Goal: Task Accomplishment & Management: Manage account settings

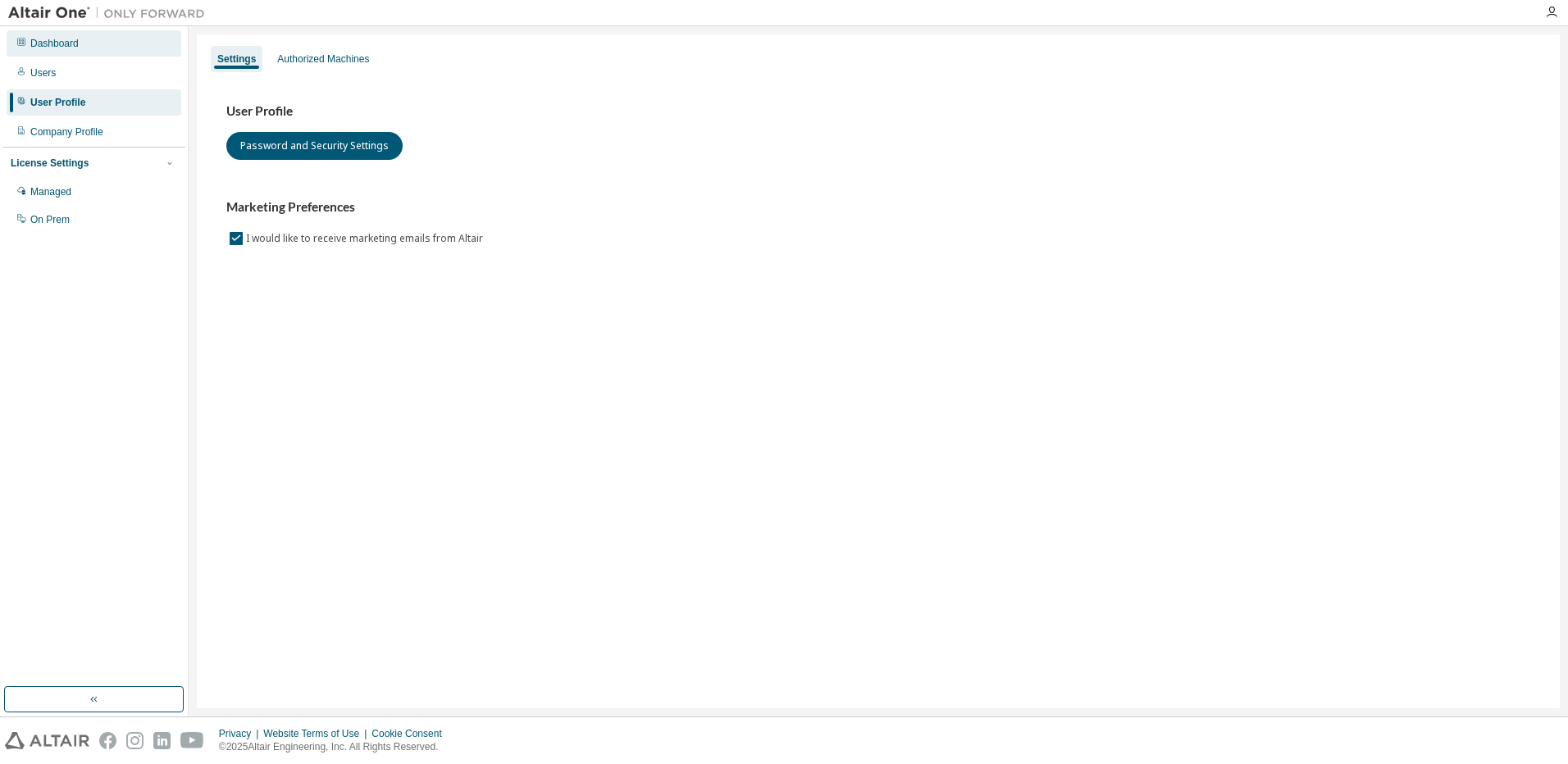
click at [42, 41] on div "Dashboard" at bounding box center [54, 43] width 49 height 13
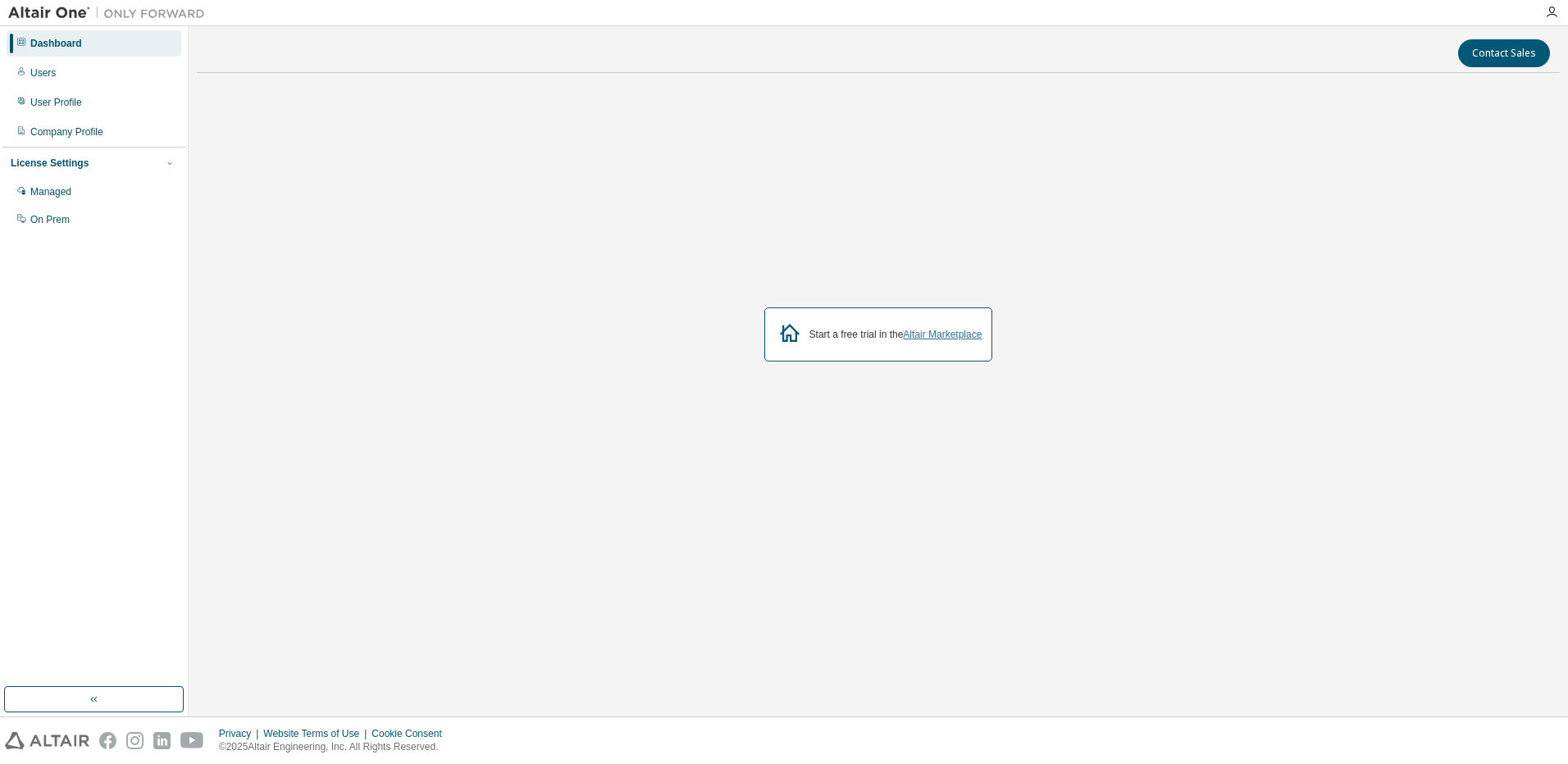
click at [922, 335] on link "Altair Marketplace" at bounding box center [942, 334] width 79 height 11
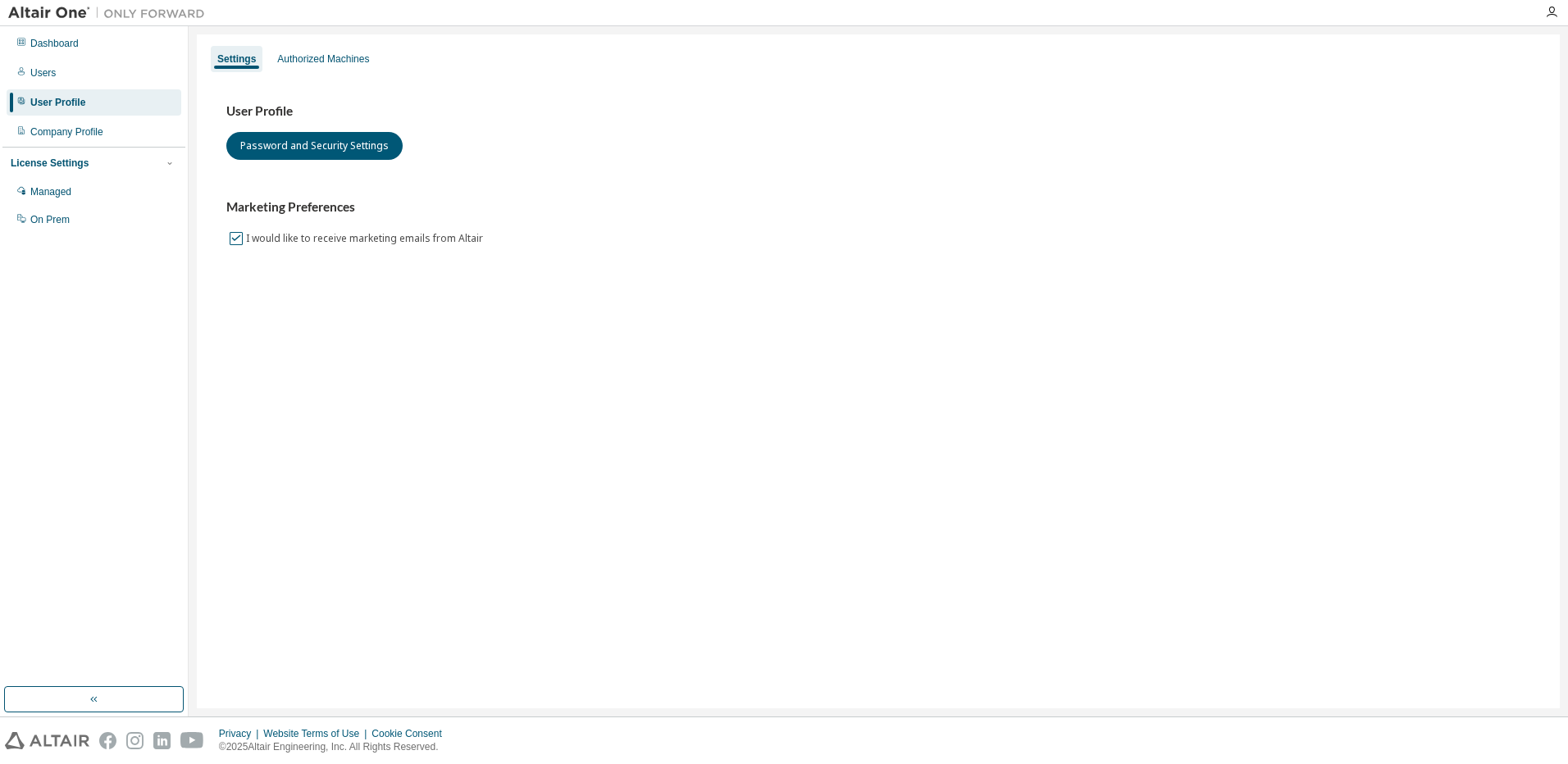
click at [387, 241] on label "I would like to receive marketing emails from Altair" at bounding box center [367, 238] width 241 height 19
click at [86, 133] on div "Company Profile" at bounding box center [66, 132] width 73 height 13
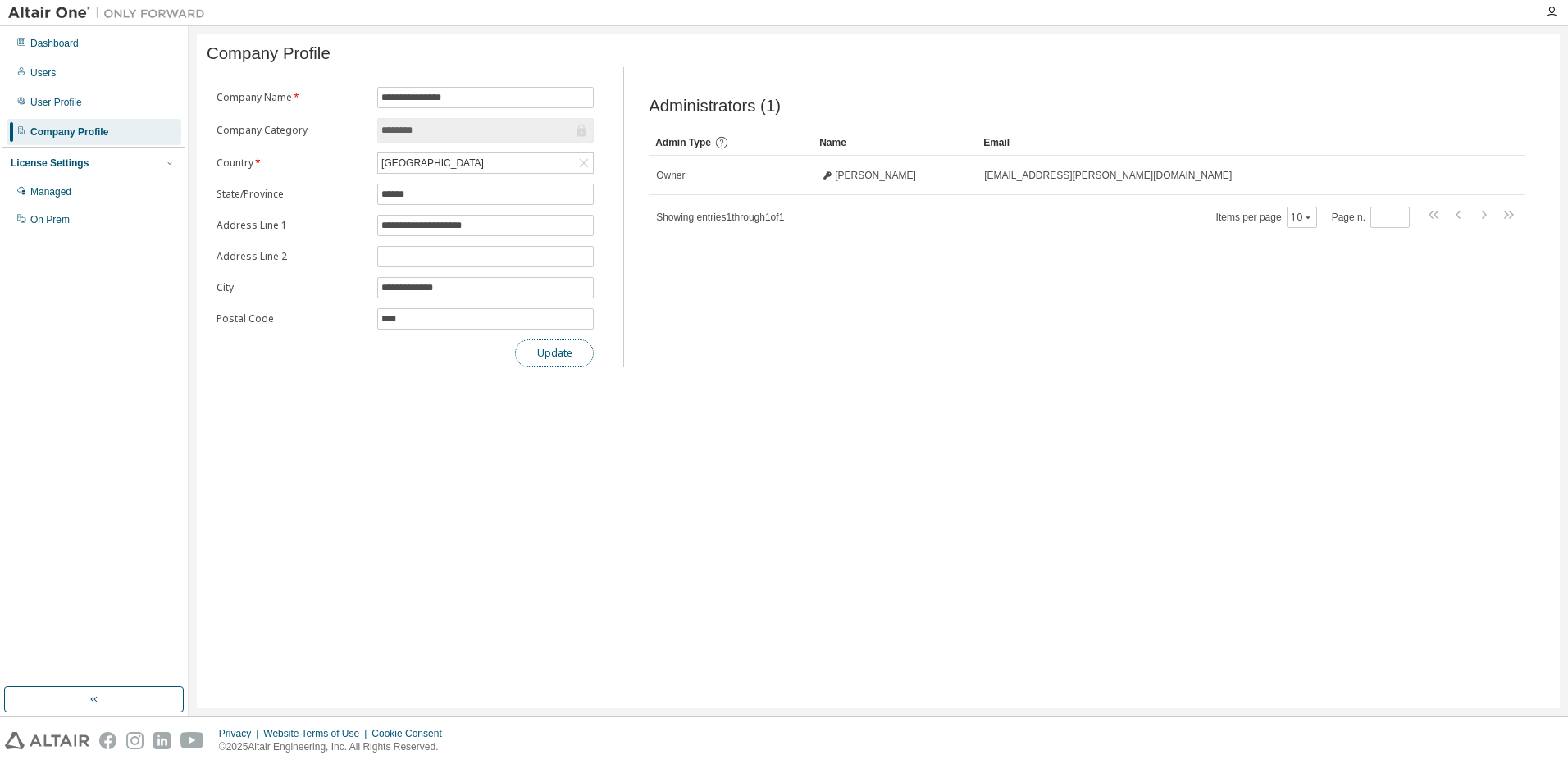
click at [545, 354] on button "Update" at bounding box center [555, 354] width 79 height 28
click at [72, 34] on div "Dashboard" at bounding box center [94, 43] width 175 height 27
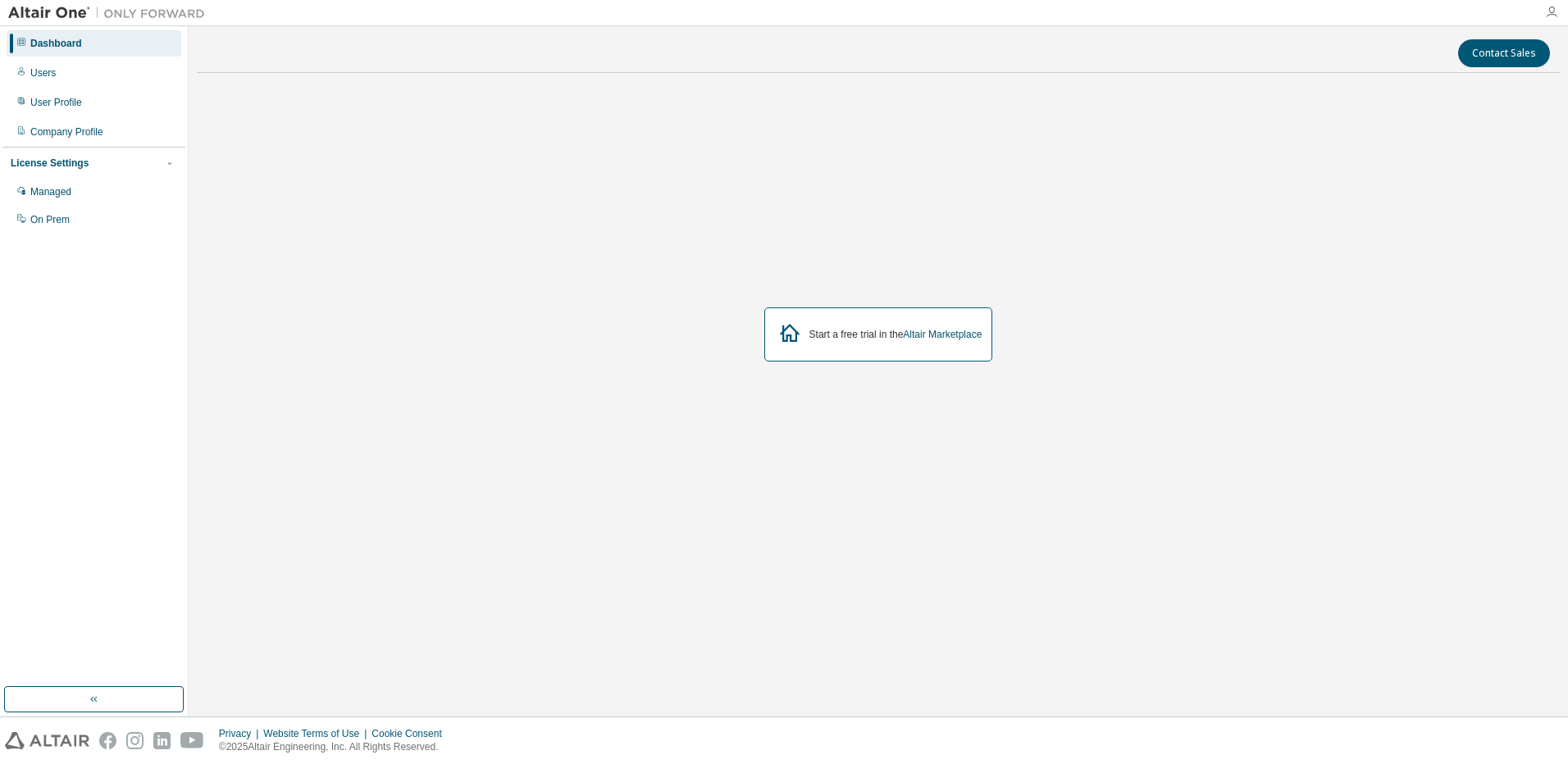
click at [1547, 11] on icon "button" at bounding box center [1551, 12] width 13 height 13
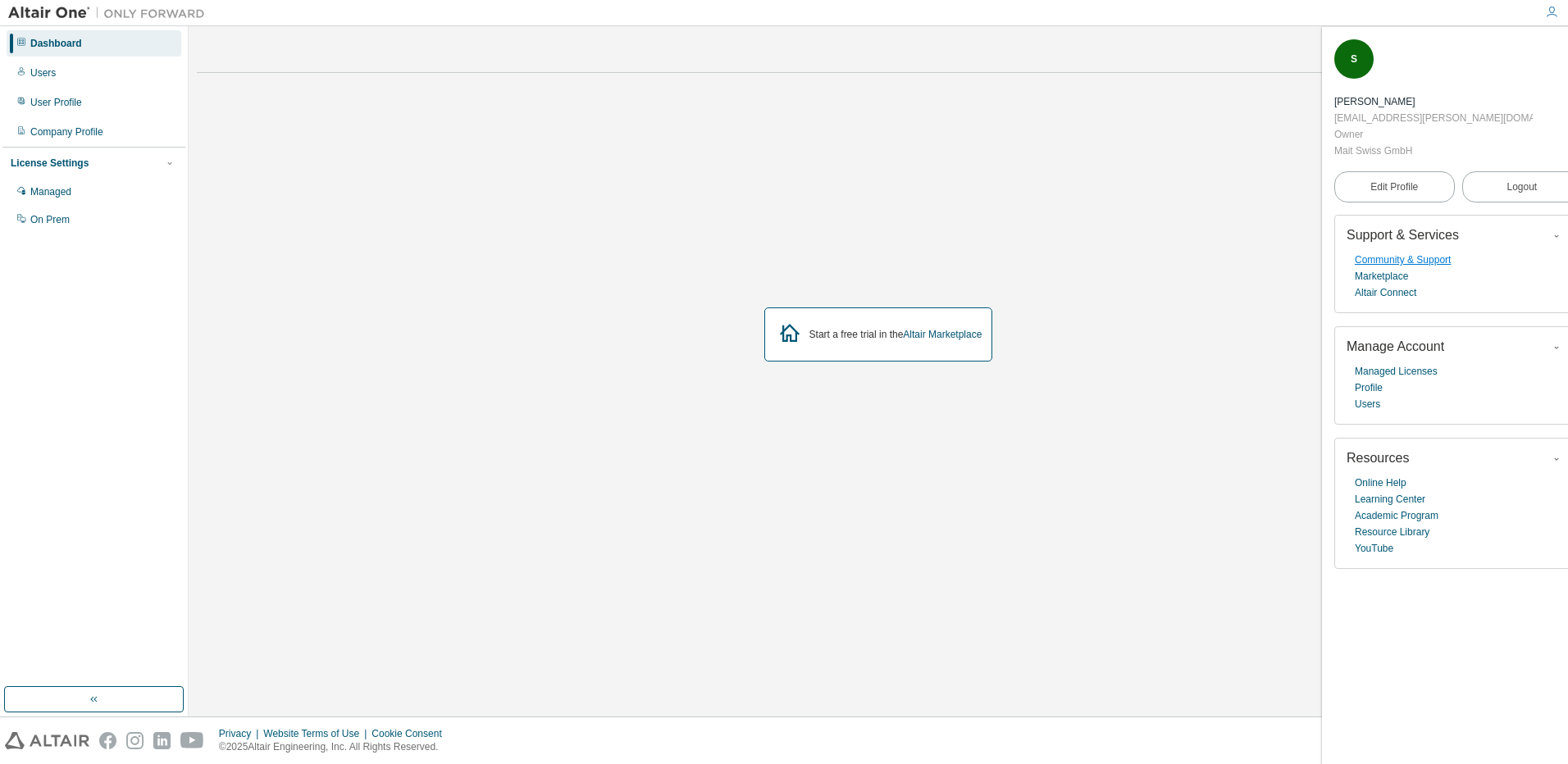
click at [1448, 252] on link "Community & Support" at bounding box center [1403, 260] width 96 height 17
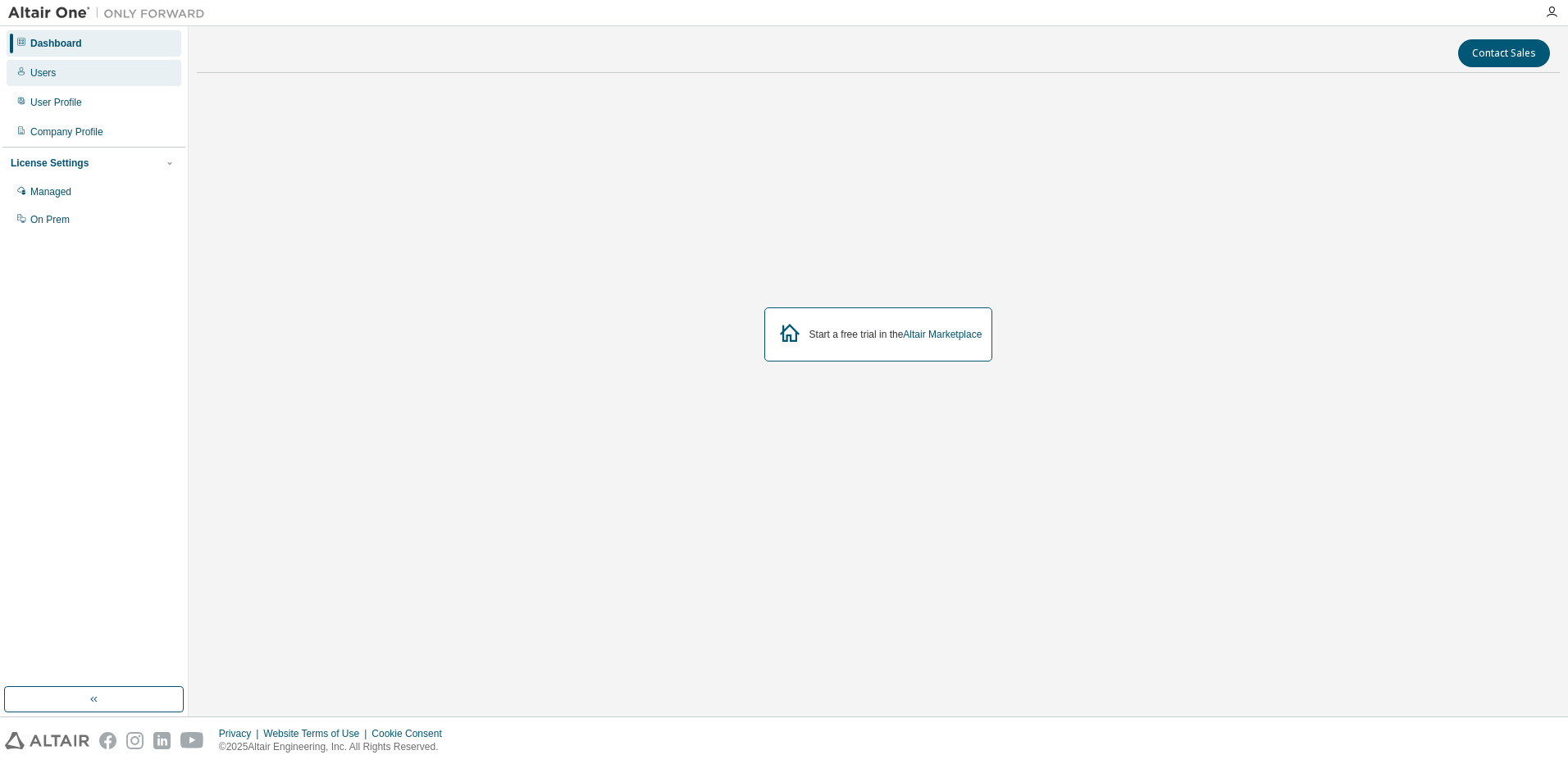
click at [48, 62] on div "Users" at bounding box center [94, 73] width 175 height 27
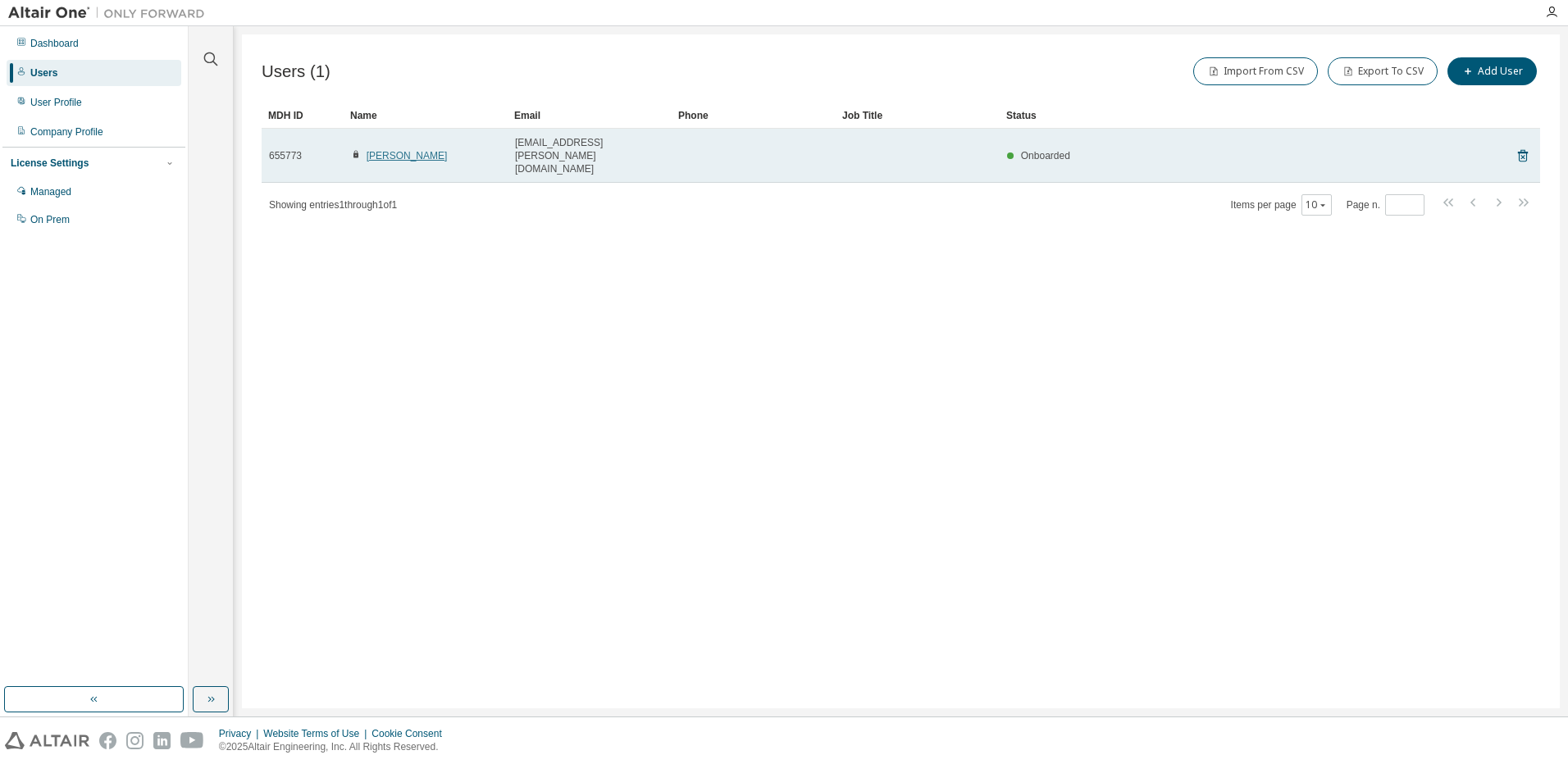
click at [426, 150] on link "[PERSON_NAME]" at bounding box center [407, 155] width 81 height 11
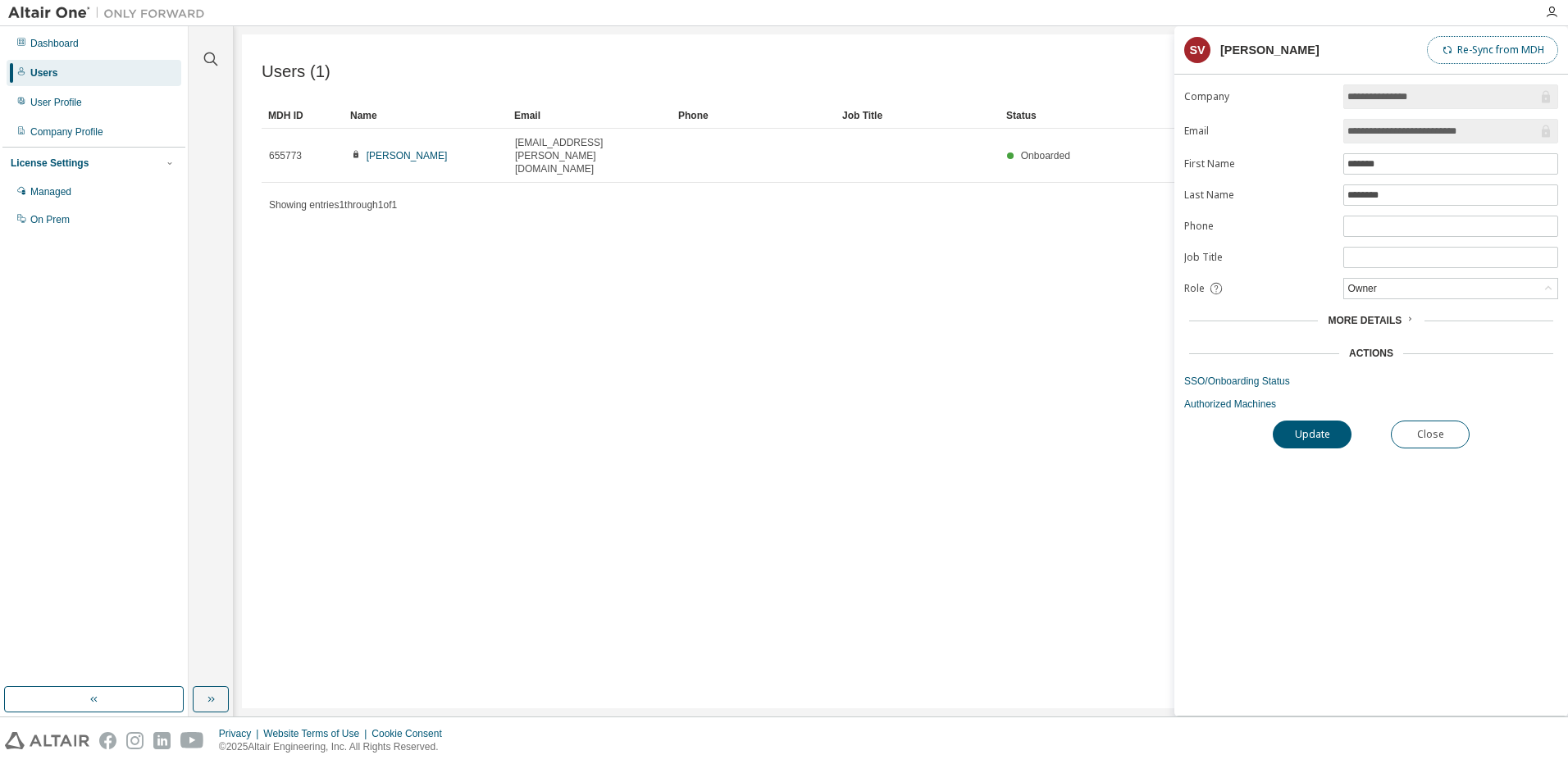
click at [1508, 50] on button "Re-Sync from MDH" at bounding box center [1492, 50] width 131 height 28
click at [1077, 388] on div "Users (1) Import From CSV Export To CSV Add User Clear Load Save Save As Field …" at bounding box center [900, 371] width 1317 height 674
click at [1065, 275] on div "Users (1) Import From CSV Export To CSV Add User Clear Load Save Save As Field …" at bounding box center [900, 371] width 1317 height 674
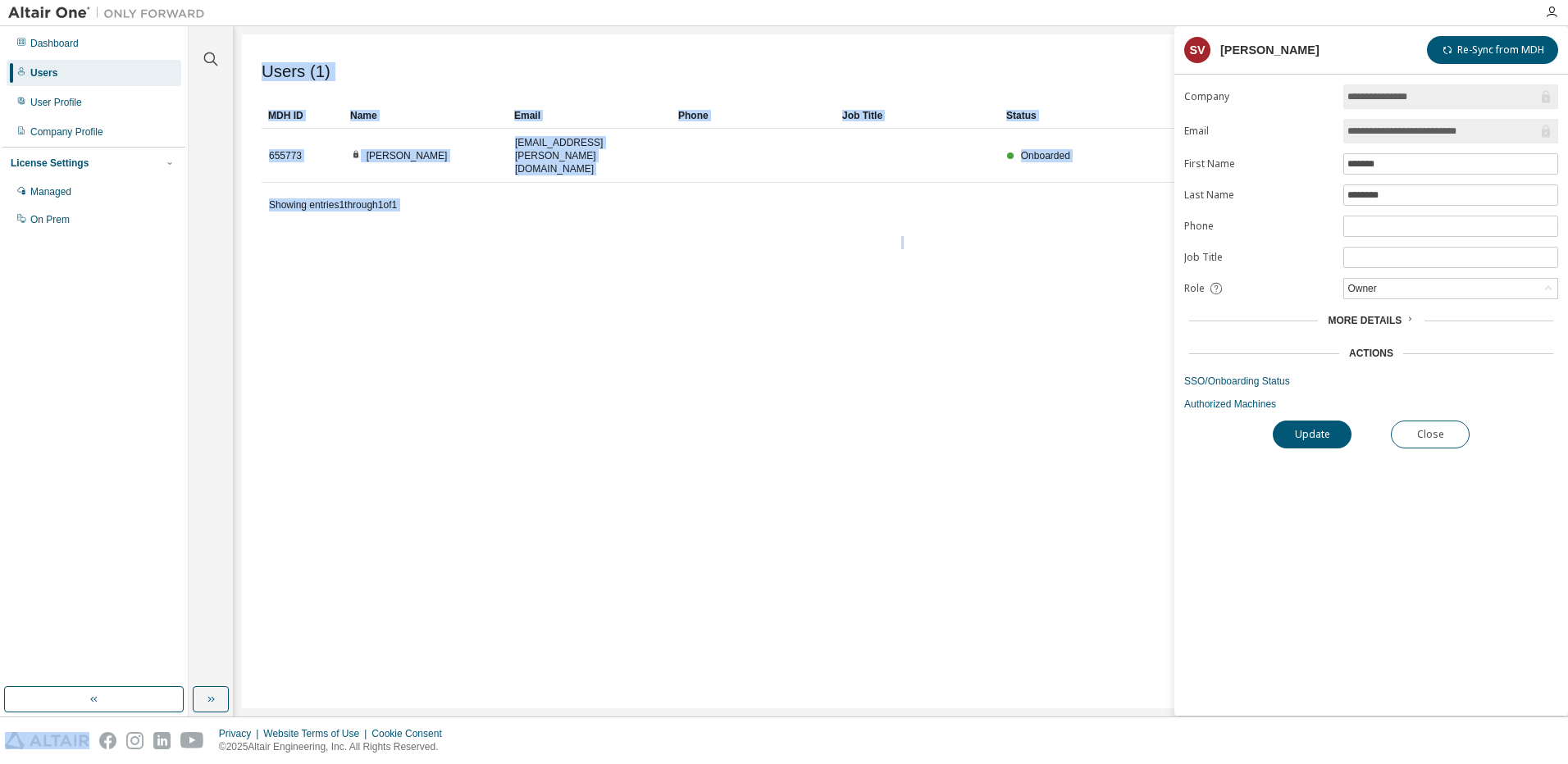
click at [1065, 275] on div "Users (1) Import From CSV Export To CSV Add User Clear Load Save Save As Field …" at bounding box center [900, 371] width 1317 height 674
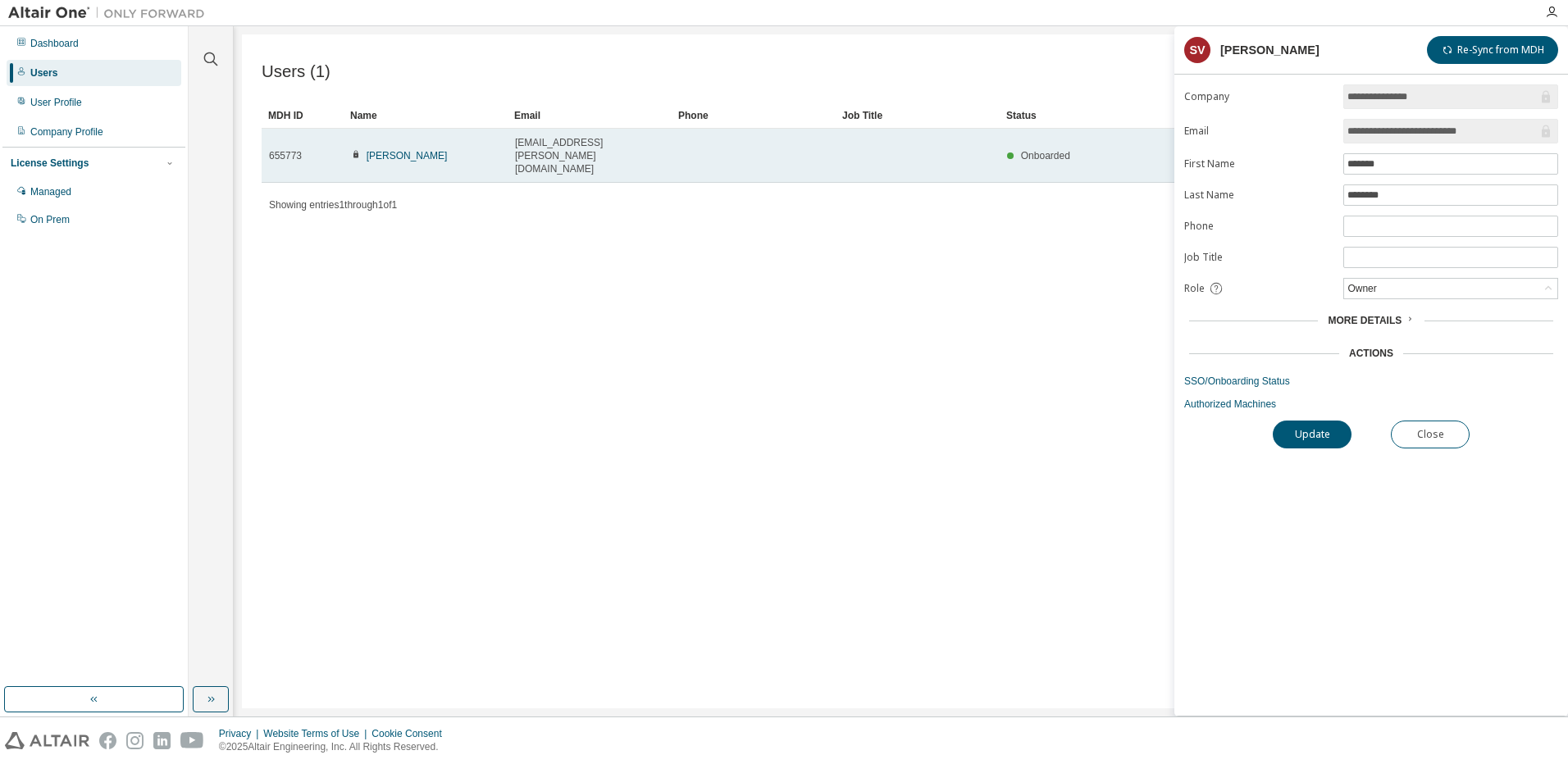
click at [852, 148] on td at bounding box center [918, 155] width 164 height 54
click at [311, 149] on div "655773" at bounding box center [302, 155] width 67 height 13
click at [423, 150] on link "Sibylle Vornholt" at bounding box center [407, 155] width 81 height 11
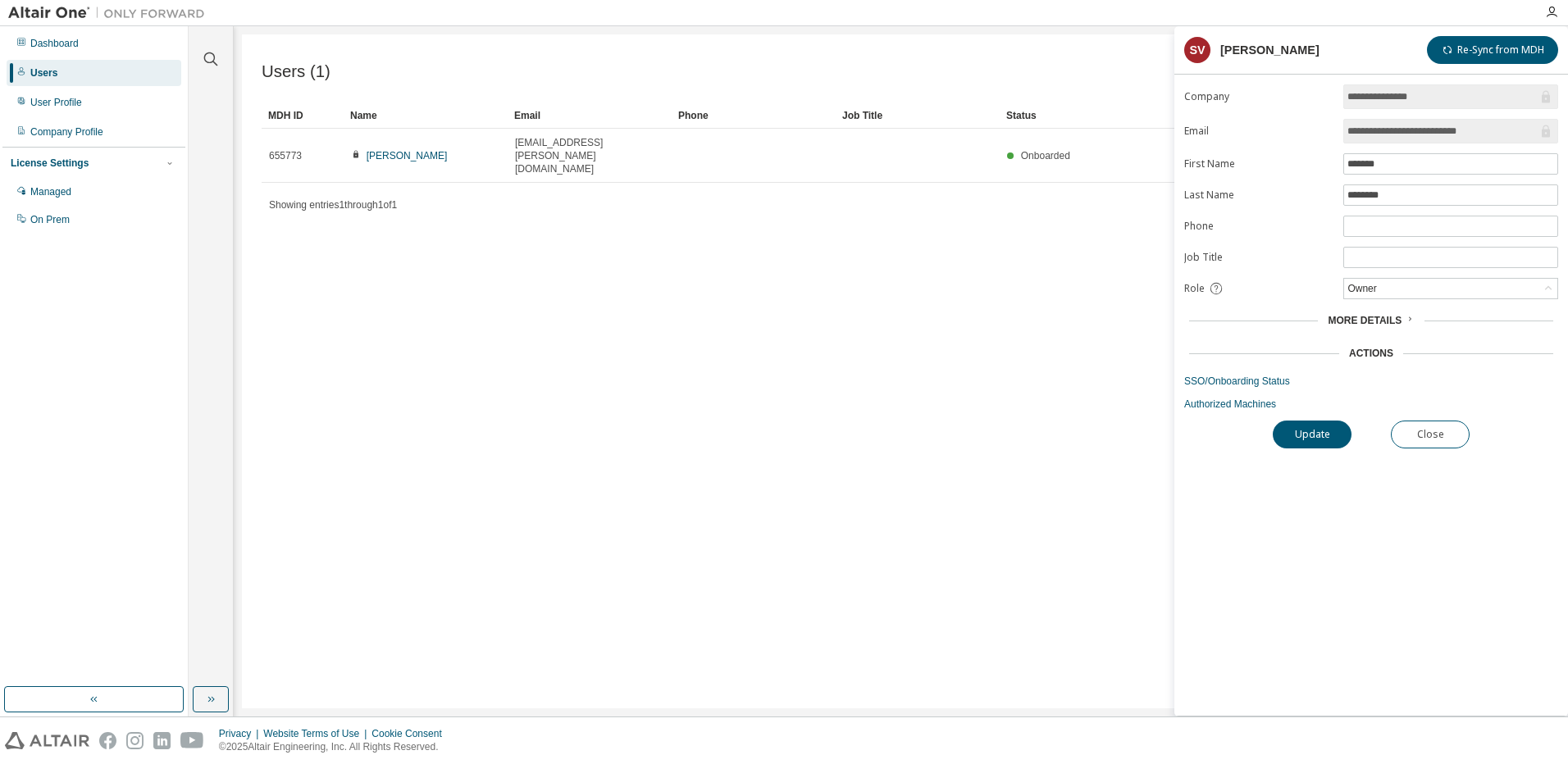
click at [1426, 418] on div "**********" at bounding box center [1371, 399] width 393 height 631
click at [1423, 433] on button "Close" at bounding box center [1430, 434] width 79 height 28
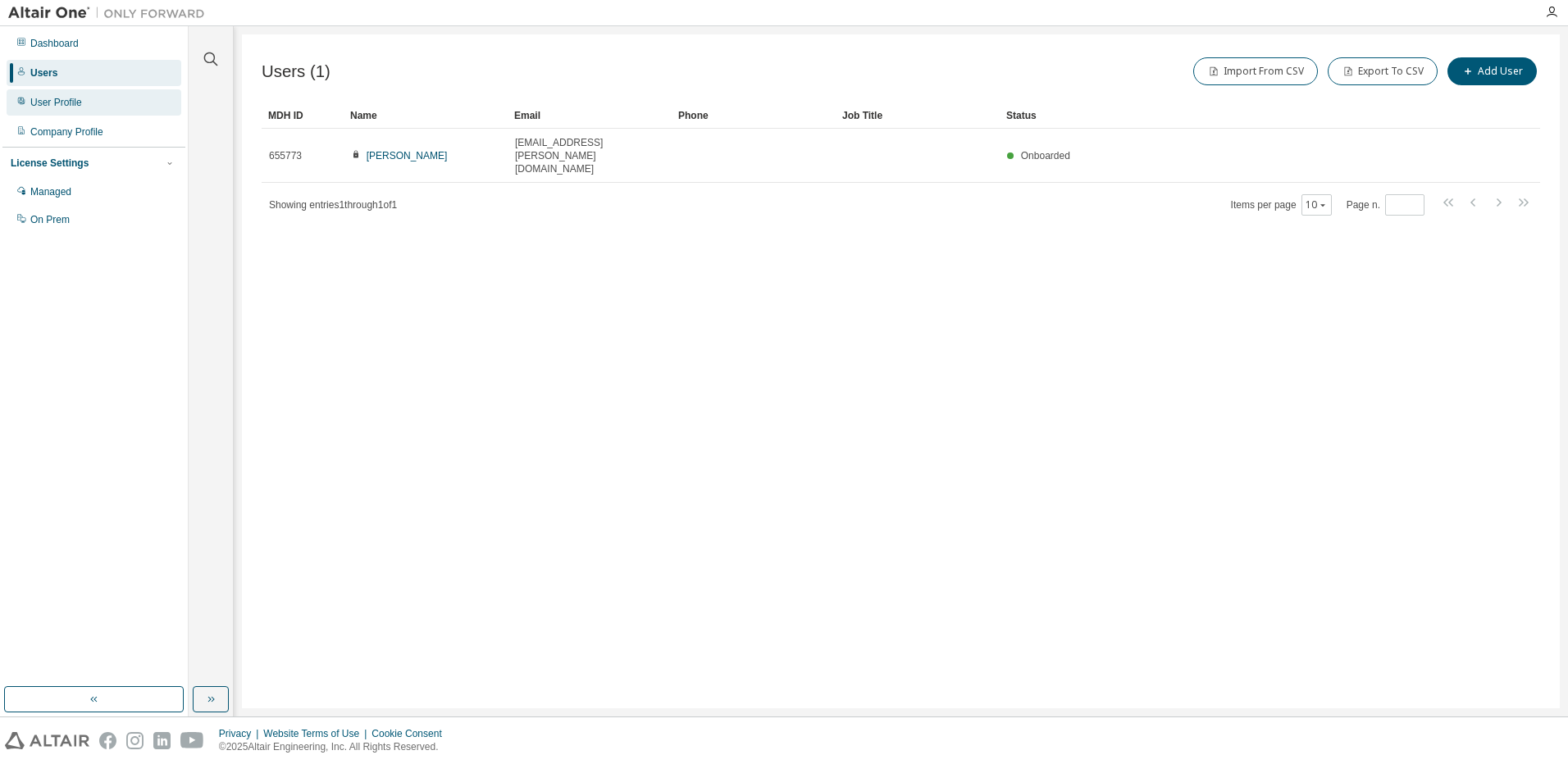
click at [66, 101] on div "User Profile" at bounding box center [56, 102] width 51 height 13
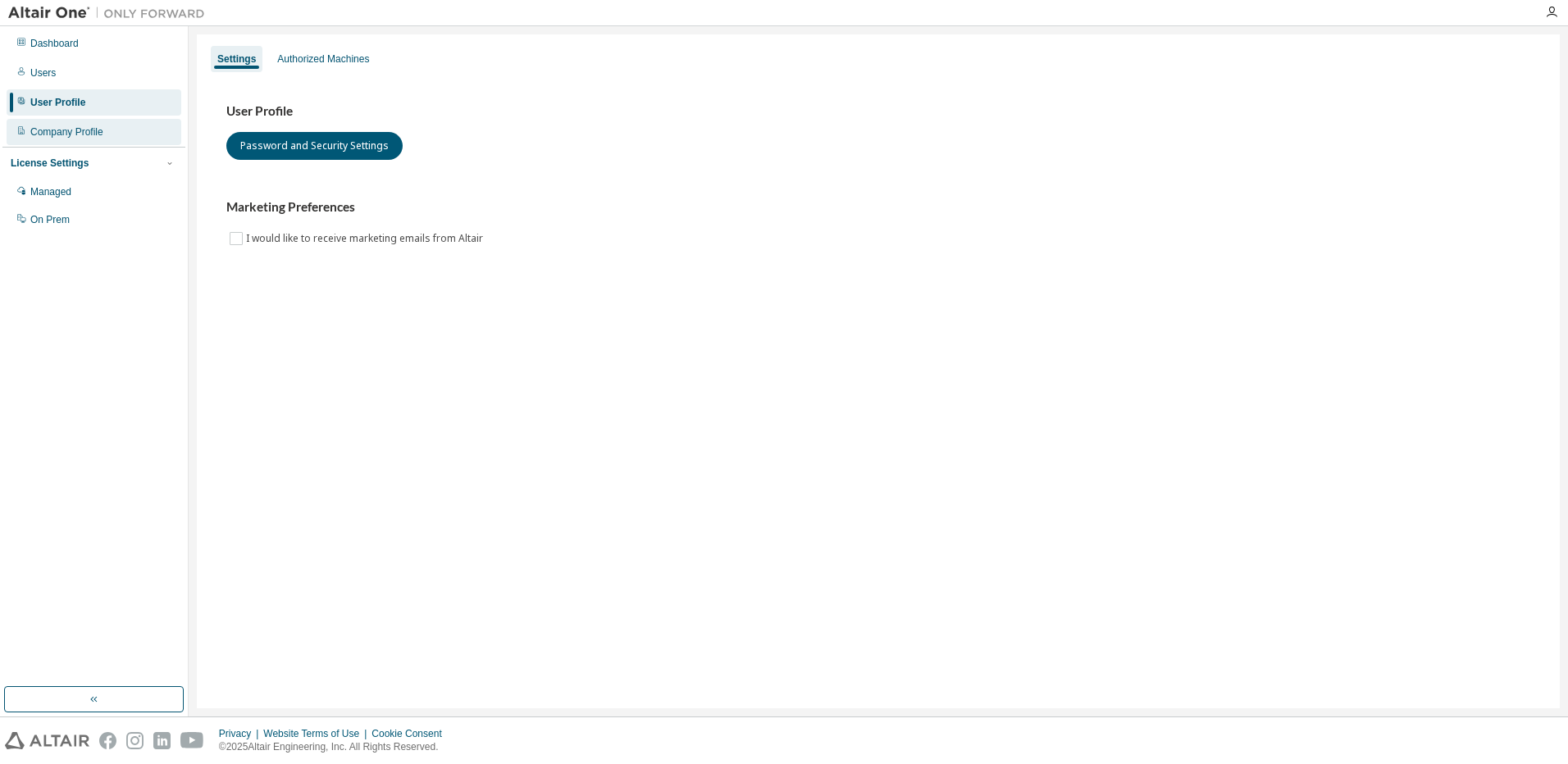
click at [61, 126] on div "Company Profile" at bounding box center [66, 132] width 73 height 13
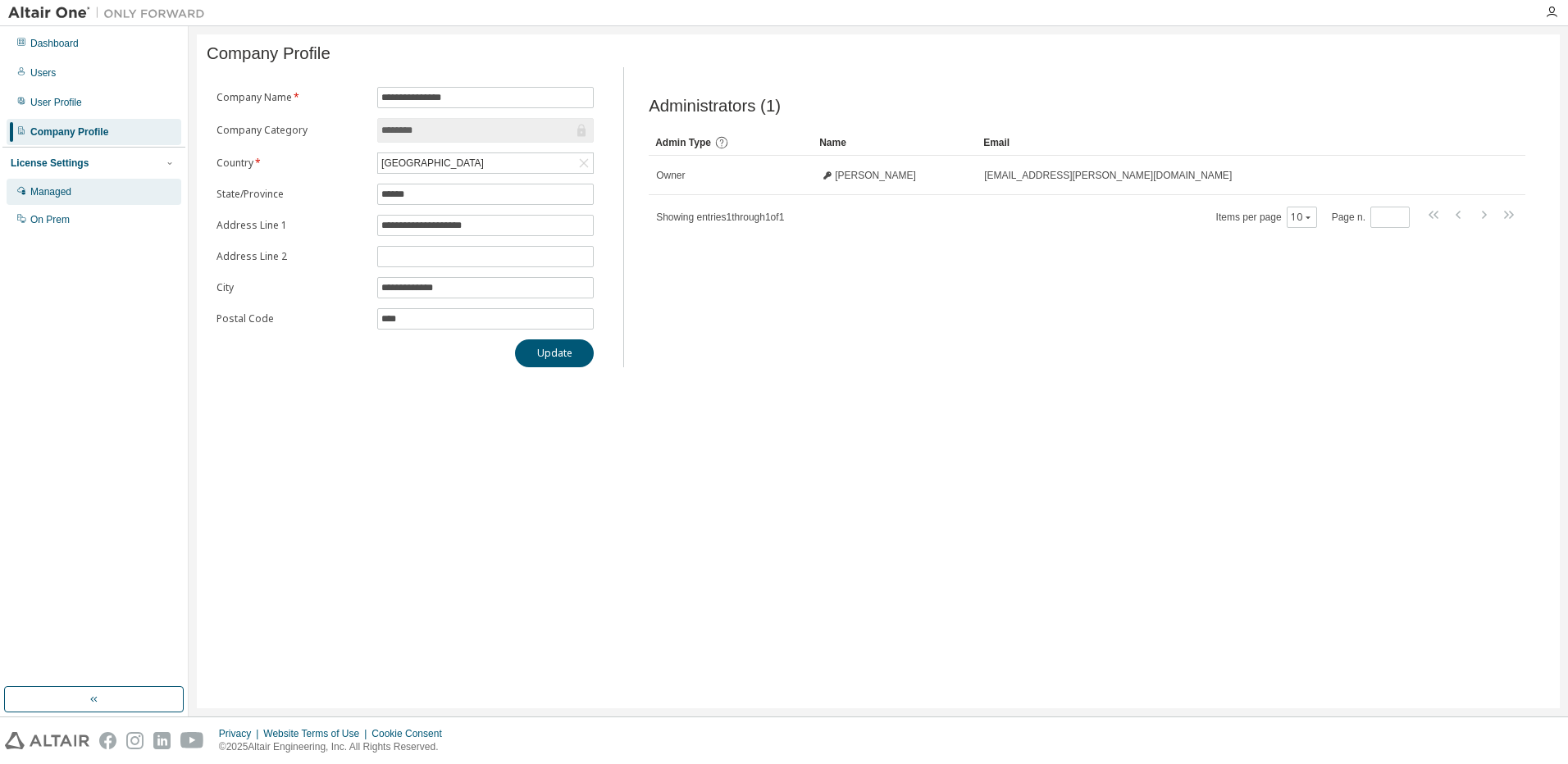
click at [52, 194] on div "Managed" at bounding box center [51, 192] width 41 height 13
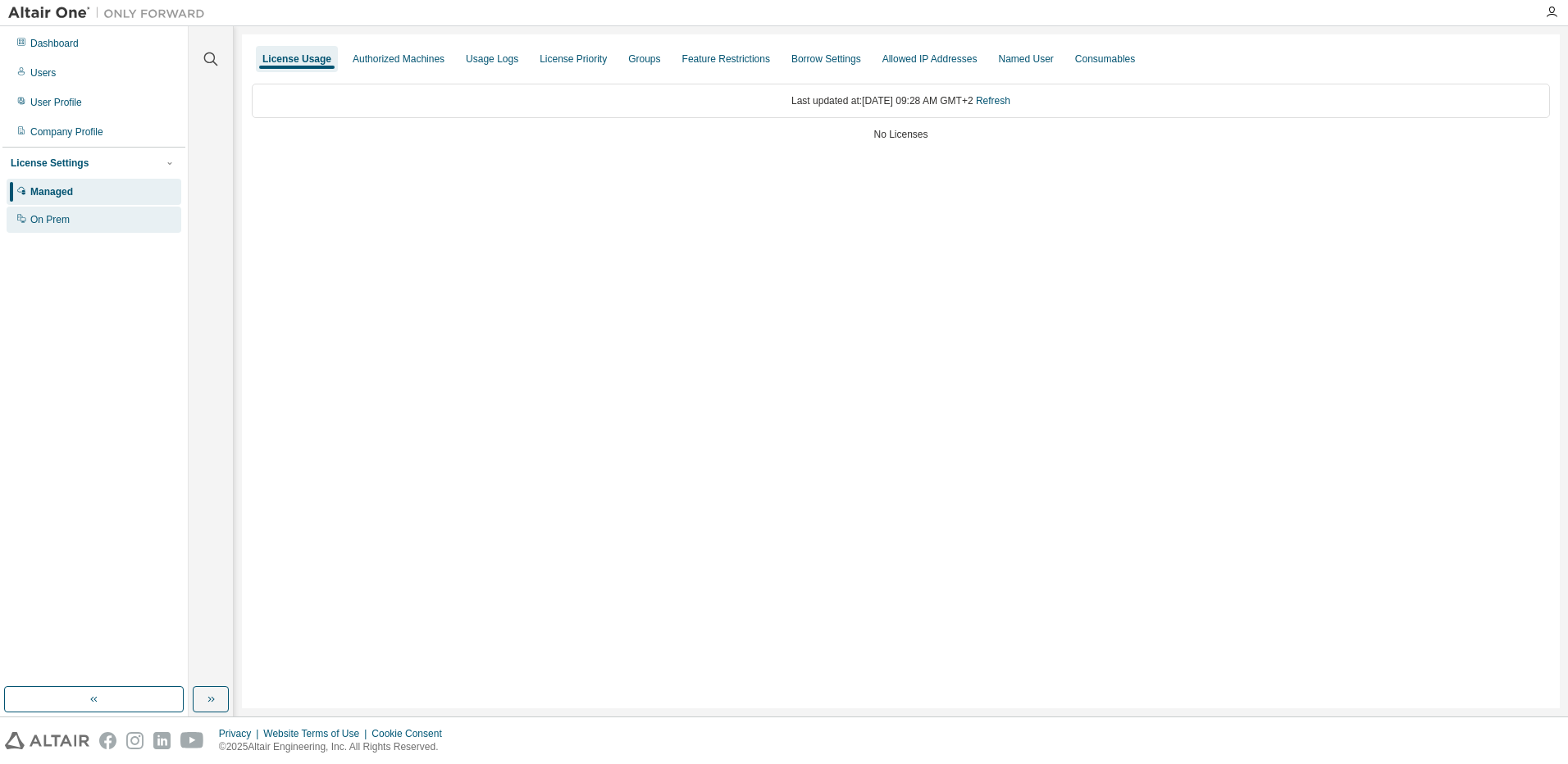
click at [45, 218] on div "On Prem" at bounding box center [50, 219] width 39 height 13
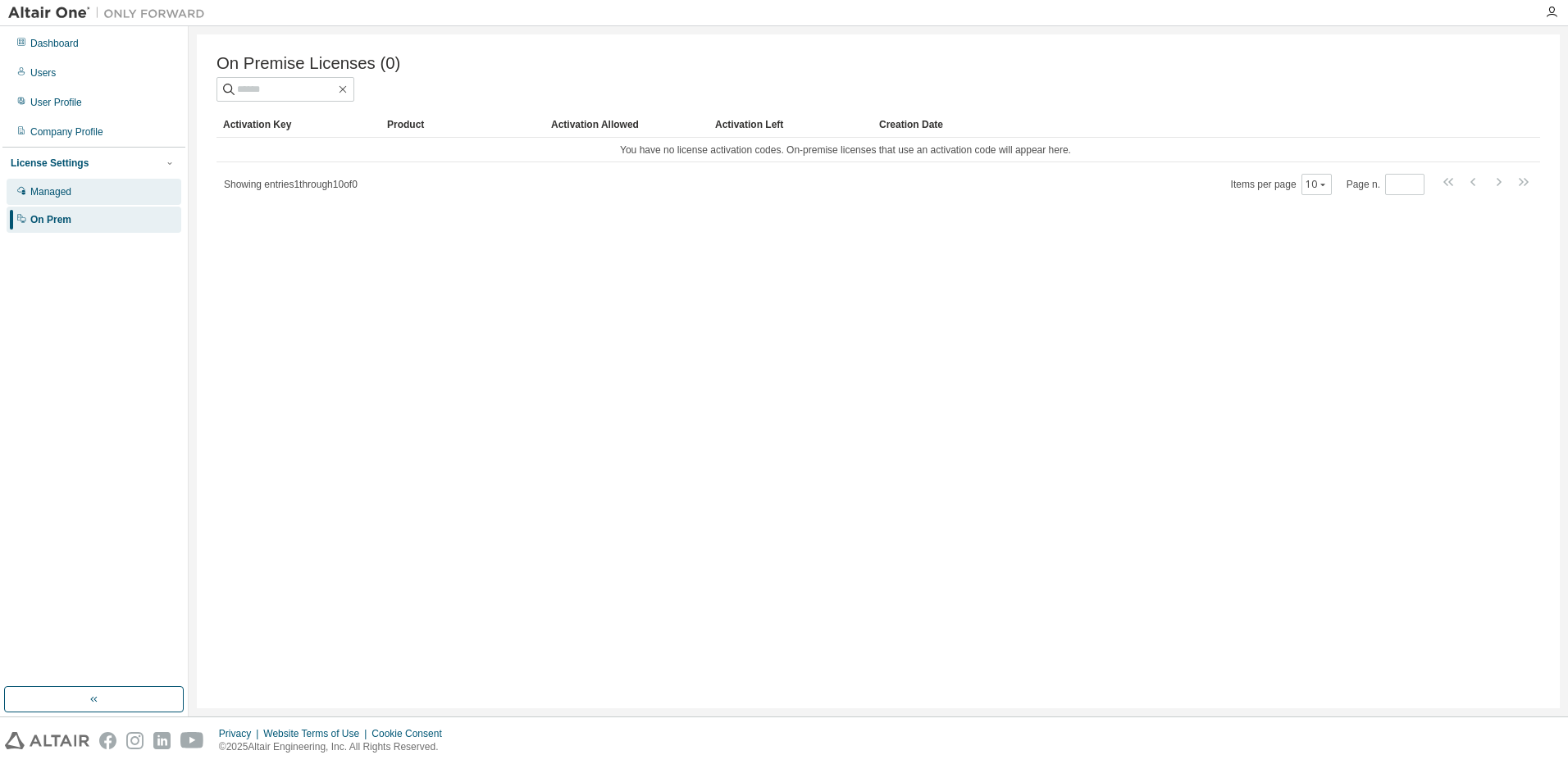
click at [48, 195] on div "Managed" at bounding box center [51, 192] width 41 height 13
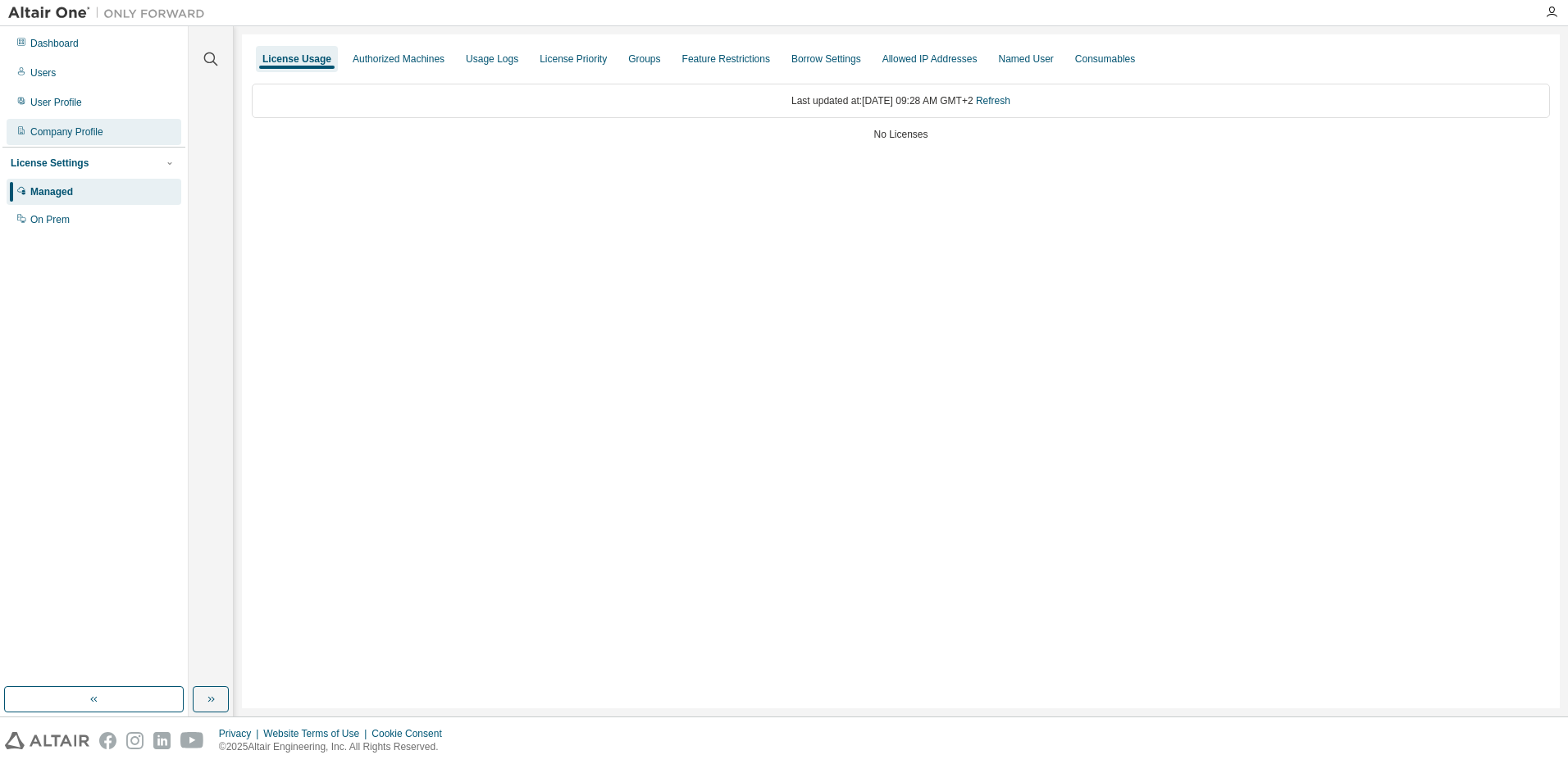
click at [74, 133] on div "Company Profile" at bounding box center [66, 132] width 73 height 13
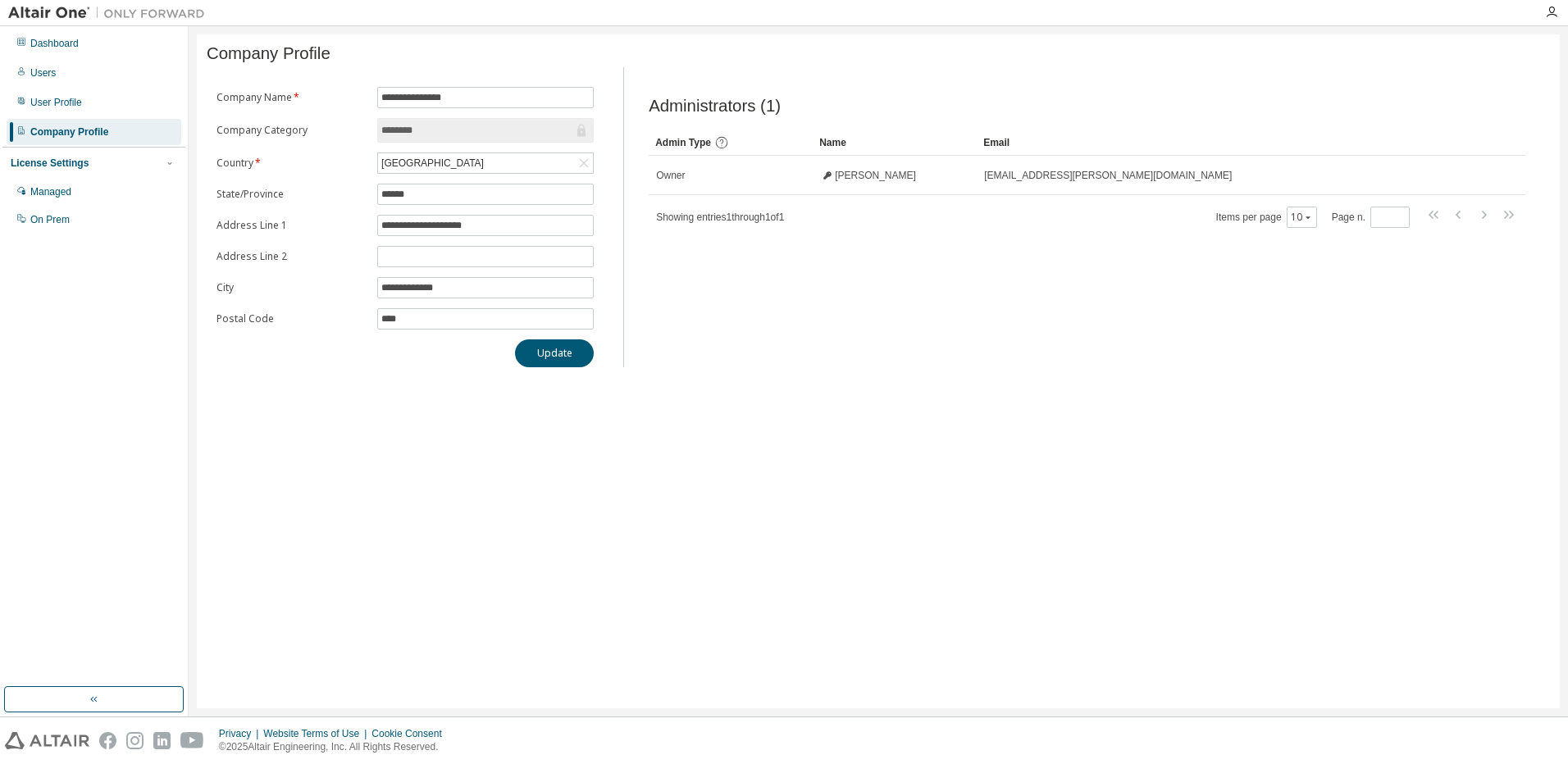
click at [41, 3] on div at bounding box center [107, 13] width 213 height 26
click at [65, 44] on div "Dashboard" at bounding box center [54, 43] width 49 height 13
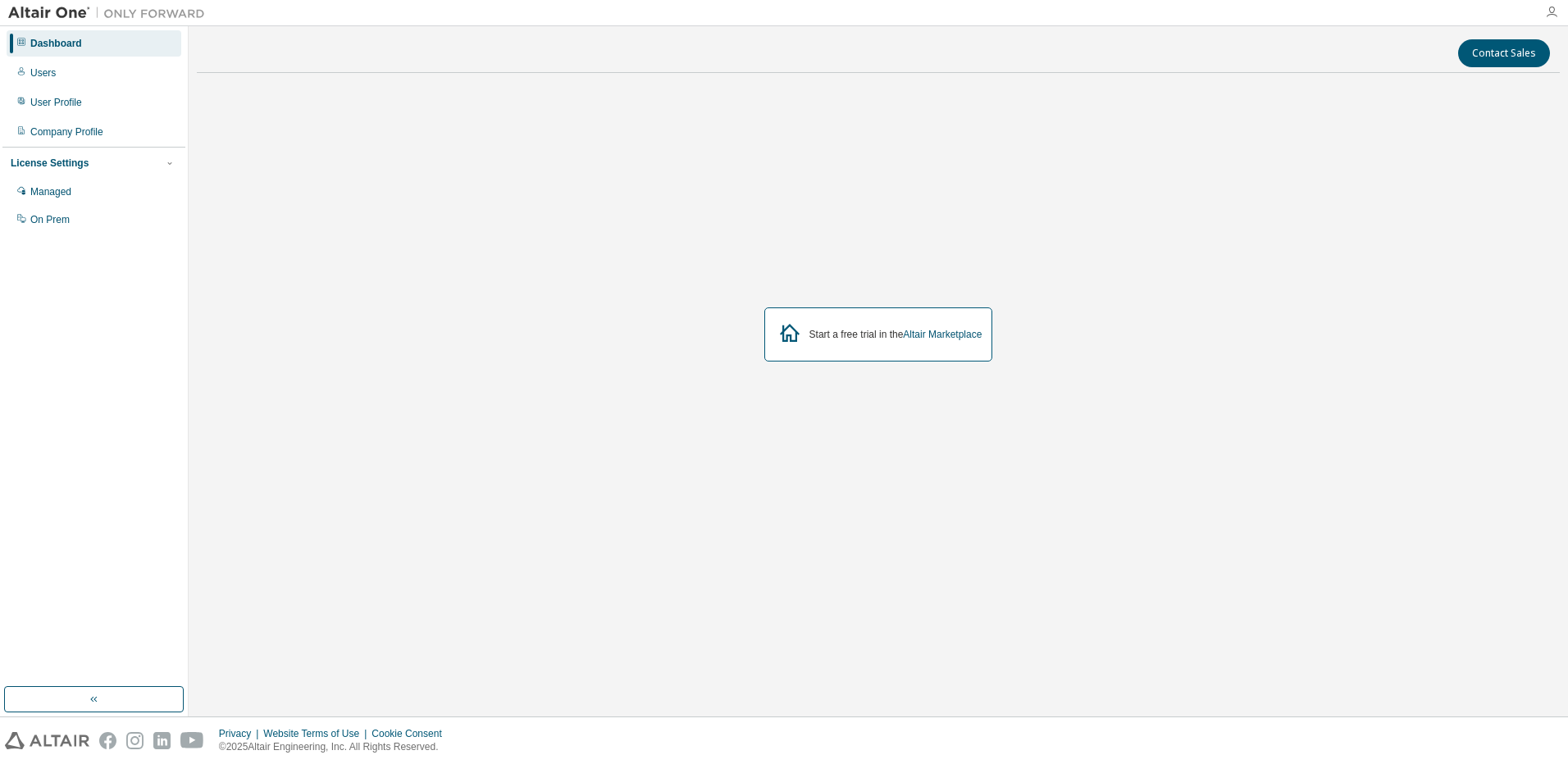
click at [1554, 11] on icon "button" at bounding box center [1551, 12] width 13 height 13
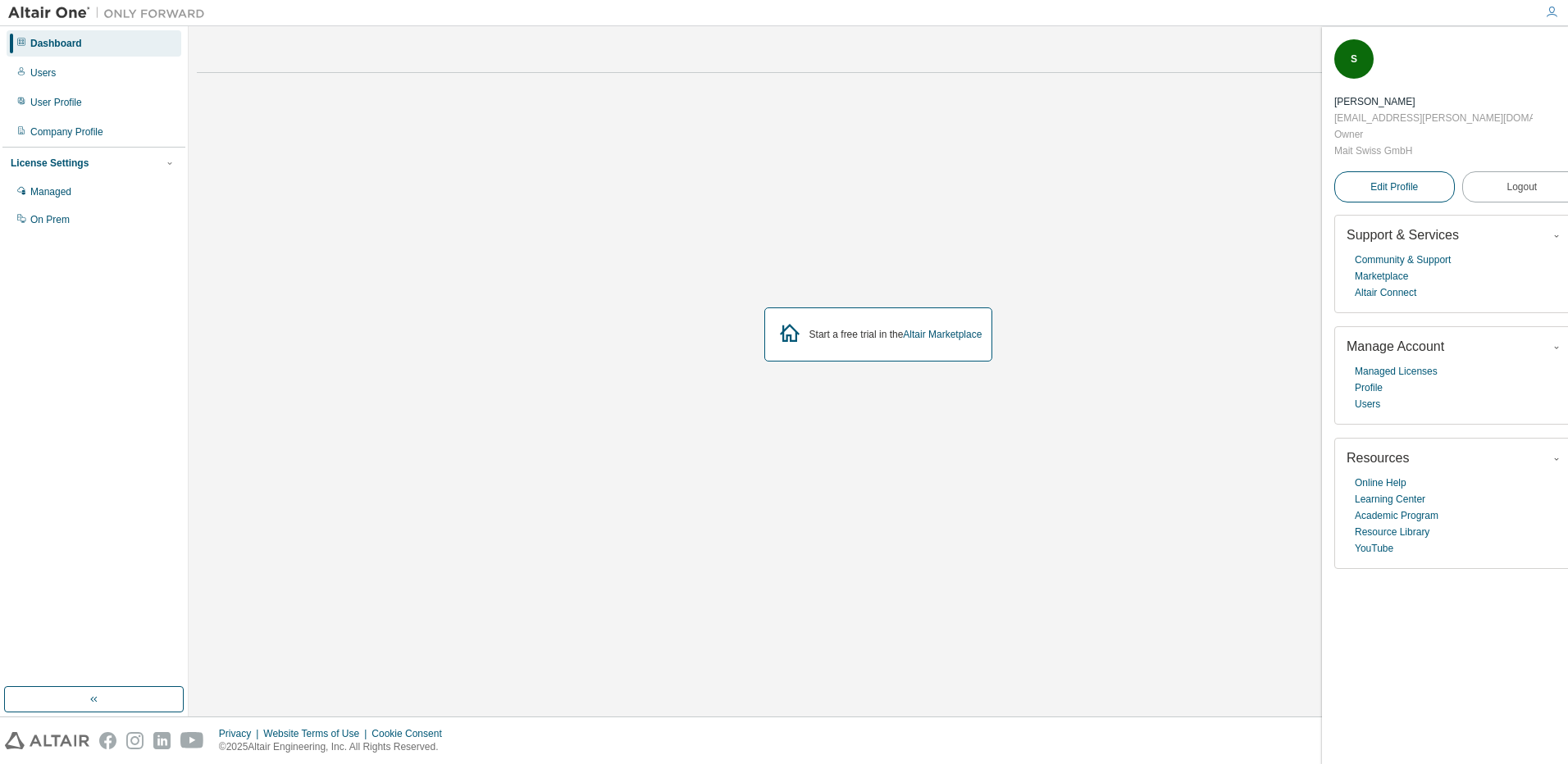
click at [1406, 180] on span "Edit Profile" at bounding box center [1394, 186] width 48 height 13
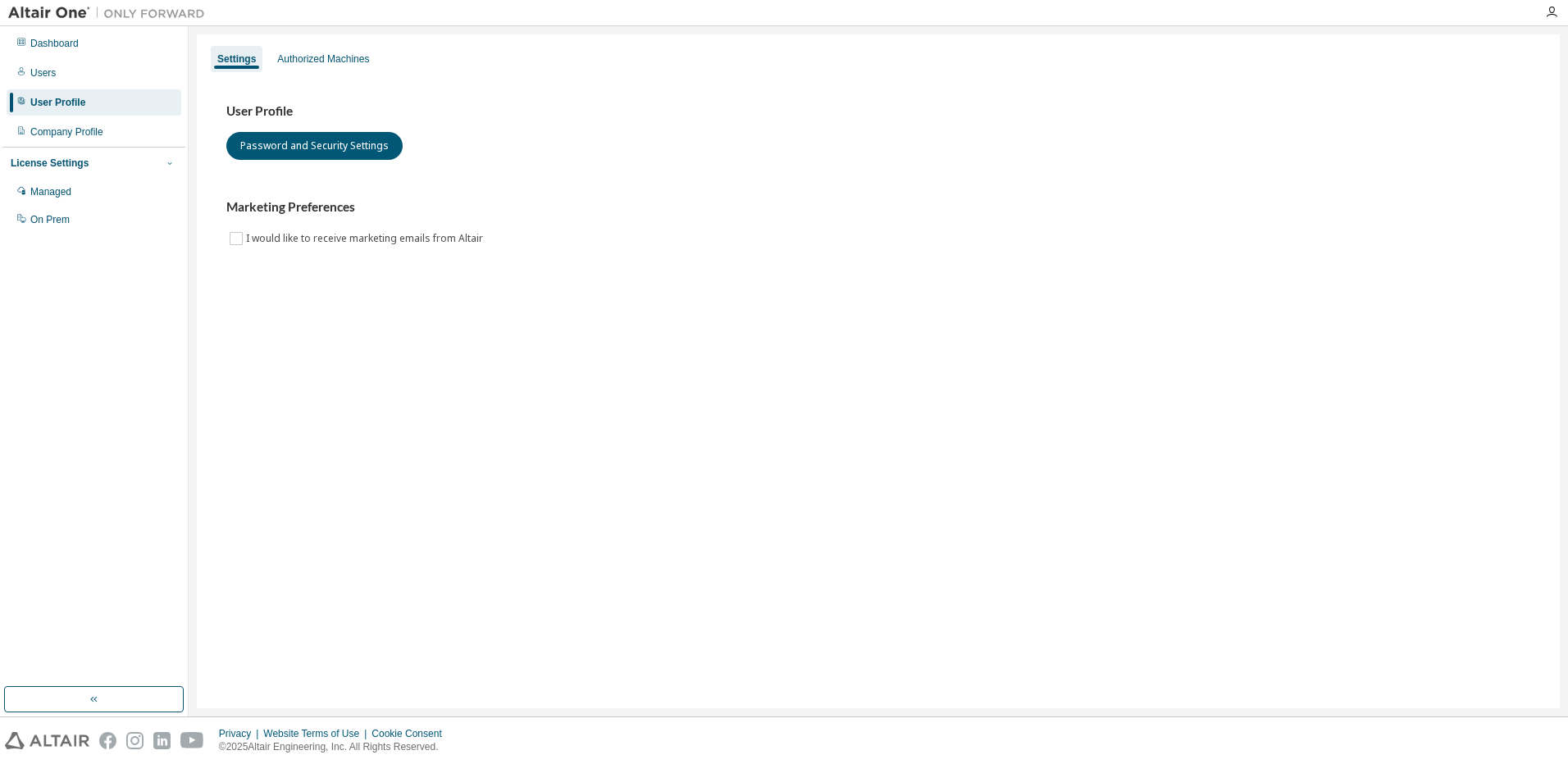
click at [168, 164] on icon "button" at bounding box center [169, 163] width 10 height 10
click at [51, 163] on div "License Settings" at bounding box center [50, 163] width 78 height 13
click at [51, 187] on div "Managed" at bounding box center [51, 192] width 41 height 13
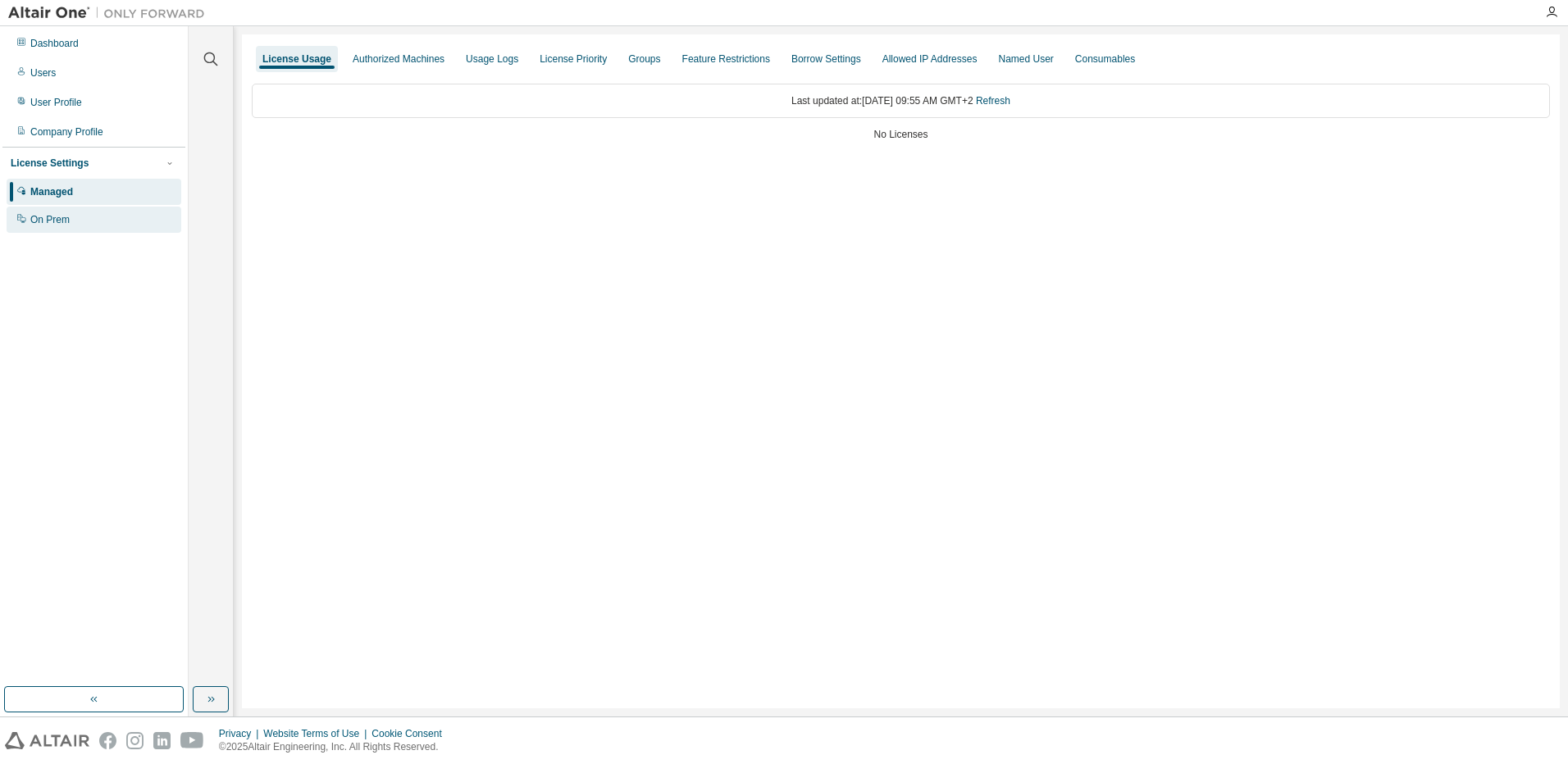
click at [58, 225] on div "On Prem" at bounding box center [50, 219] width 39 height 13
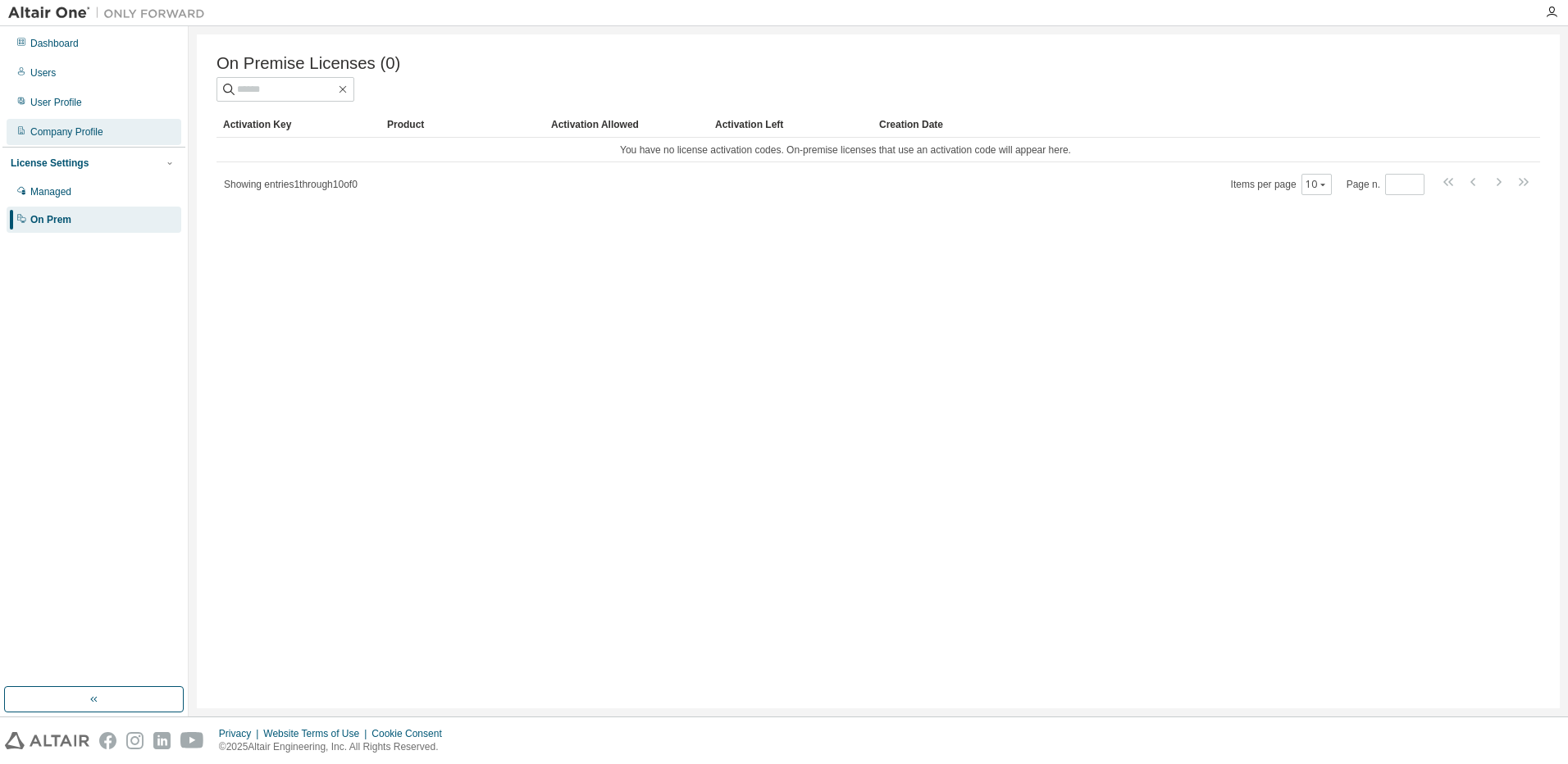
click at [64, 132] on div "Company Profile" at bounding box center [66, 132] width 73 height 13
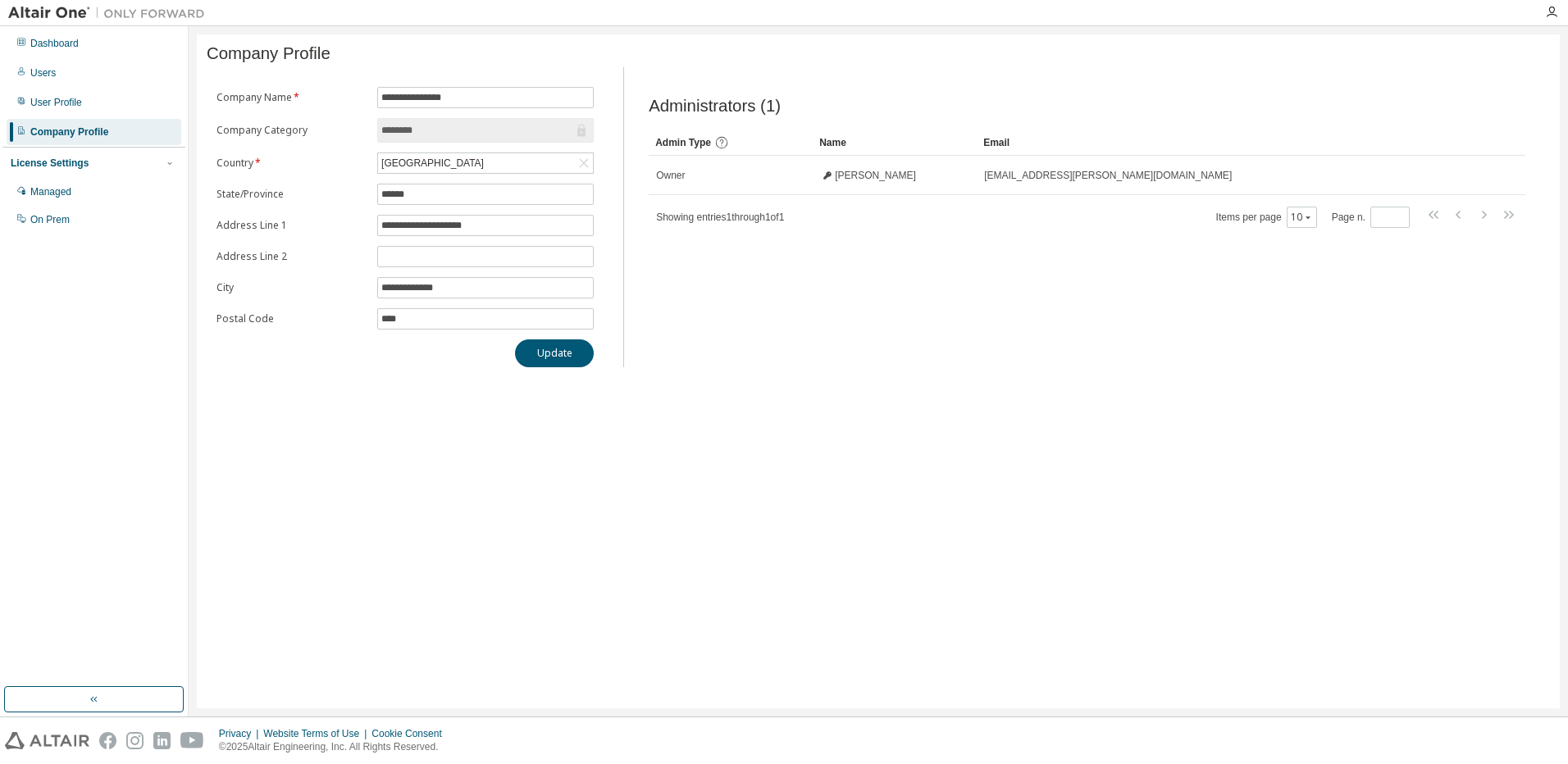
click at [96, 87] on div "Dashboard Users User Profile Company Profile License Settings Managed On Prem" at bounding box center [94, 131] width 183 height 206
click at [51, 110] on div "User Profile" at bounding box center [94, 102] width 175 height 27
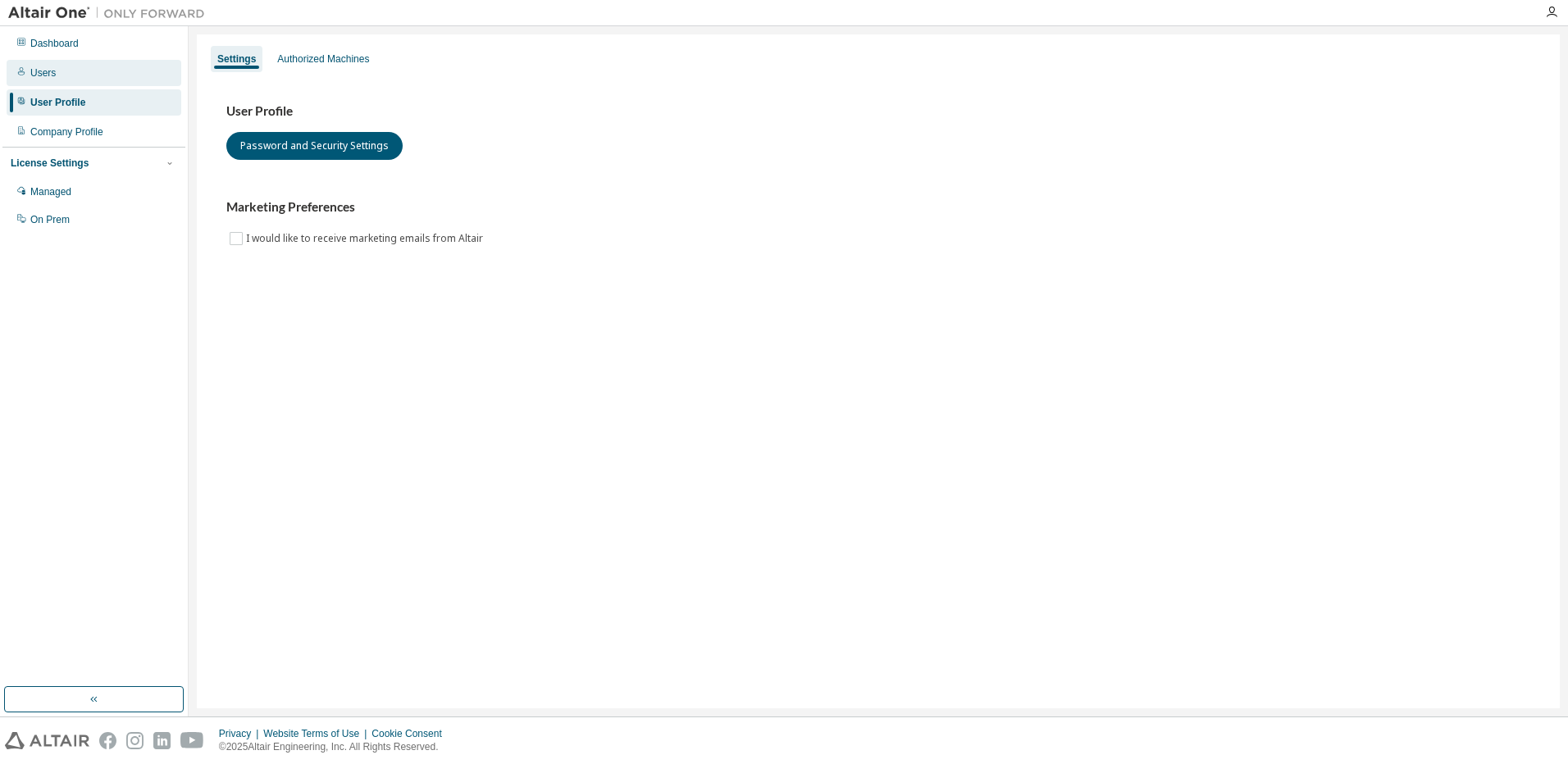
click at [65, 68] on div "Users" at bounding box center [94, 73] width 175 height 27
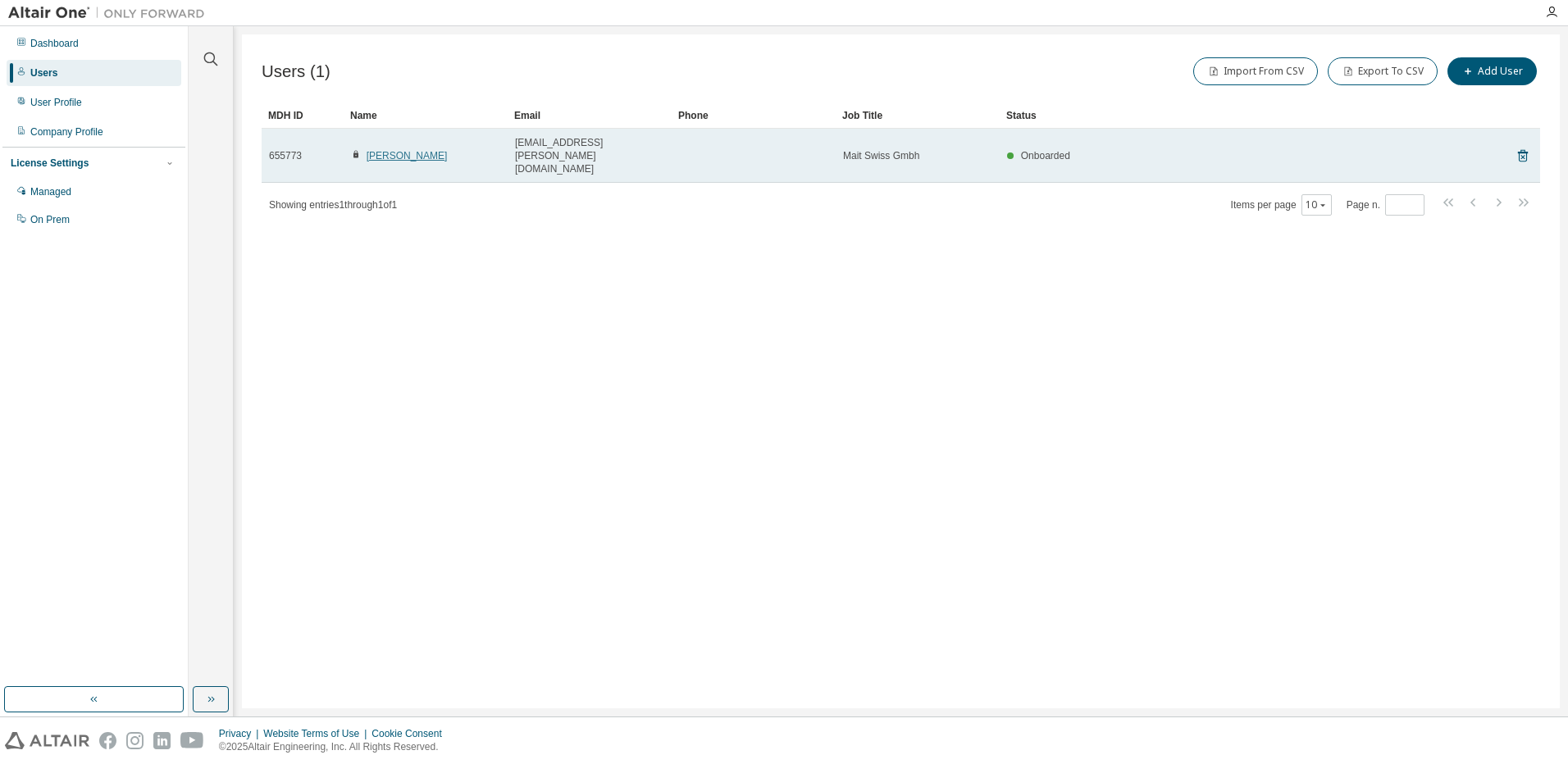
click at [423, 150] on link "Sibylle Vornholt" at bounding box center [407, 155] width 81 height 11
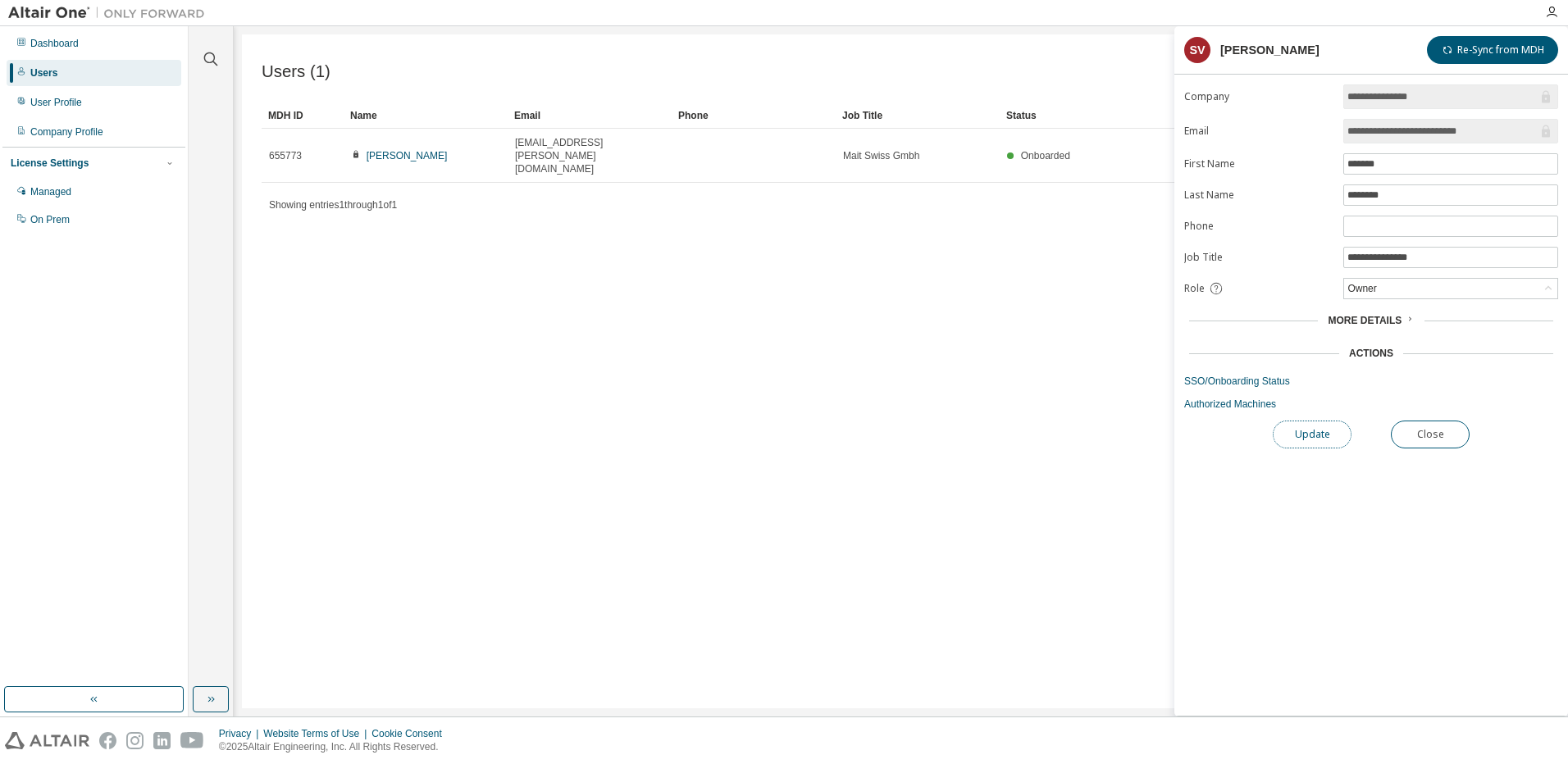
click at [1298, 427] on button "Update" at bounding box center [1312, 434] width 79 height 28
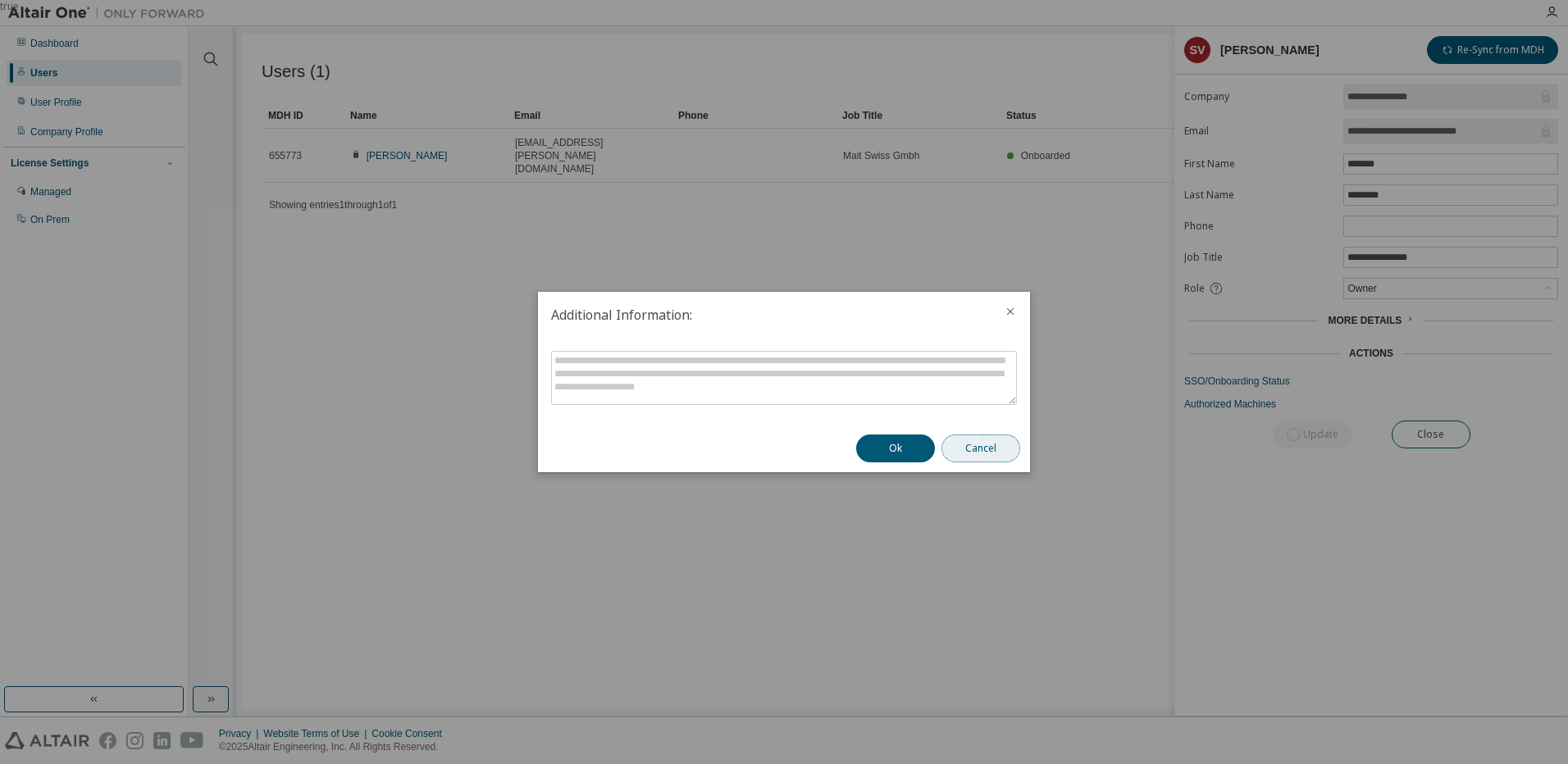
click at [985, 453] on button "Cancel" at bounding box center [981, 448] width 79 height 28
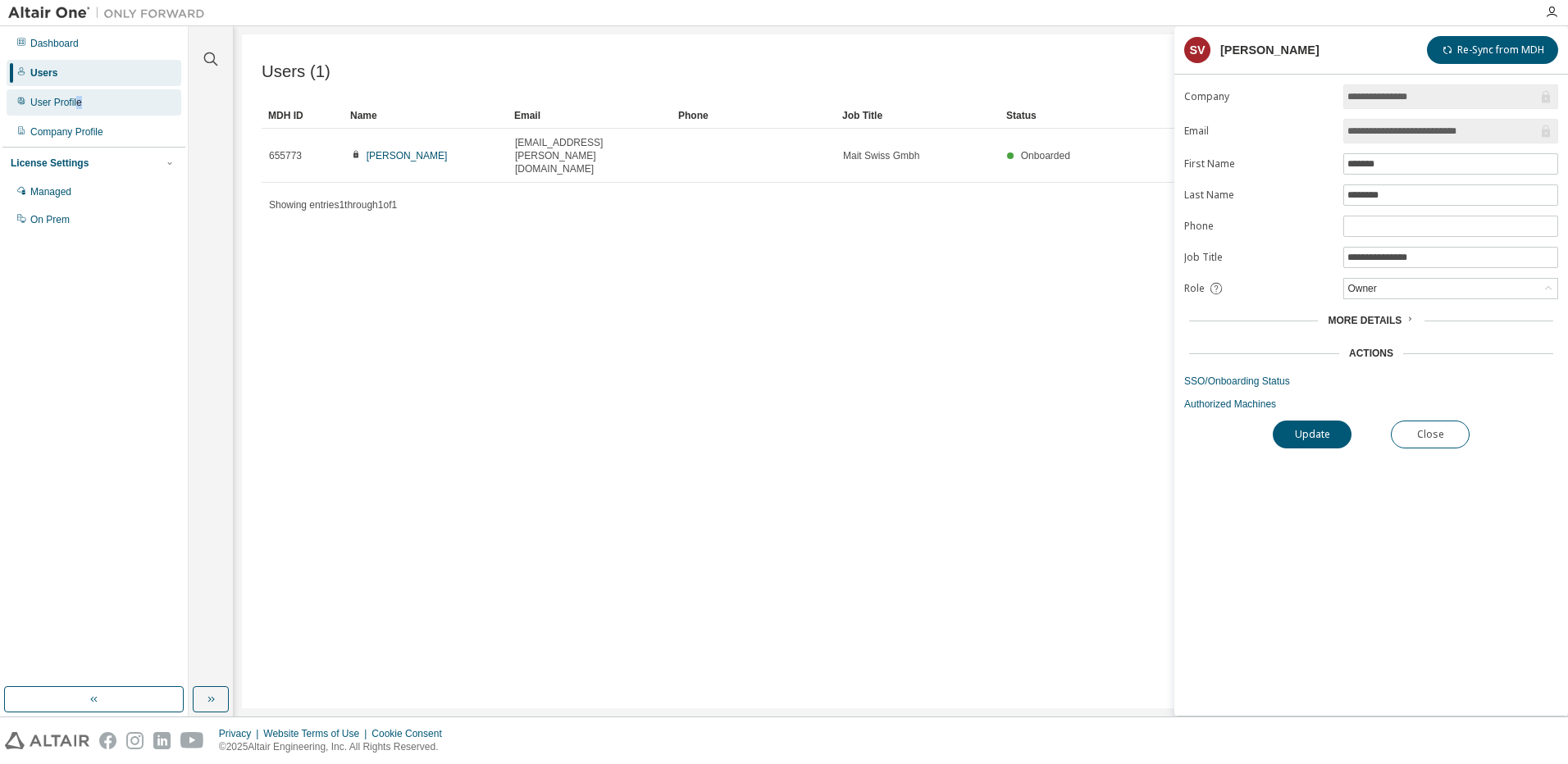
click at [79, 105] on div "User Profile" at bounding box center [56, 102] width 51 height 13
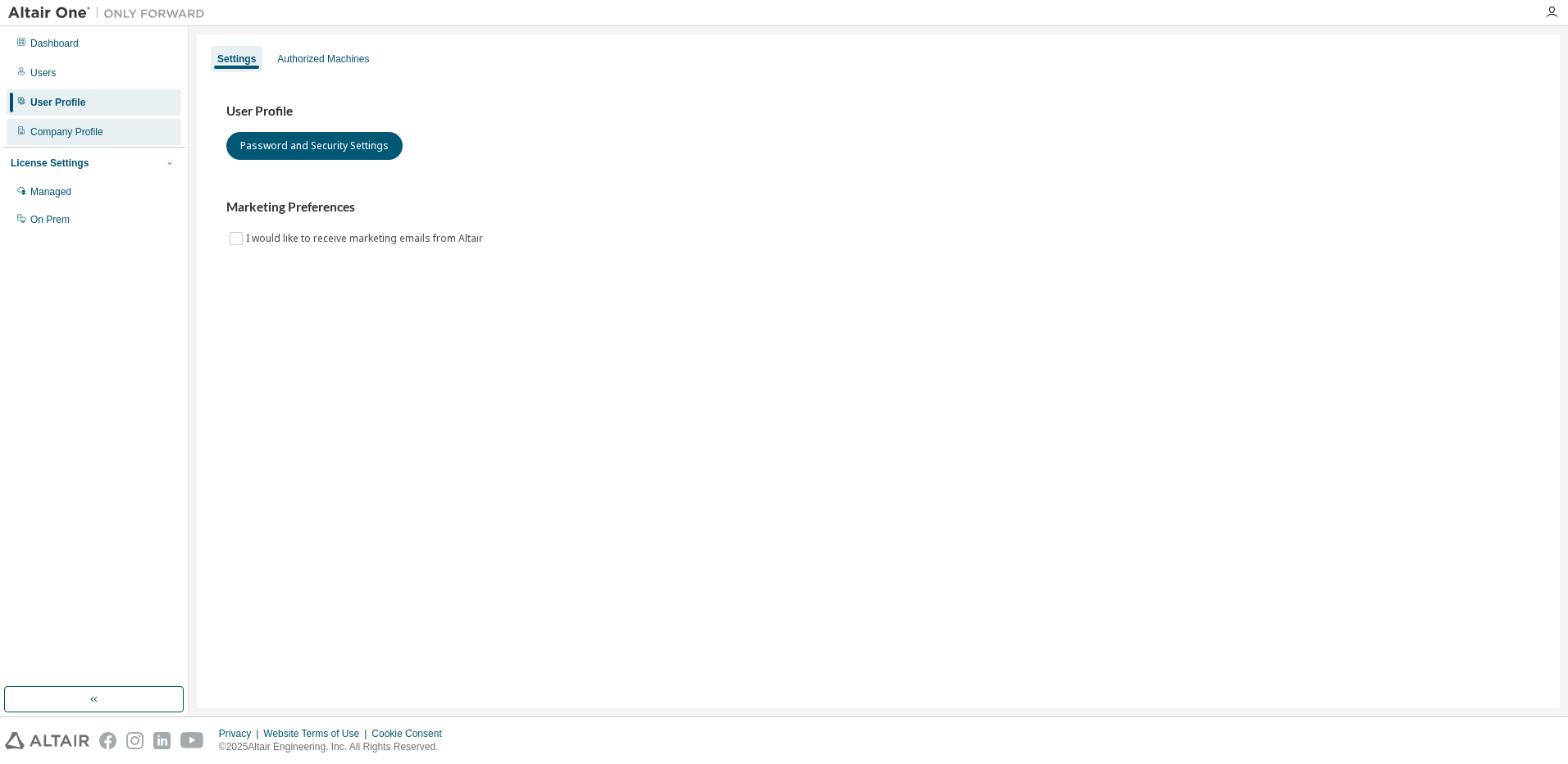
drag, startPoint x: 79, startPoint y: 105, endPoint x: 50, endPoint y: 133, distance: 40.3
click at [50, 133] on div "Company Profile" at bounding box center [66, 132] width 73 height 13
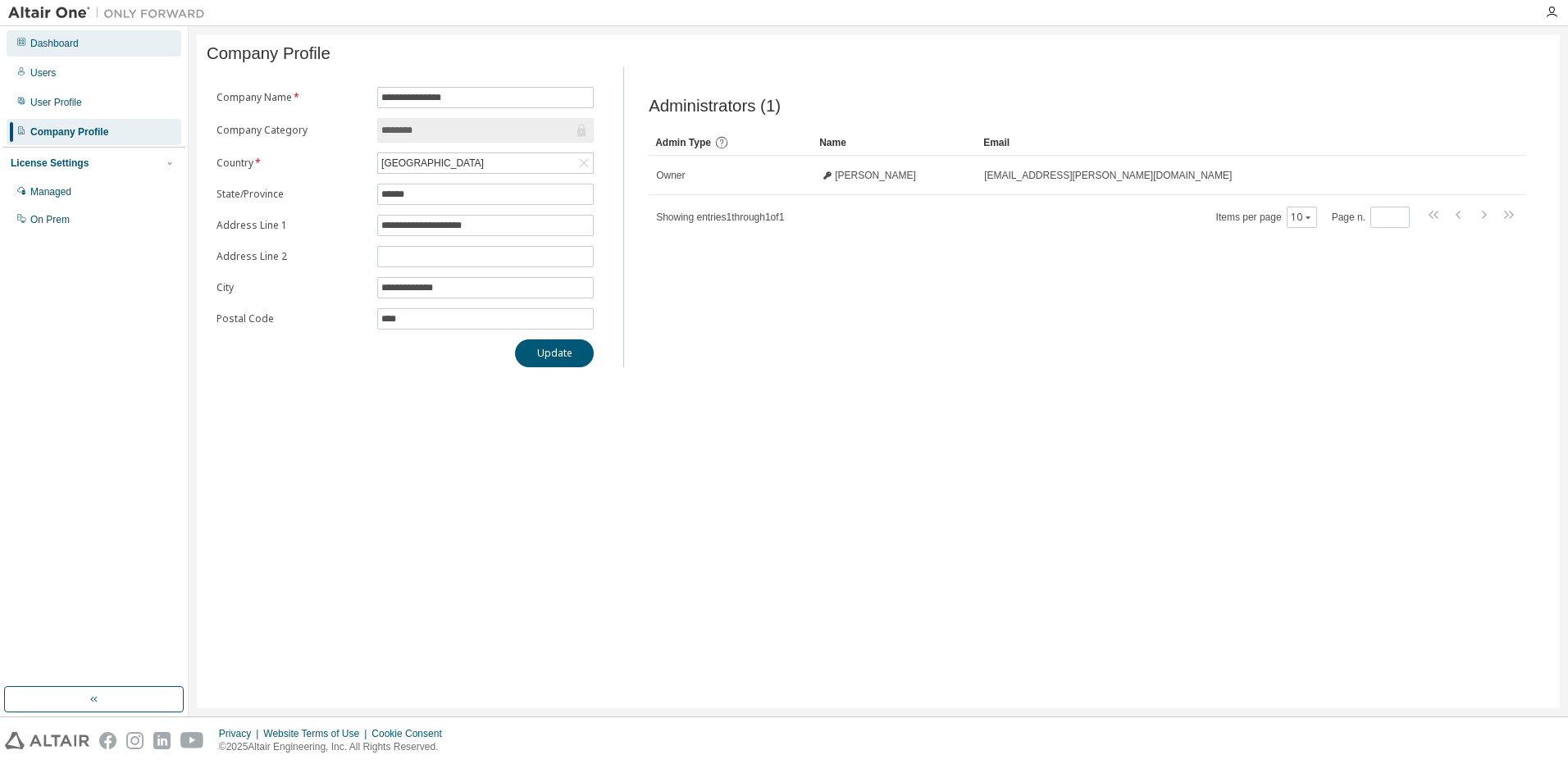
click at [51, 41] on div "Dashboard" at bounding box center [54, 43] width 49 height 13
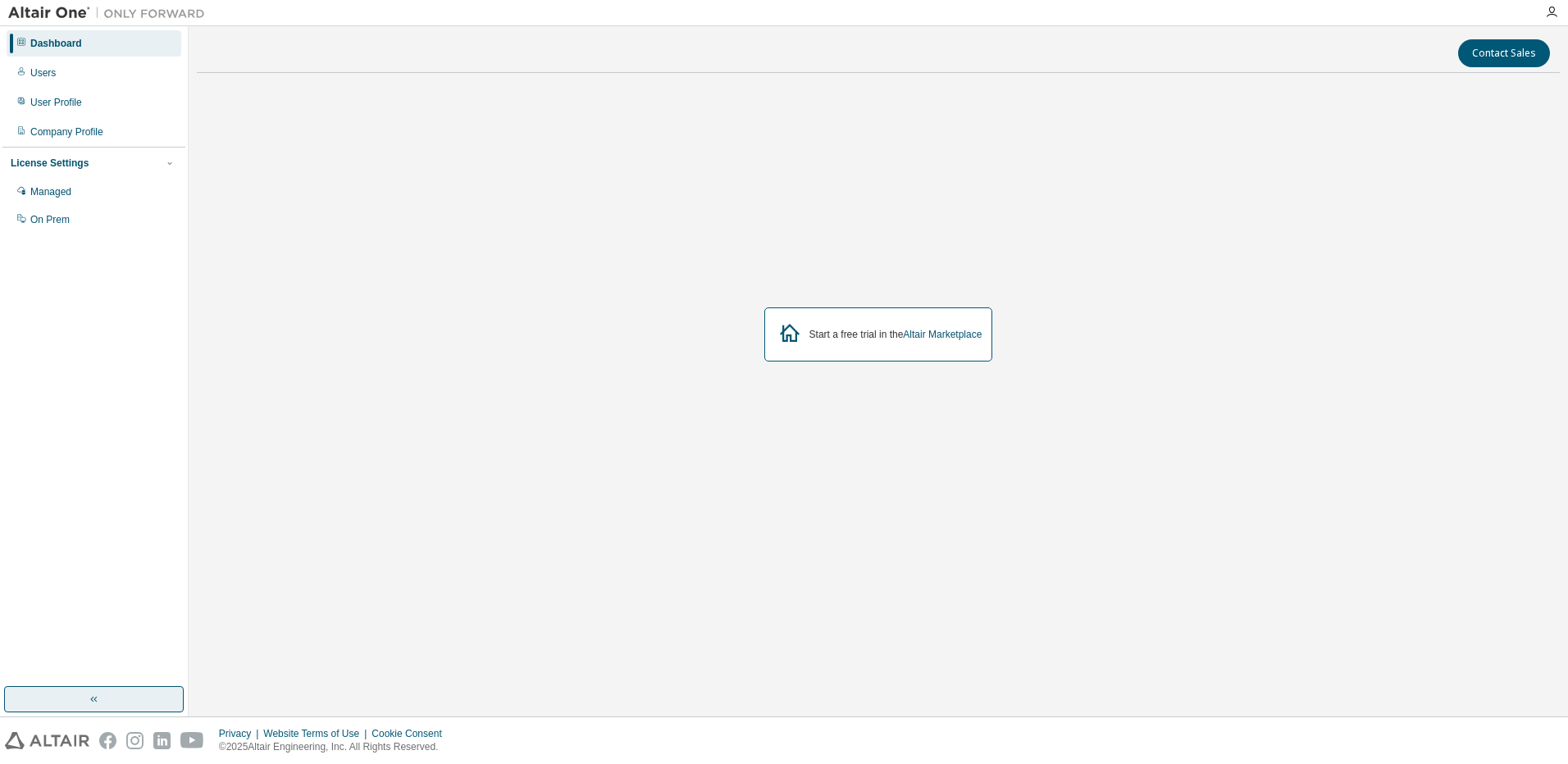
click at [84, 694] on button "button" at bounding box center [93, 699] width 179 height 27
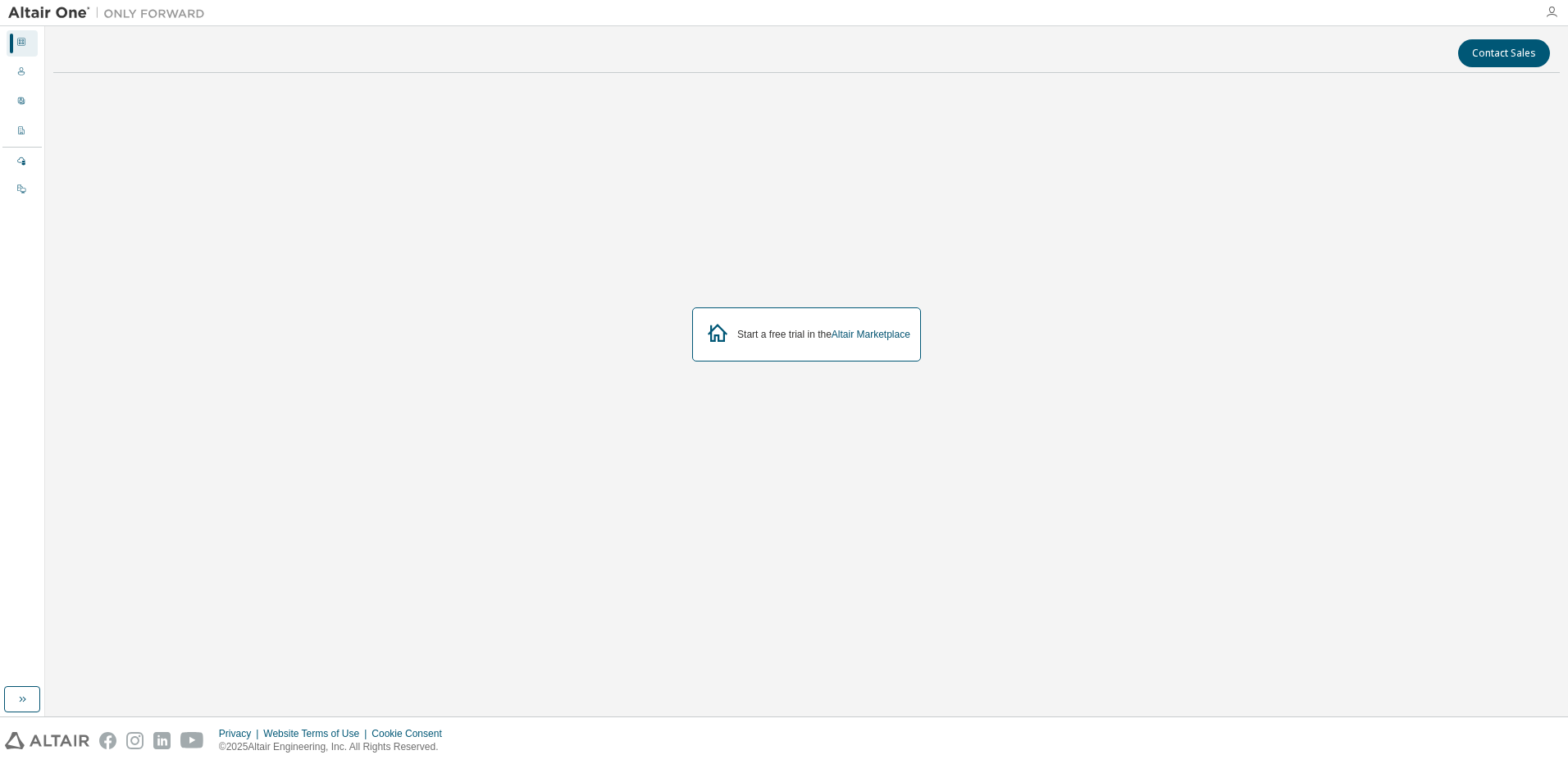
click at [1554, 11] on icon "button" at bounding box center [1551, 12] width 13 height 13
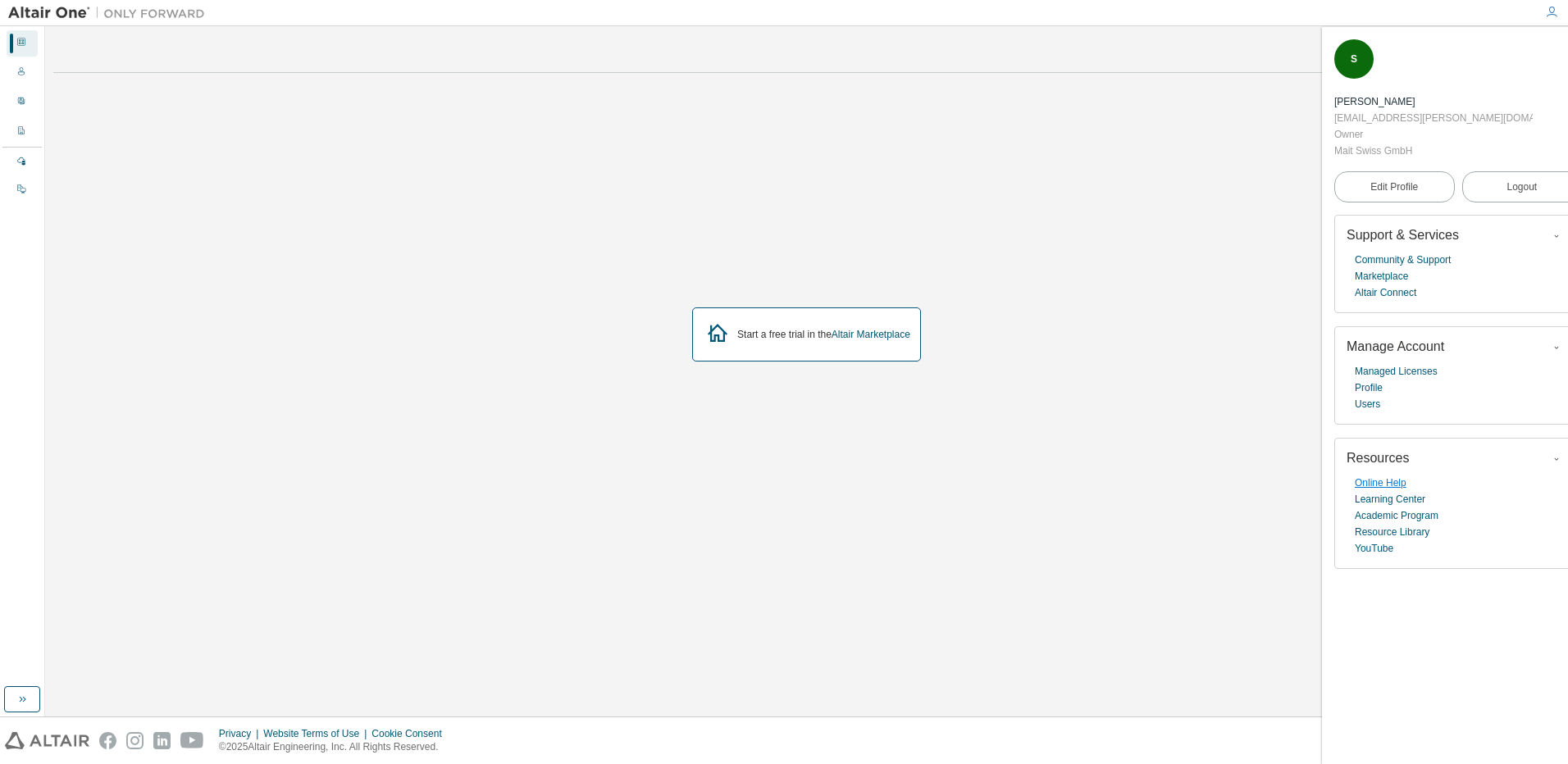
click at [1388, 475] on link "Online Help" at bounding box center [1381, 483] width 51 height 17
click at [18, 75] on icon at bounding box center [21, 71] width 10 height 10
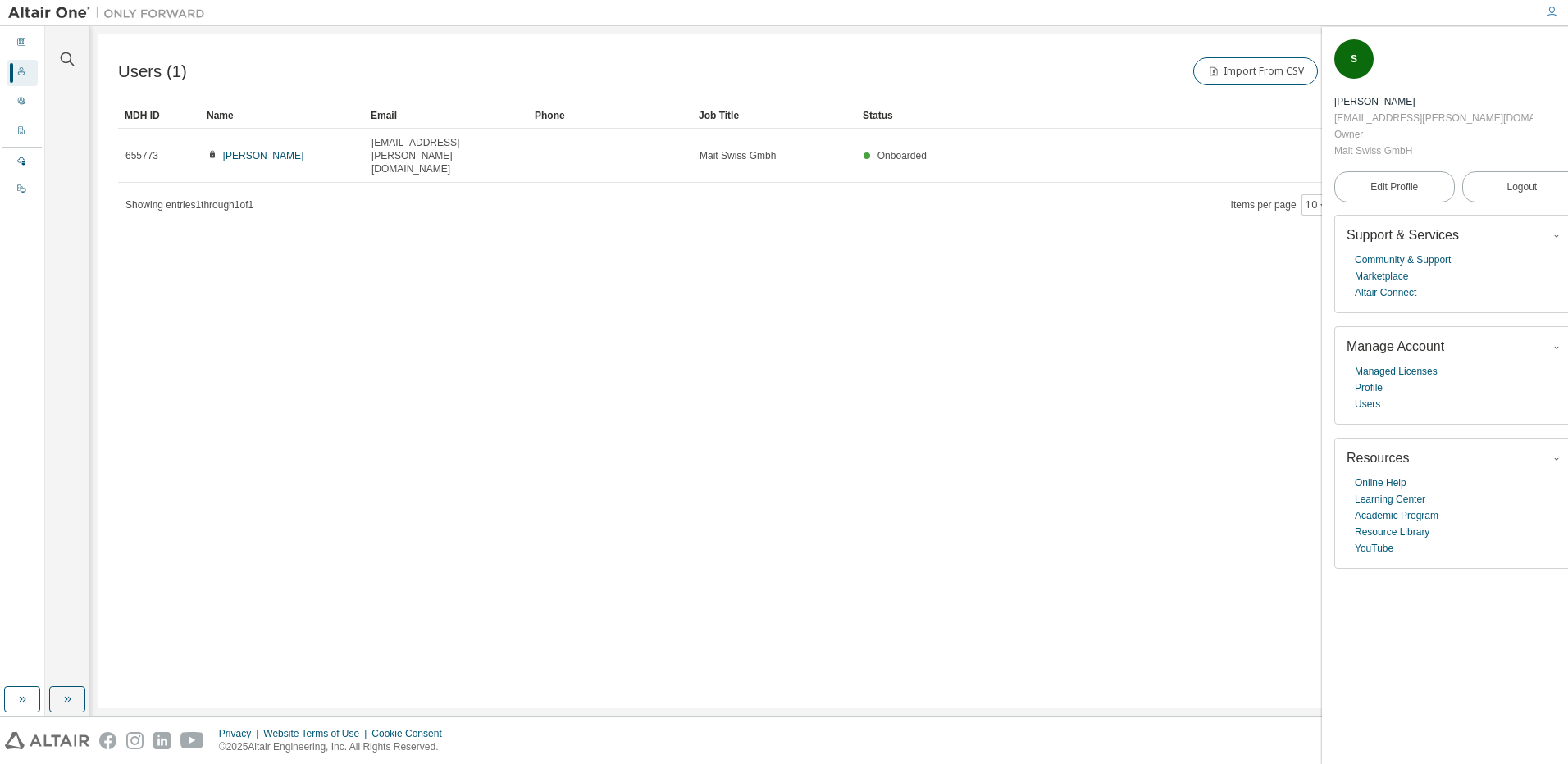
click at [1567, 51] on icon "button" at bounding box center [1572, 50] width 10 height 10
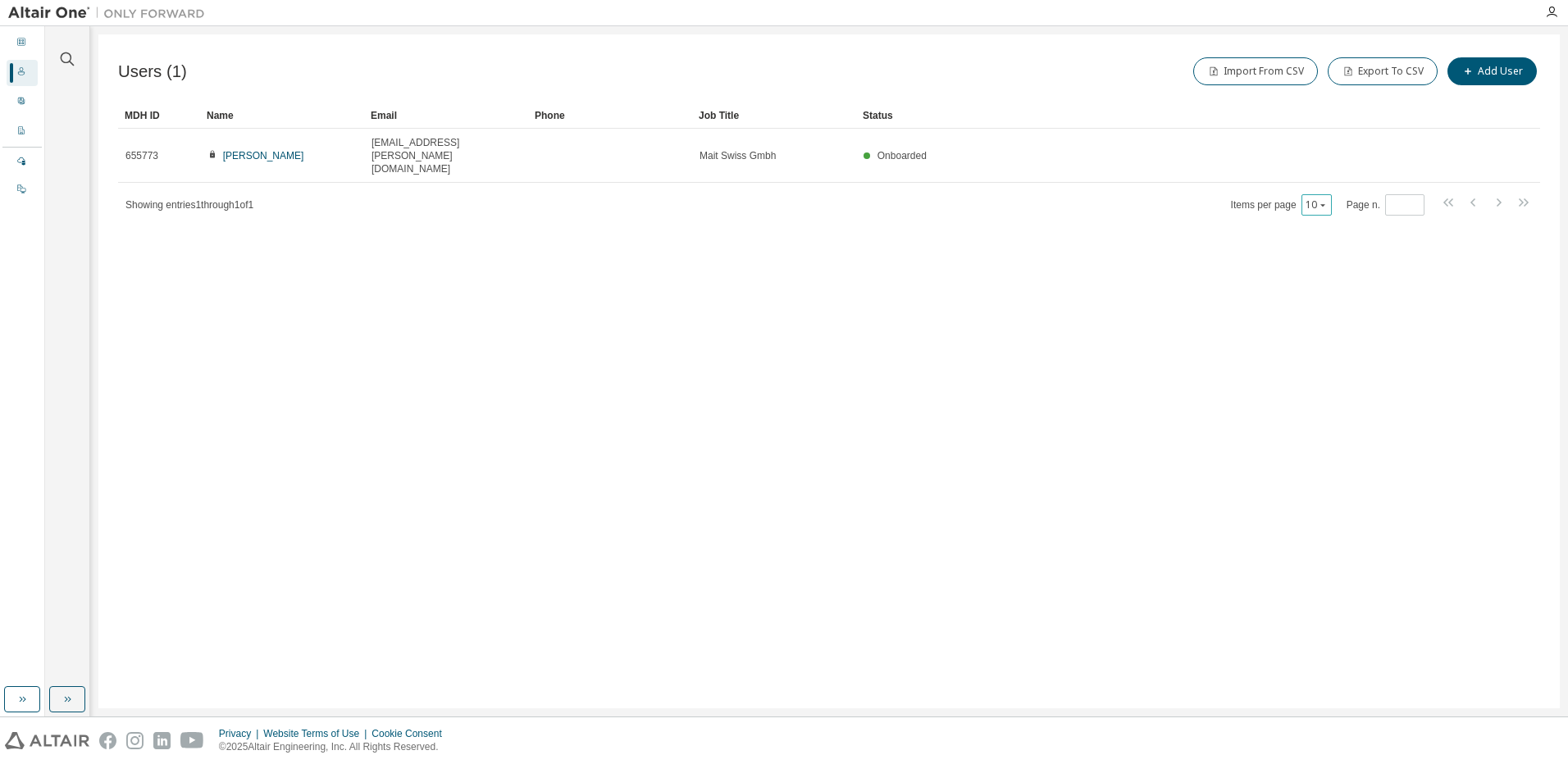
click at [1325, 200] on icon "button" at bounding box center [1322, 205] width 10 height 10
click at [1324, 202] on div "10" at bounding box center [1369, 200] width 131 height 19
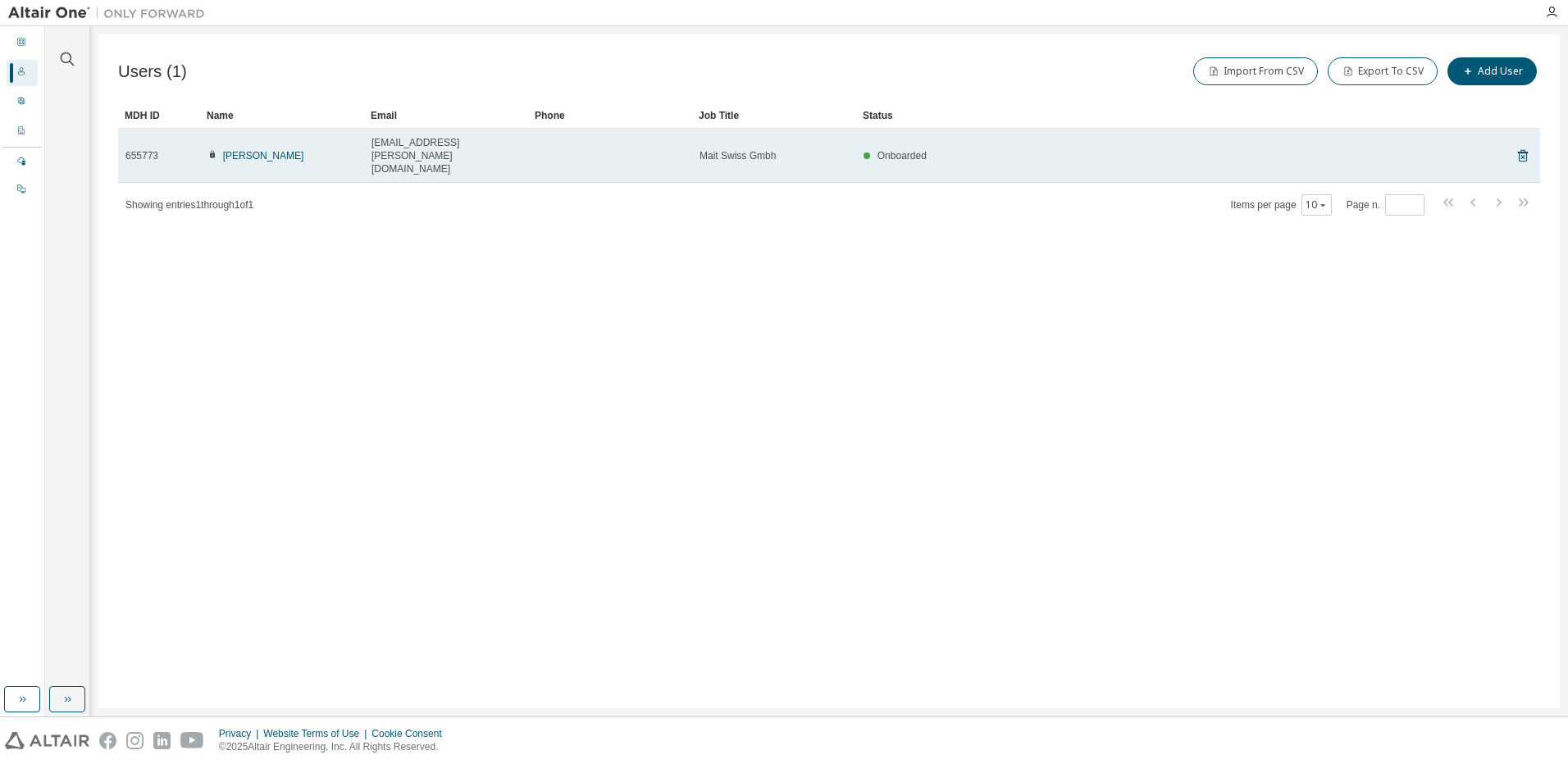
click at [905, 150] on span "Onboarded" at bounding box center [902, 155] width 50 height 11
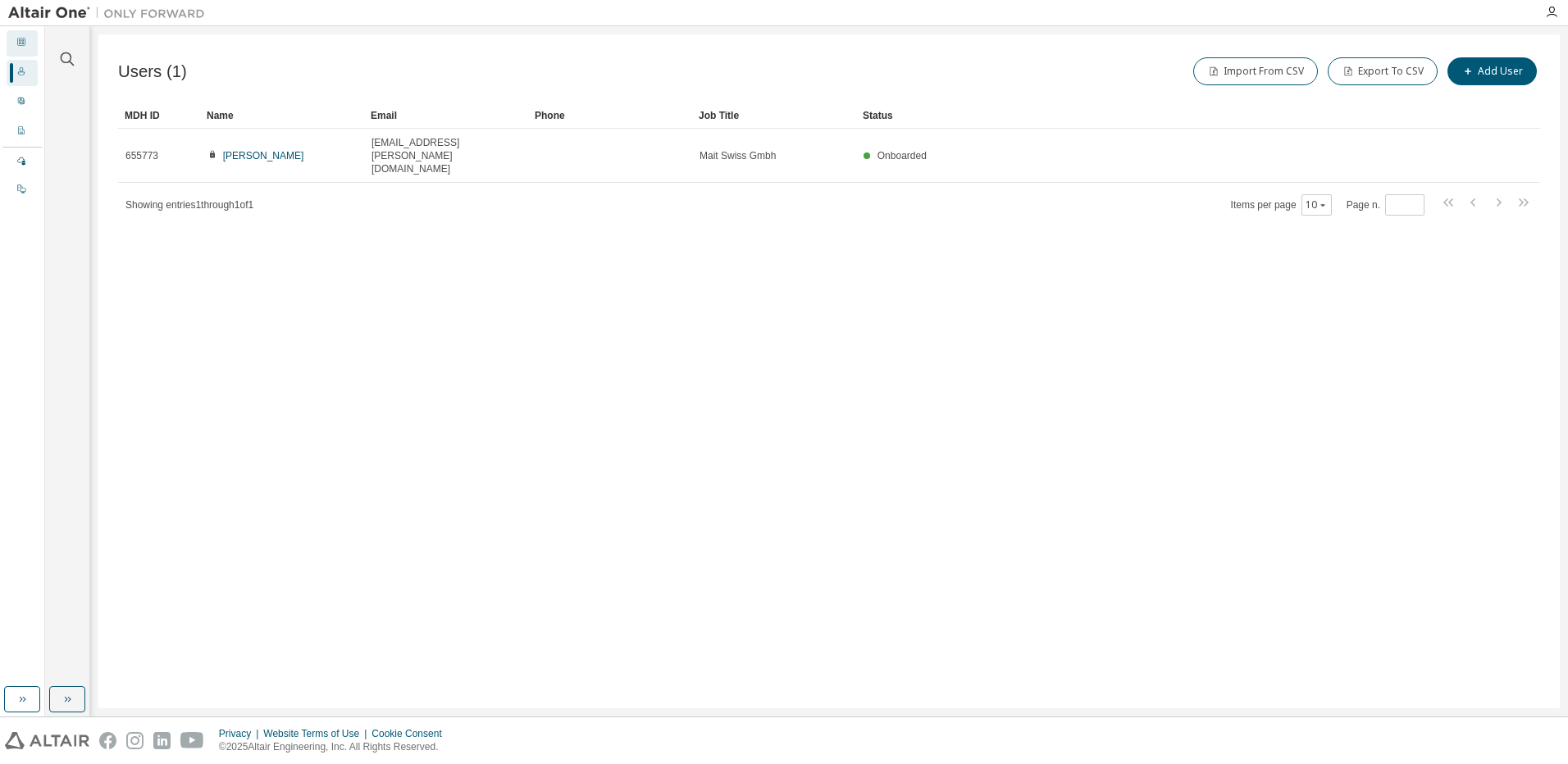
click at [19, 38] on icon at bounding box center [21, 41] width 10 height 10
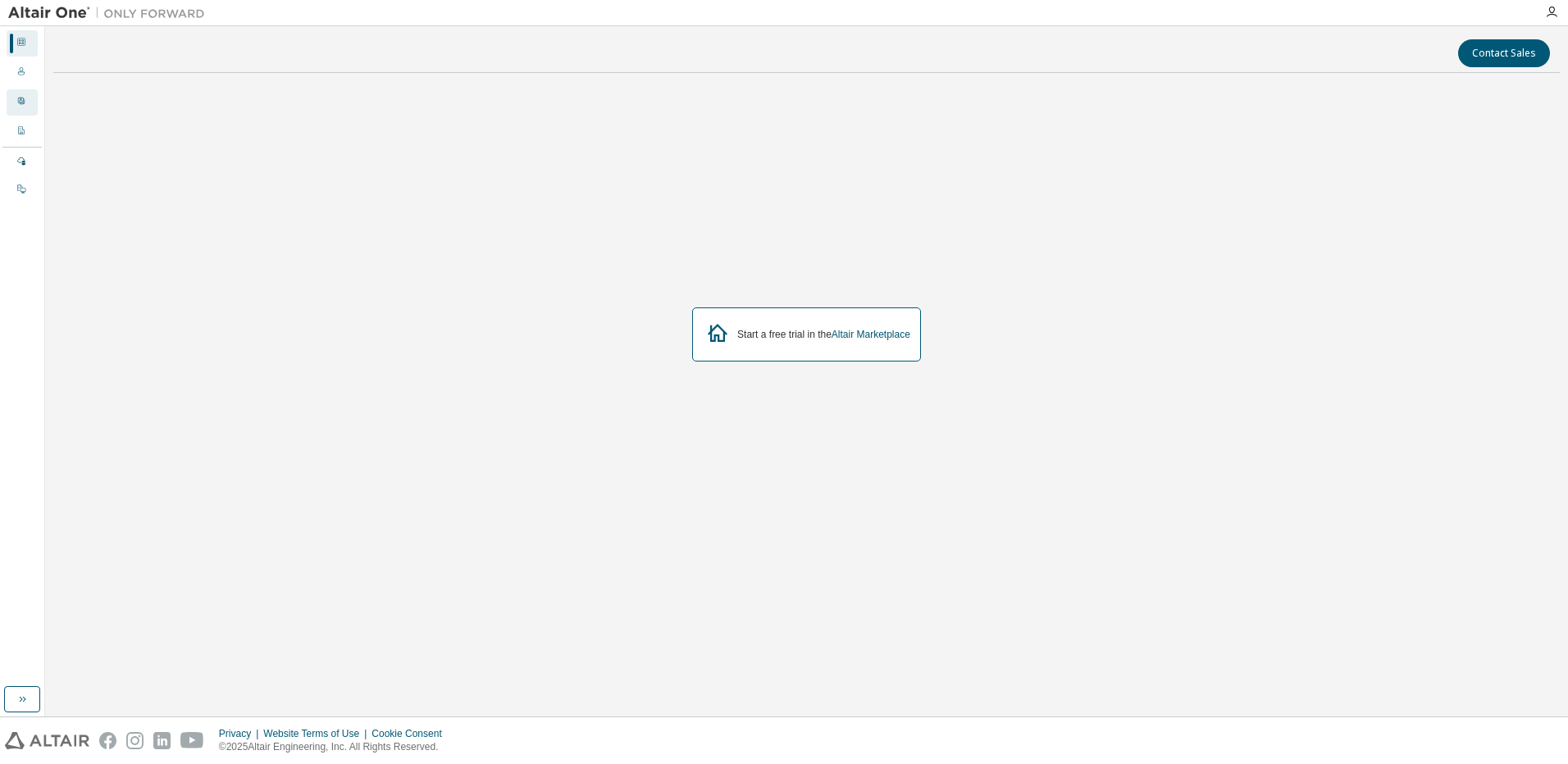
click at [19, 103] on icon at bounding box center [21, 100] width 10 height 10
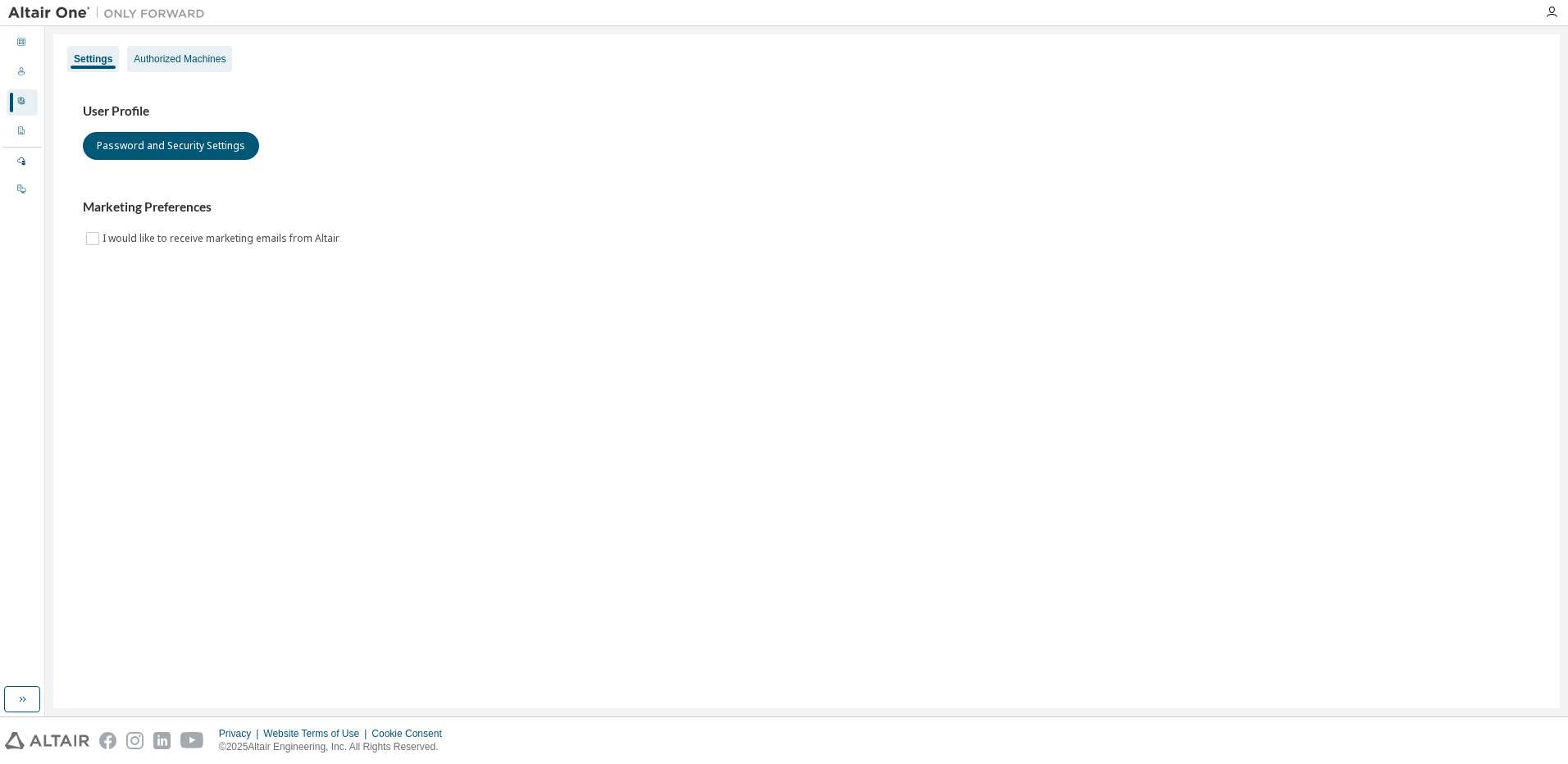
click at [190, 55] on div "Authorized Machines" at bounding box center [180, 59] width 92 height 13
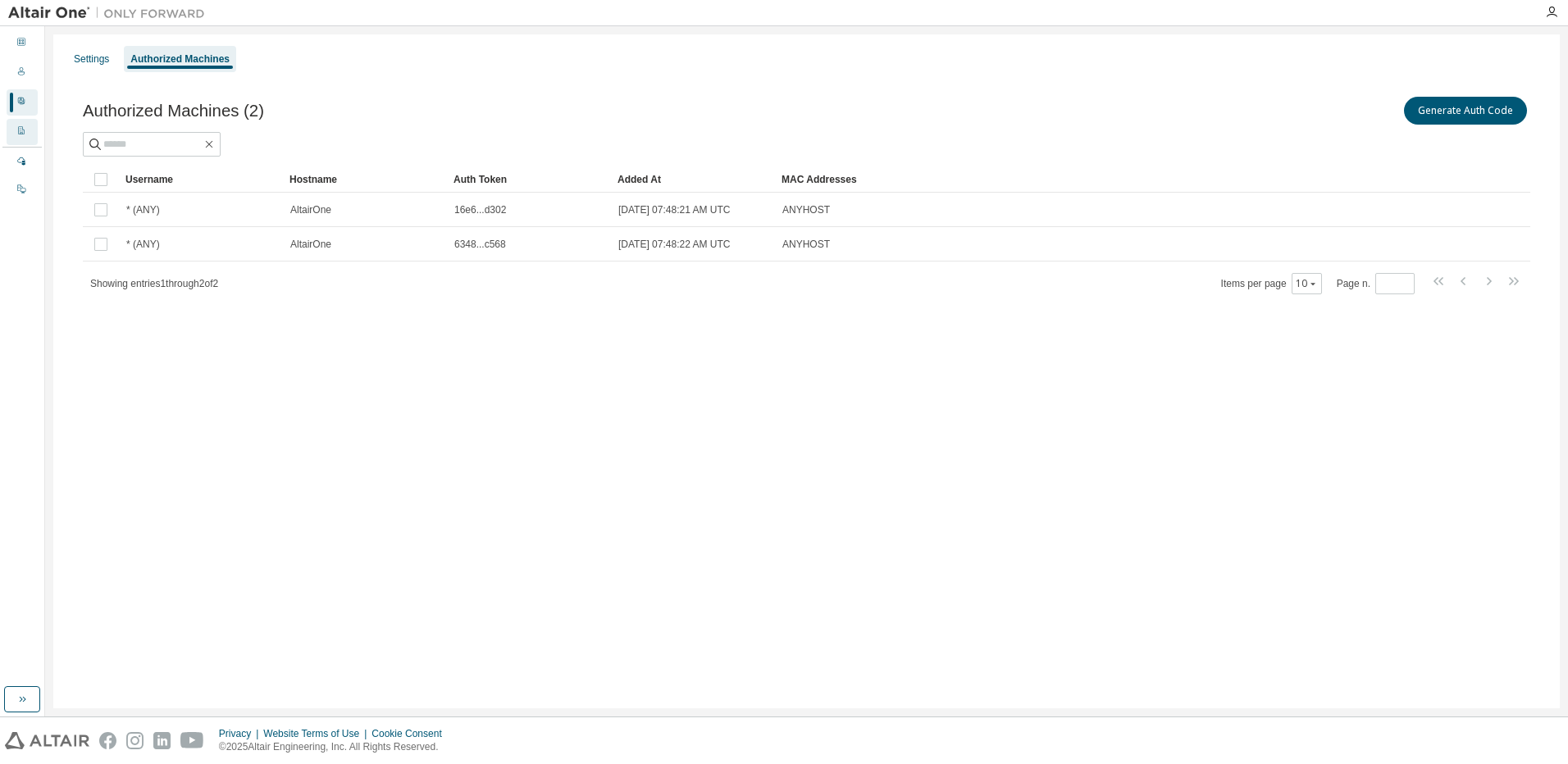
click at [18, 127] on icon at bounding box center [21, 130] width 10 height 10
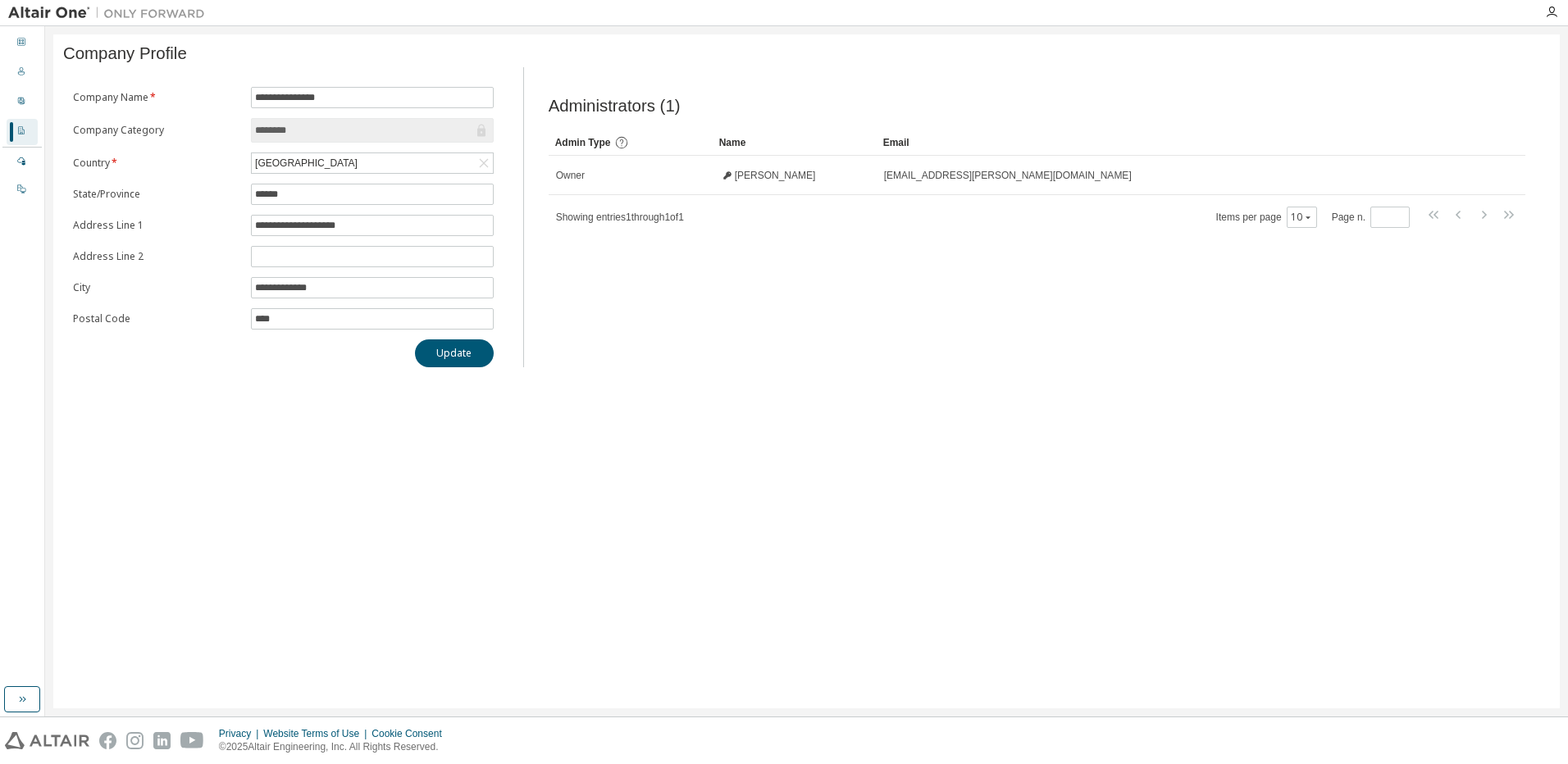
click at [379, 135] on input "********" at bounding box center [364, 130] width 218 height 17
click at [17, 159] on icon at bounding box center [21, 161] width 10 height 10
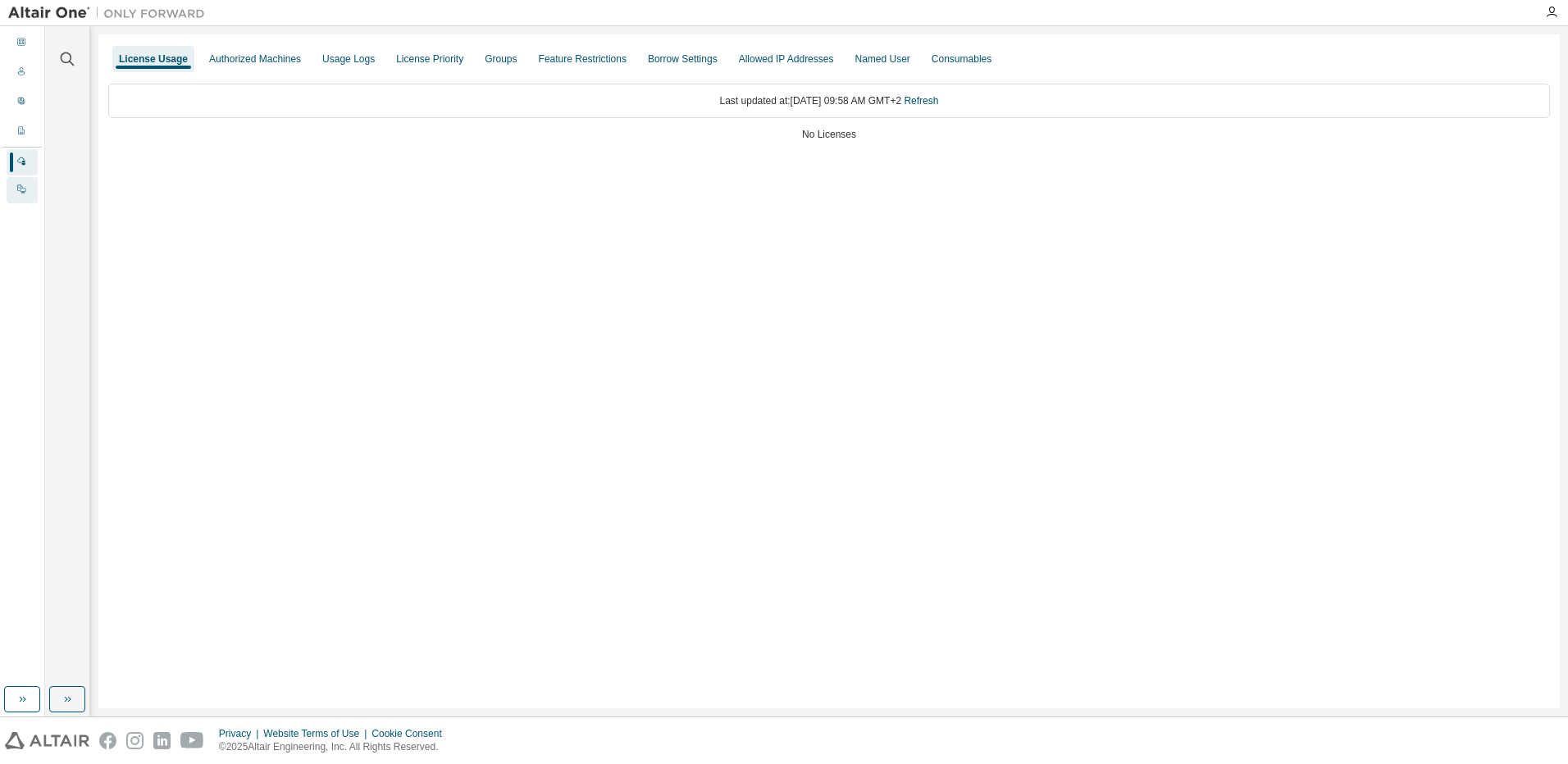
click at [18, 187] on icon at bounding box center [21, 188] width 10 height 10
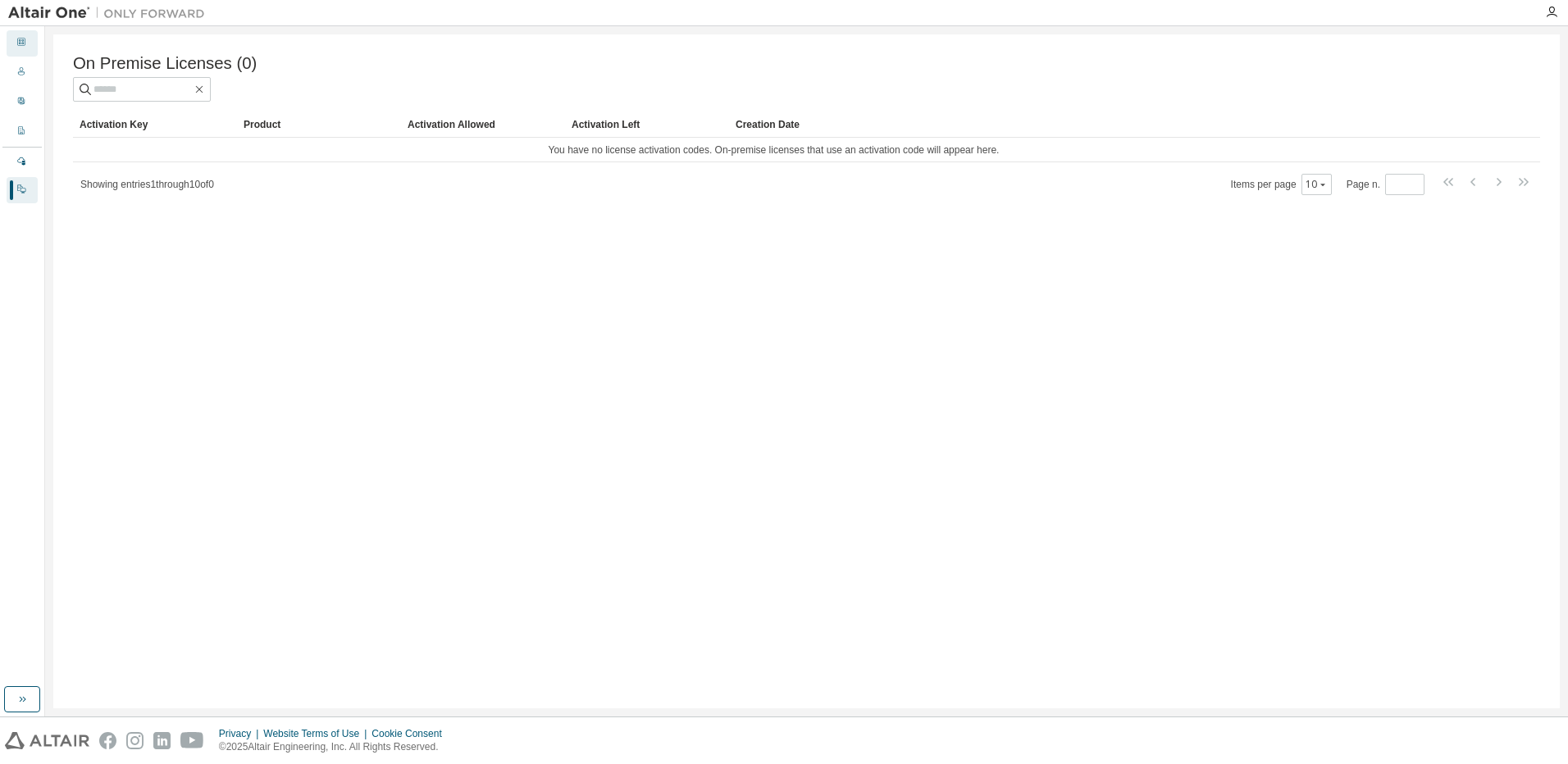
click at [17, 42] on icon at bounding box center [21, 41] width 10 height 10
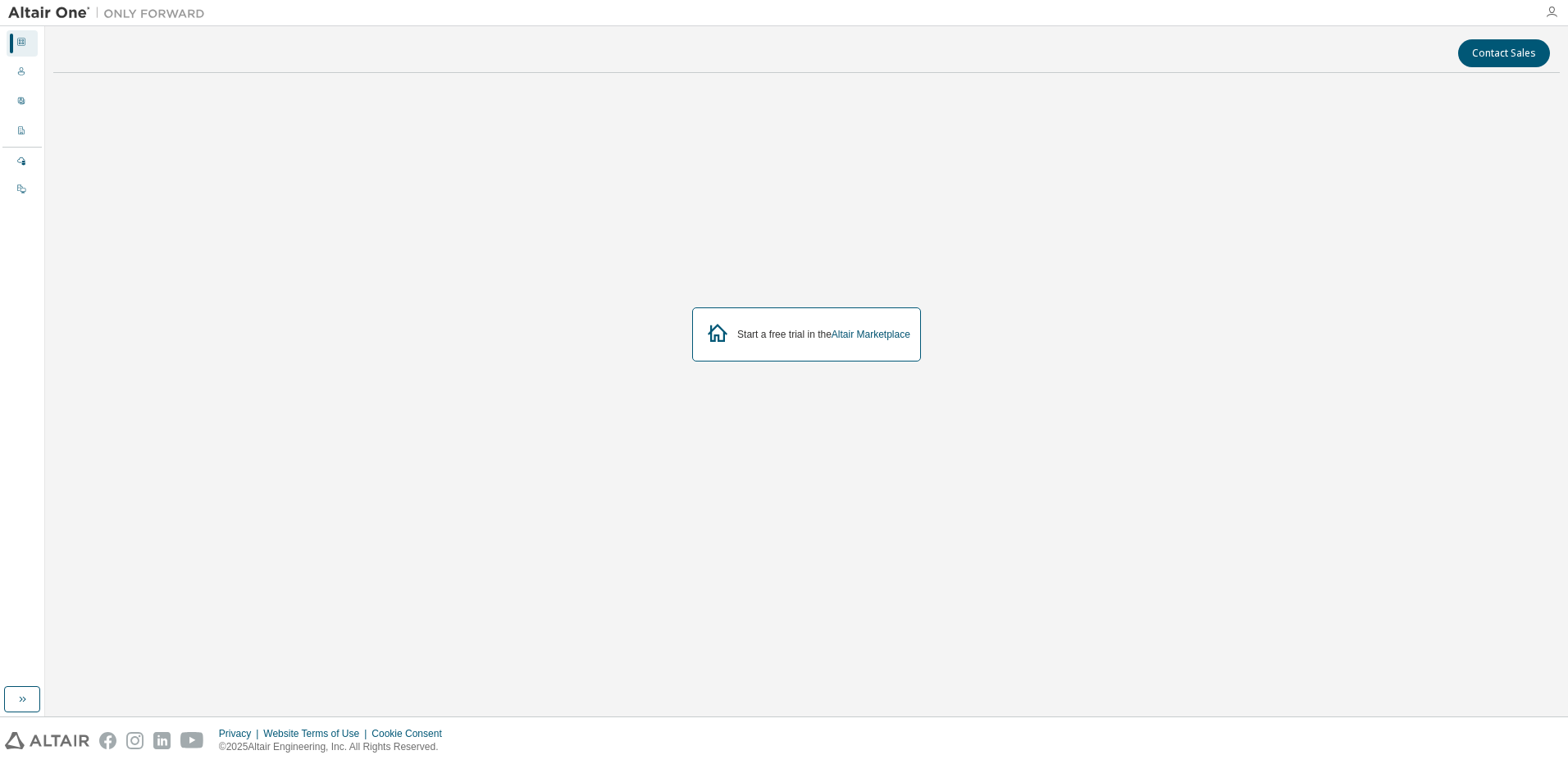
click at [1554, 16] on icon "button" at bounding box center [1551, 12] width 13 height 13
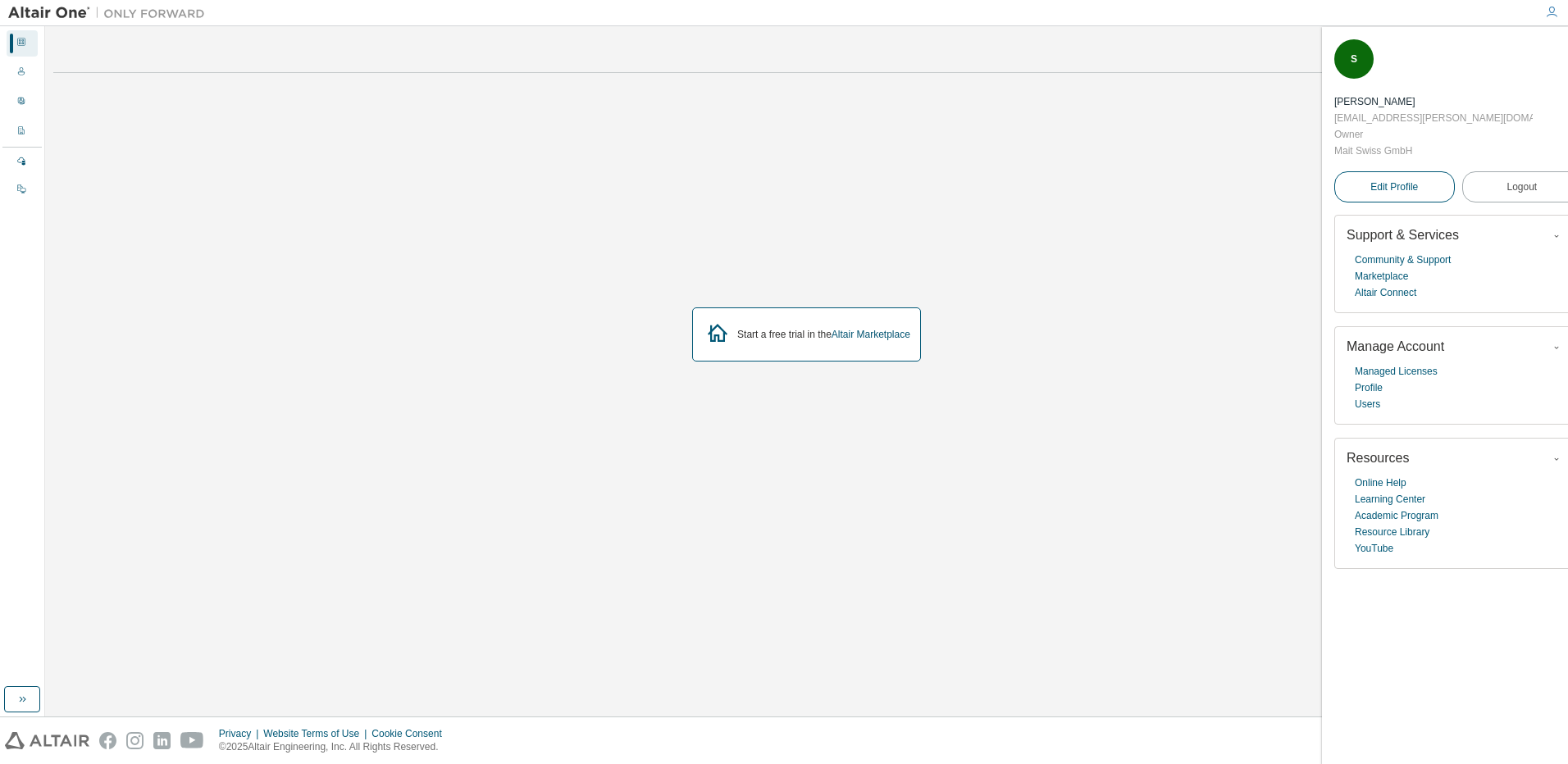
click at [1395, 180] on span "Edit Profile" at bounding box center [1394, 186] width 48 height 13
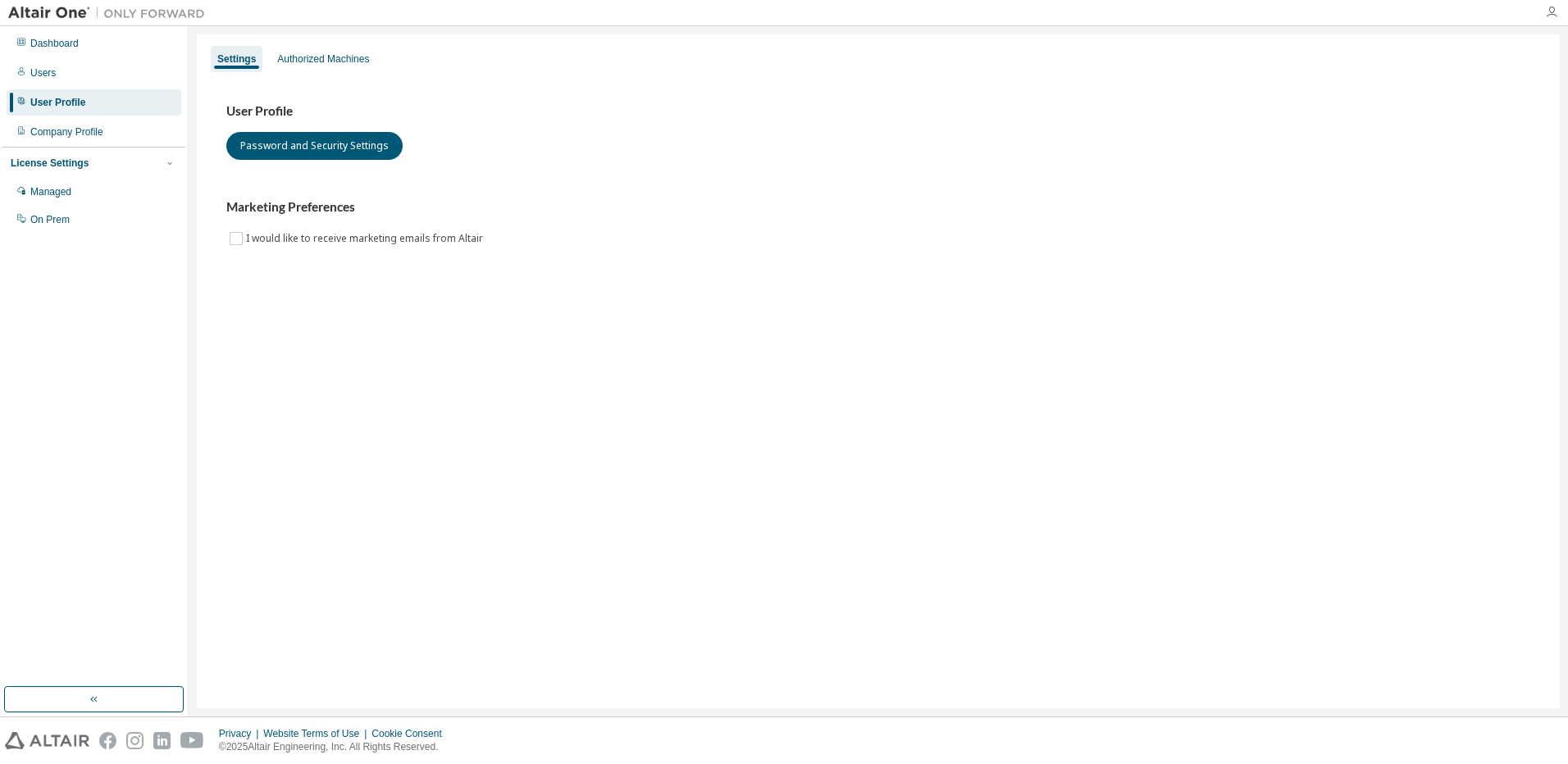
click at [1548, 16] on icon "button" at bounding box center [1551, 12] width 13 height 13
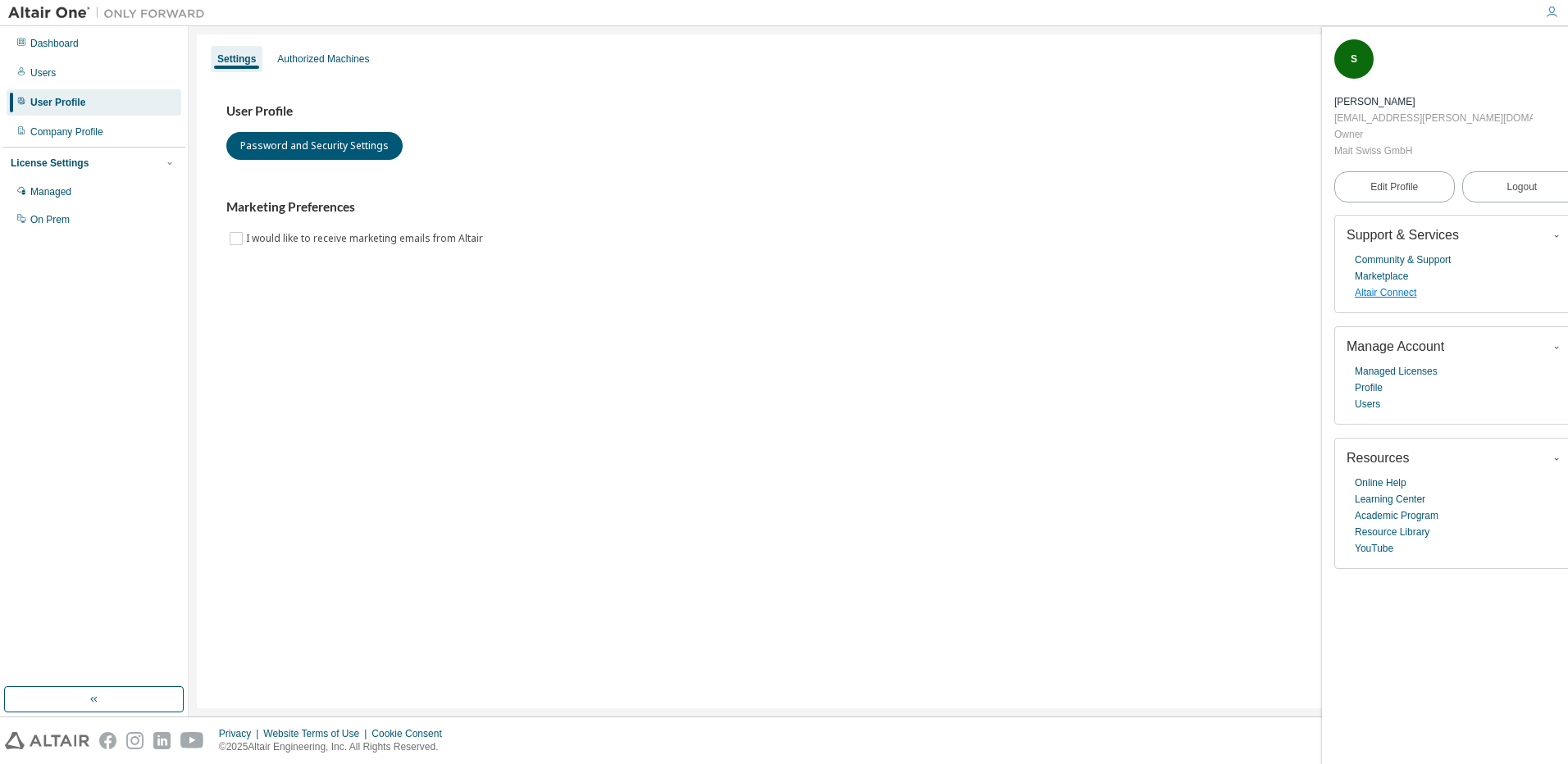
click at [1371, 285] on link "Altair Connect" at bounding box center [1385, 293] width 62 height 17
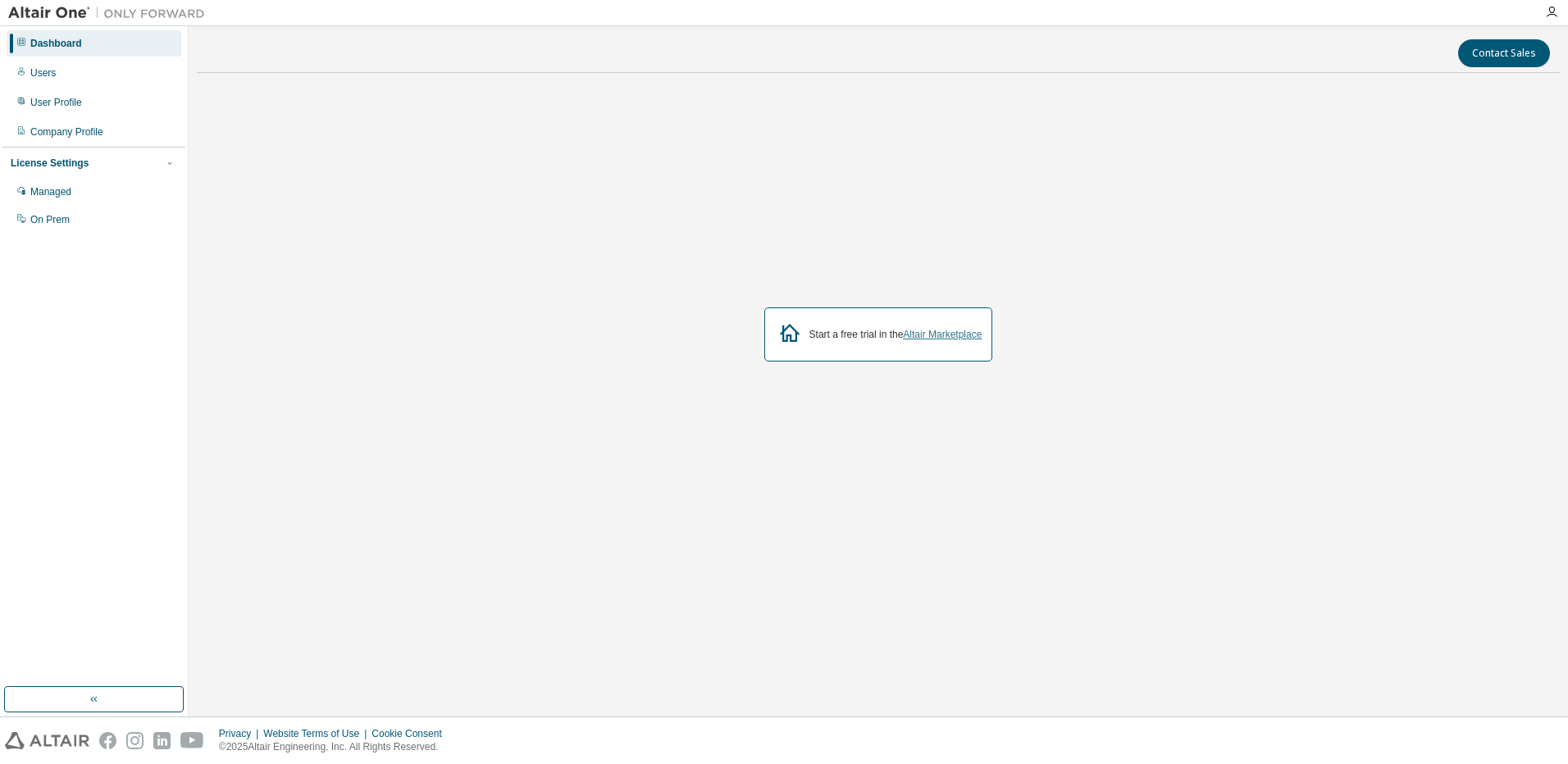
click at [938, 333] on link "Altair Marketplace" at bounding box center [942, 334] width 79 height 11
click at [54, 66] on div "Users" at bounding box center [94, 73] width 175 height 27
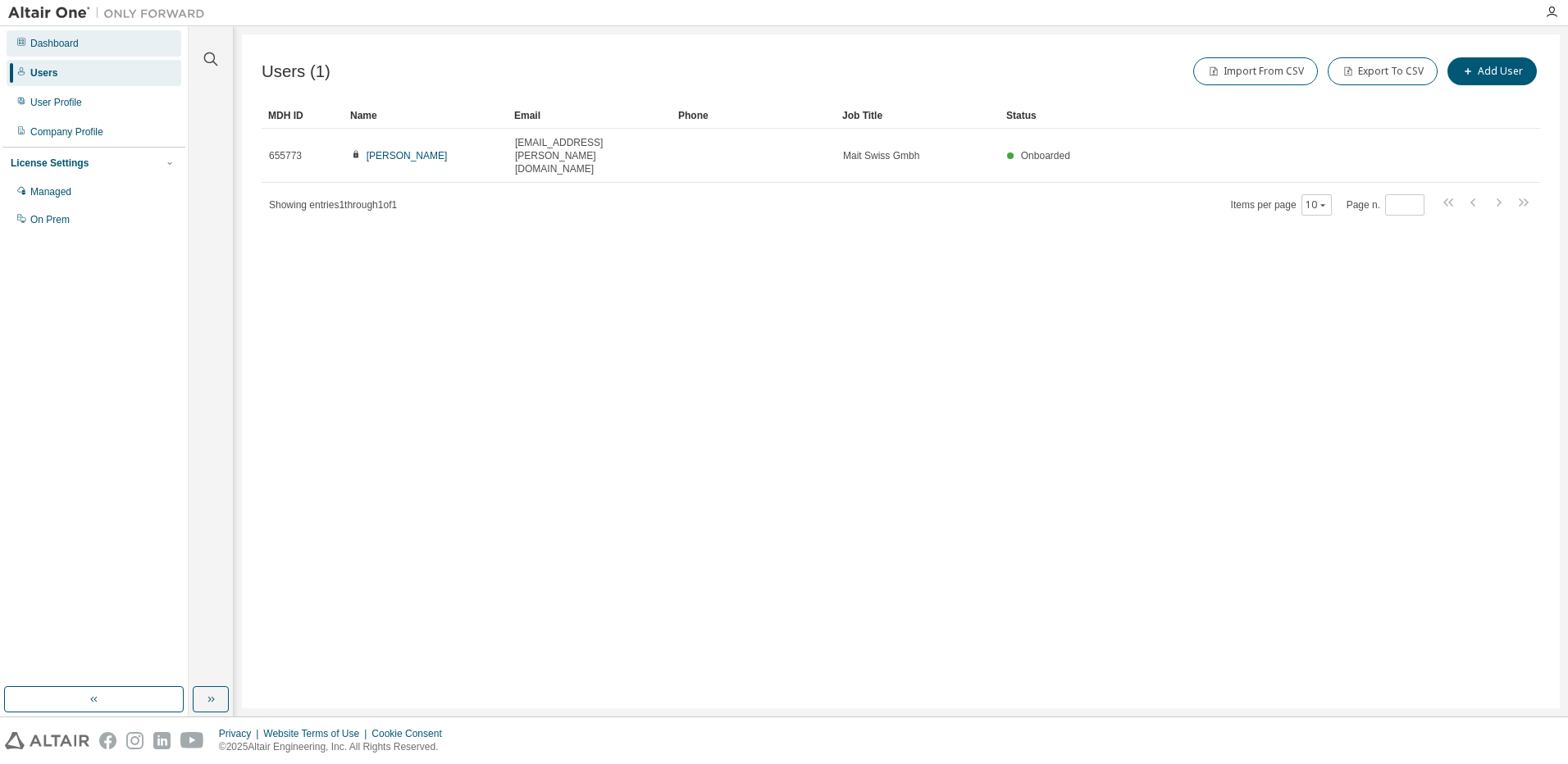
click at [51, 38] on div "Dashboard" at bounding box center [54, 43] width 49 height 13
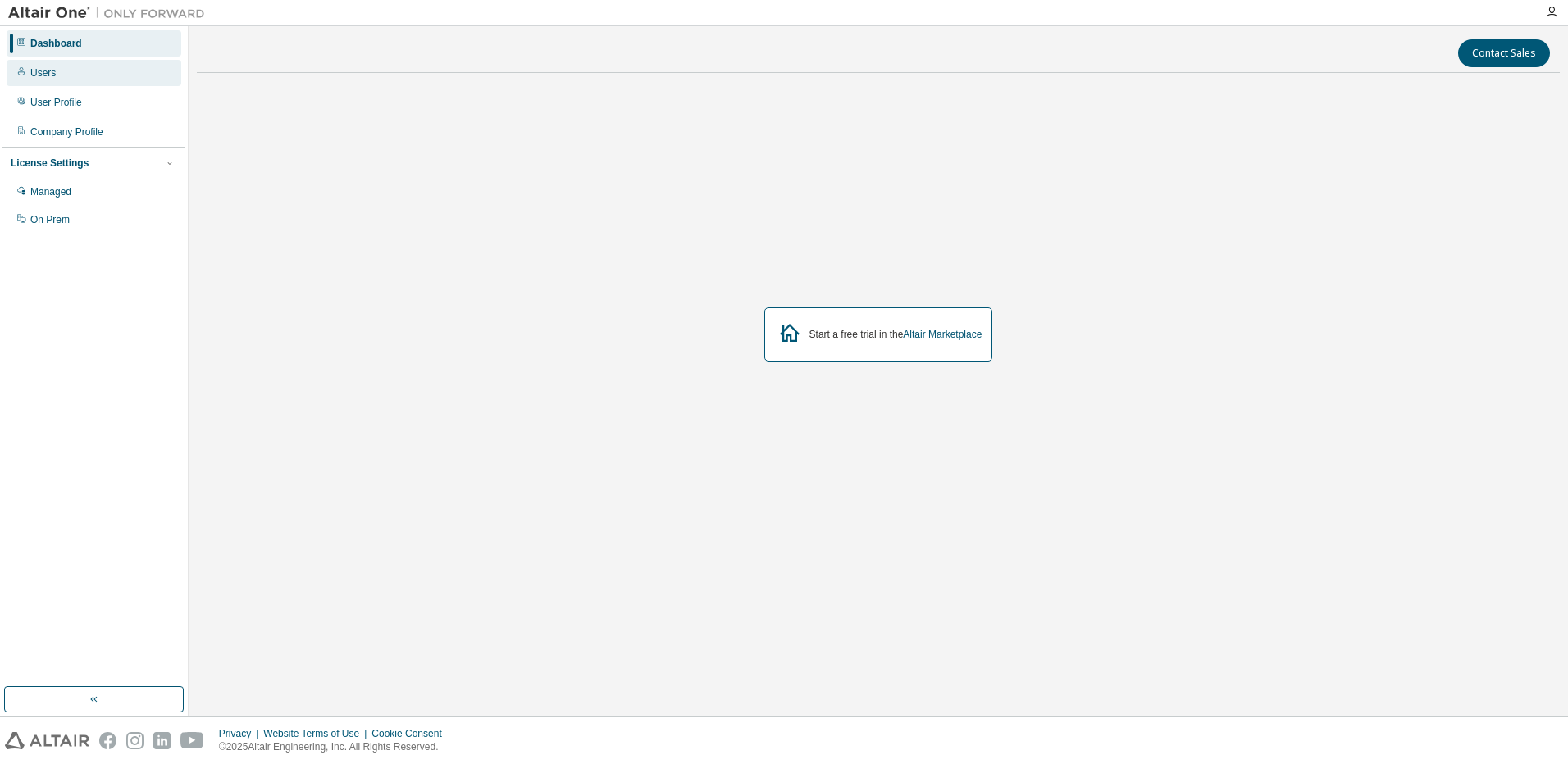
click at [31, 70] on div "Users" at bounding box center [43, 73] width 26 height 13
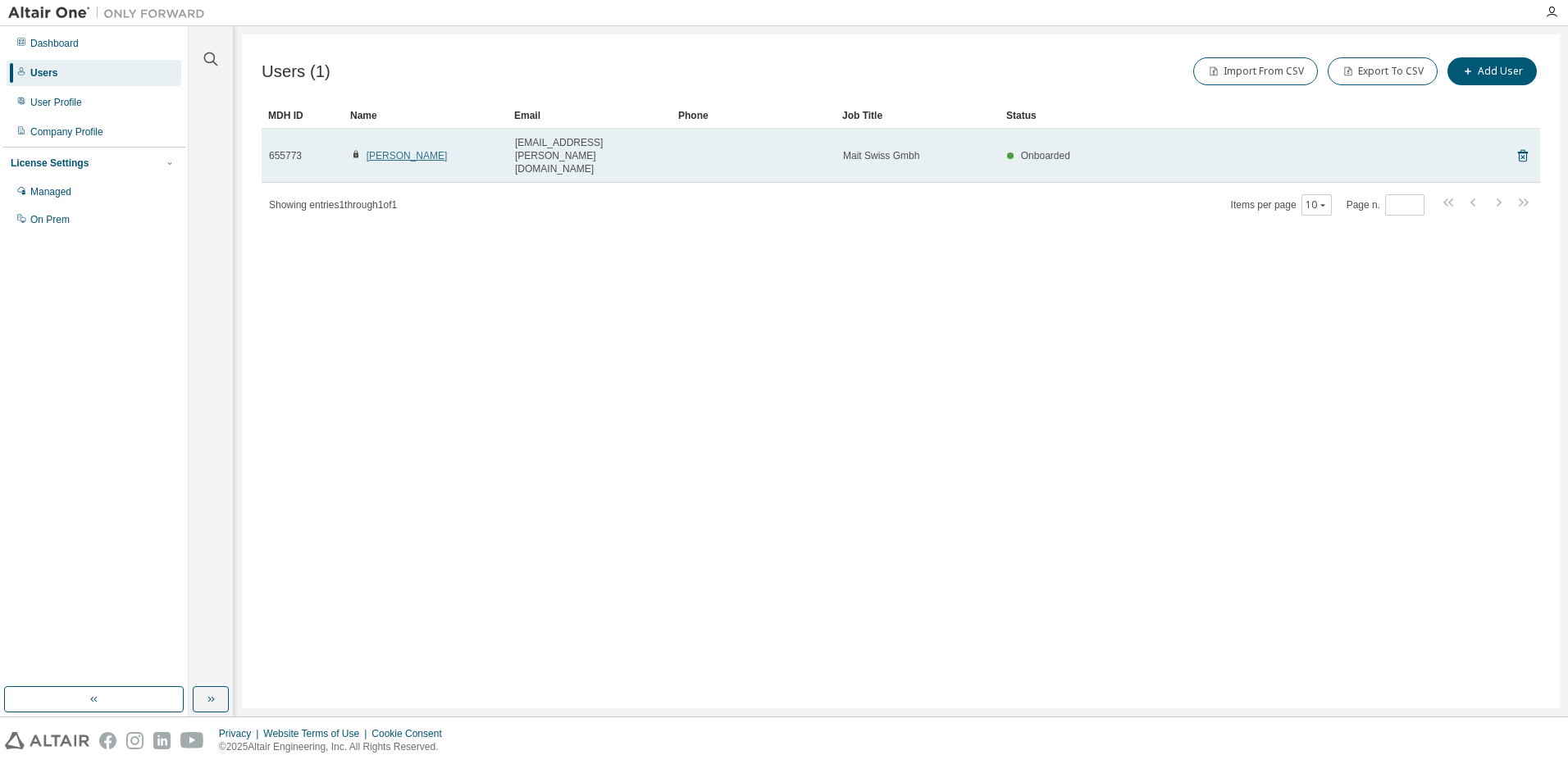
click at [399, 150] on link "Sibylle Vornholt" at bounding box center [407, 155] width 81 height 11
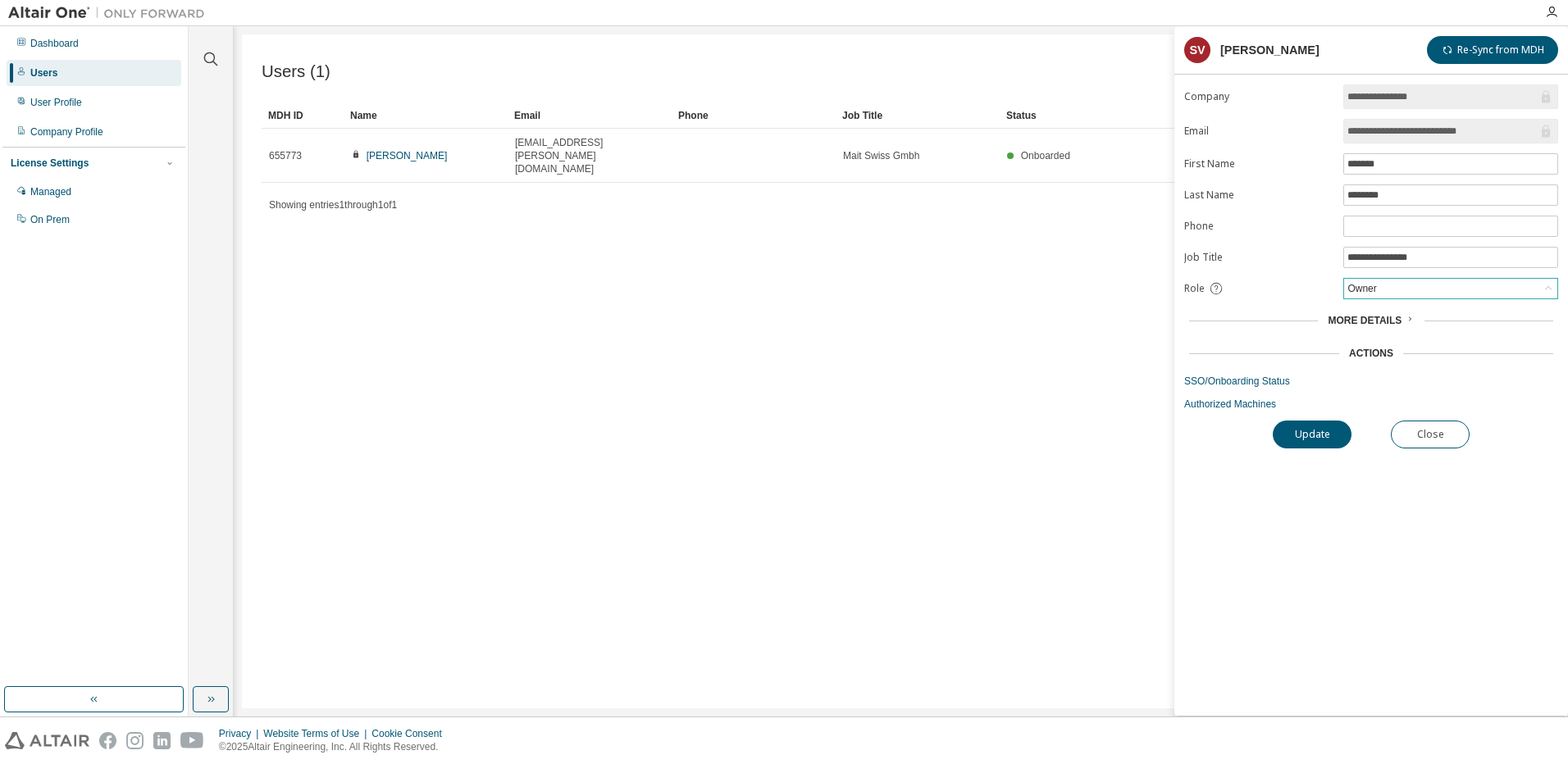
click at [1475, 284] on div "Owner" at bounding box center [1450, 287] width 213 height 19
click at [1396, 309] on li "Admin" at bounding box center [1450, 309] width 210 height 21
click at [1403, 287] on div "Admin" at bounding box center [1450, 287] width 213 height 19
click at [1382, 325] on li "Owner" at bounding box center [1450, 331] width 210 height 21
click at [1318, 412] on div "**********" at bounding box center [1371, 399] width 393 height 631
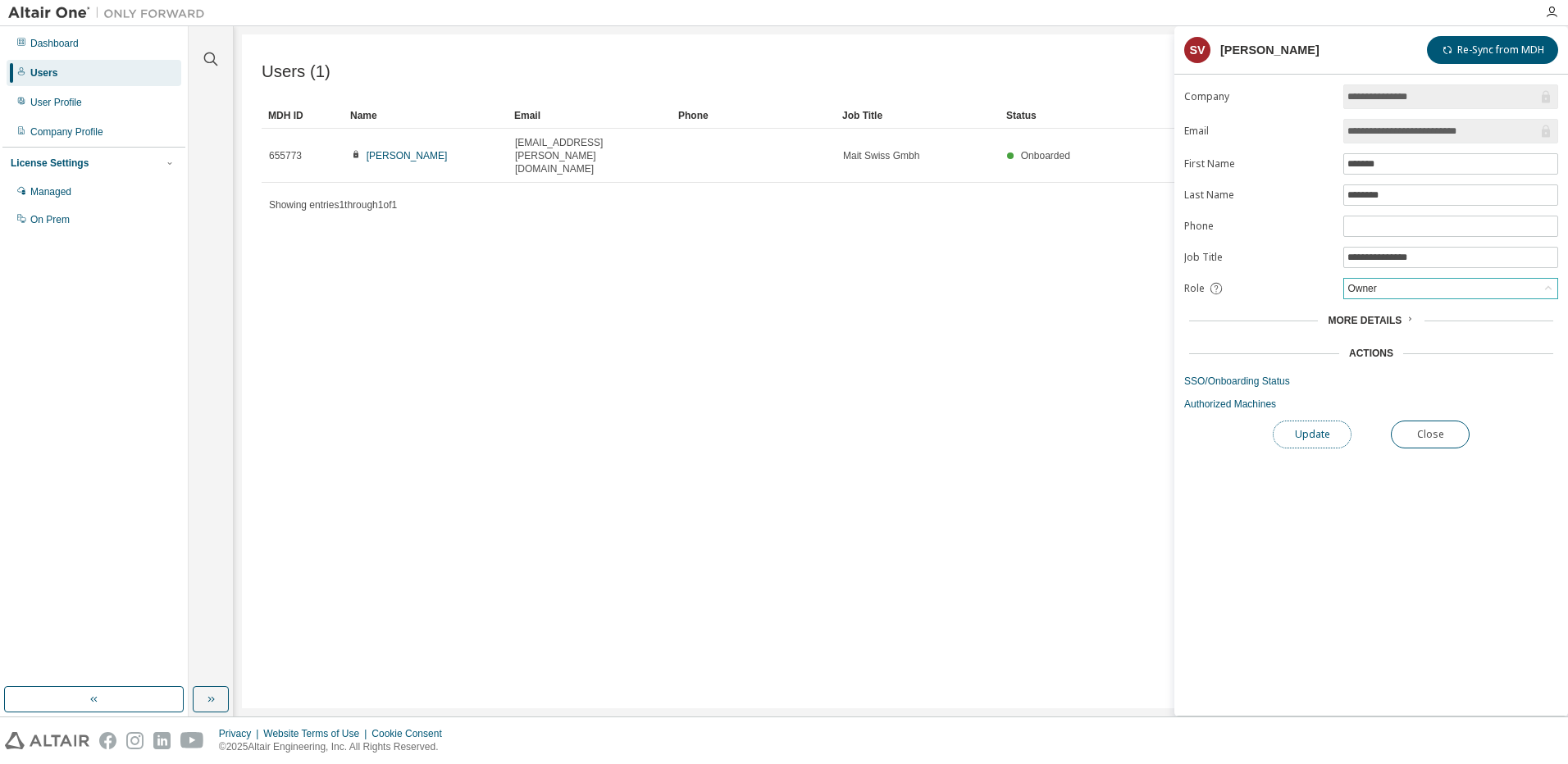
click at [1317, 441] on button "Update" at bounding box center [1312, 434] width 79 height 28
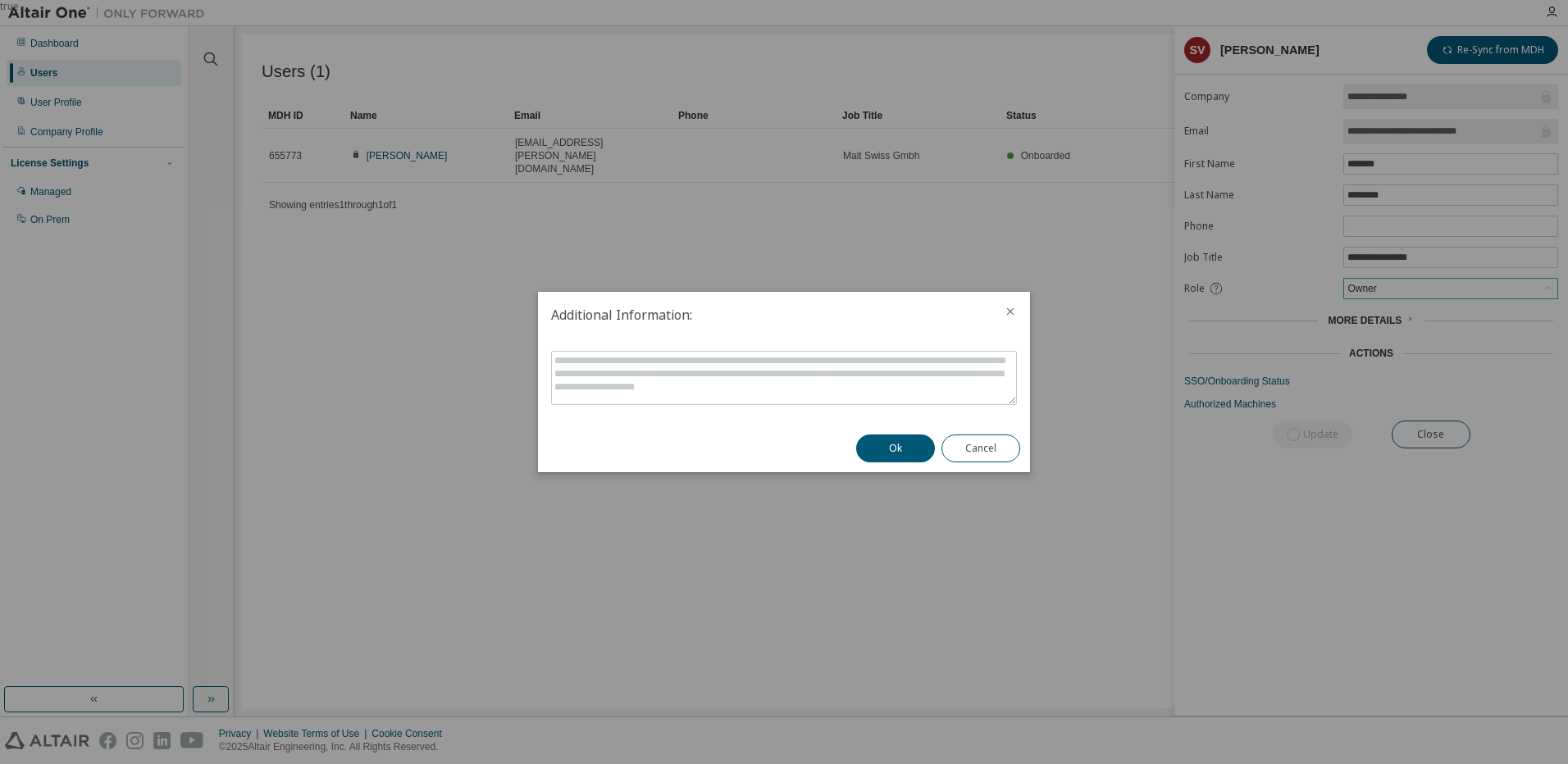
click at [853, 446] on div "Ok Cancel" at bounding box center [938, 448] width 184 height 48
click at [873, 450] on button "Ok" at bounding box center [896, 448] width 79 height 28
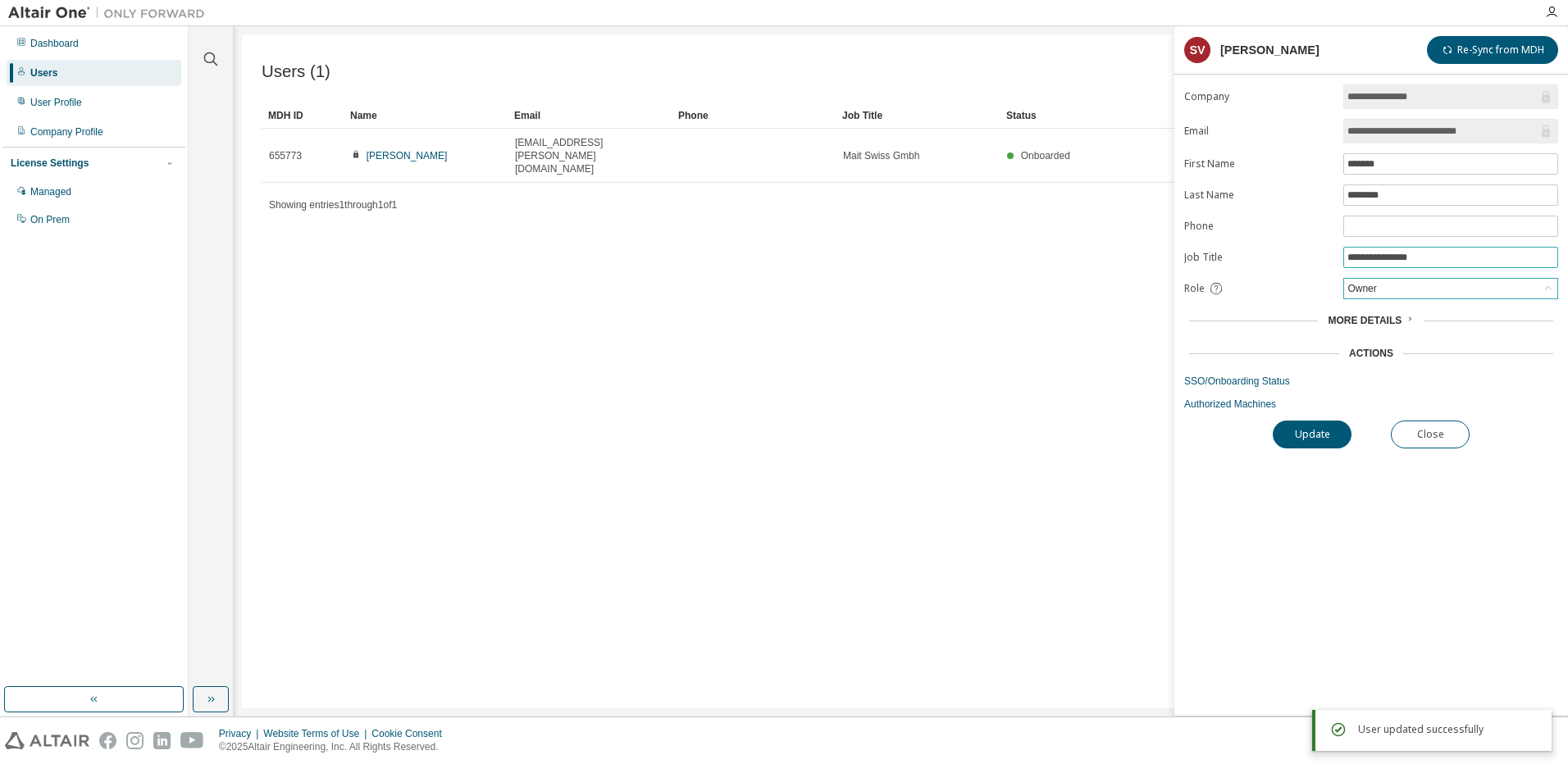
click at [1456, 260] on input "**********" at bounding box center [1450, 257] width 207 height 13
click at [882, 389] on div "Users (1) Import From CSV Export To CSV Add User Clear Load Save Save As Field …" at bounding box center [900, 371] width 1317 height 674
click at [1465, 44] on button "Re-Sync from MDH" at bounding box center [1492, 50] width 131 height 28
click at [1416, 443] on button "Close" at bounding box center [1430, 434] width 79 height 28
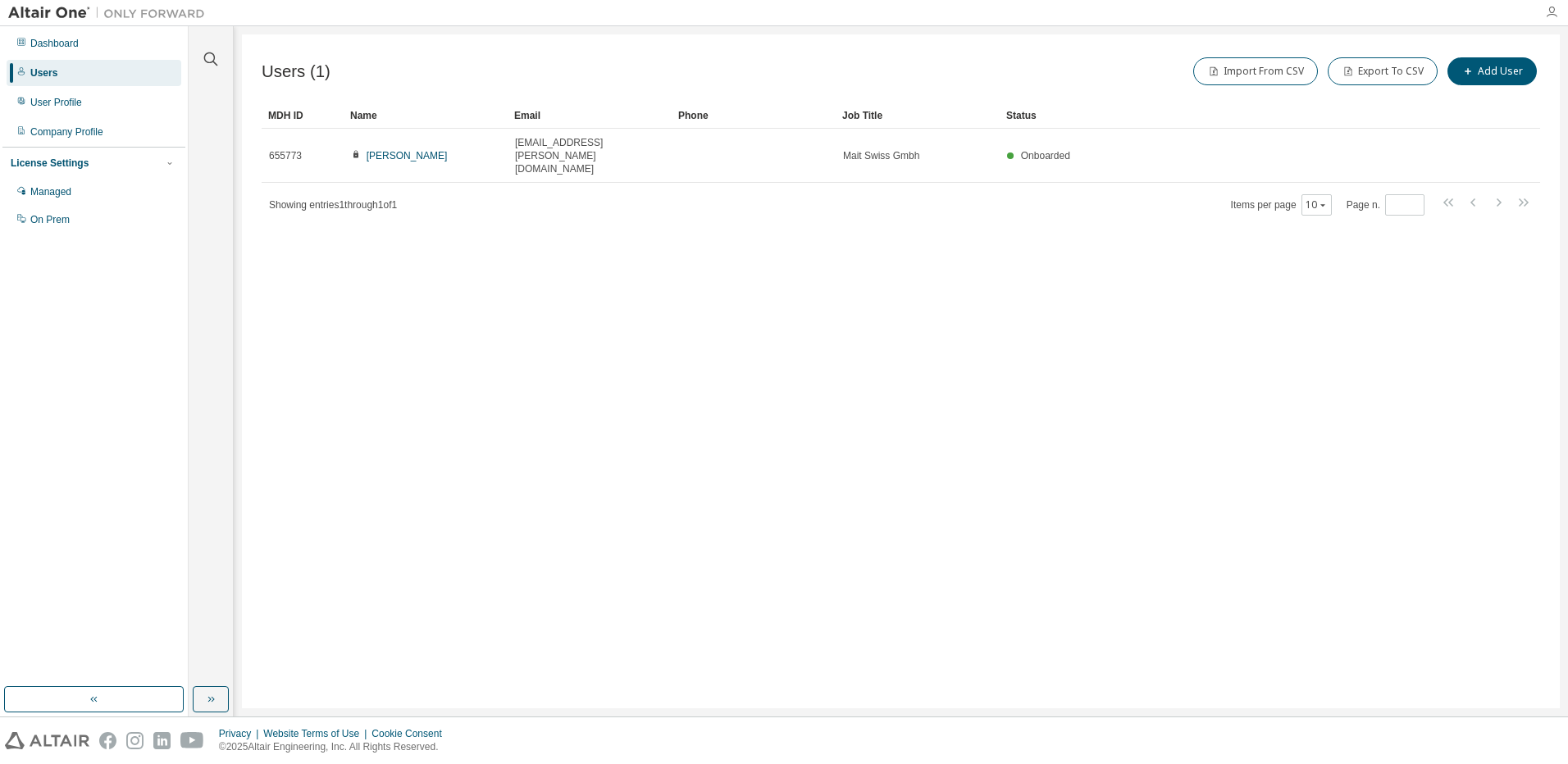
click at [1551, 12] on icon "button" at bounding box center [1551, 12] width 13 height 13
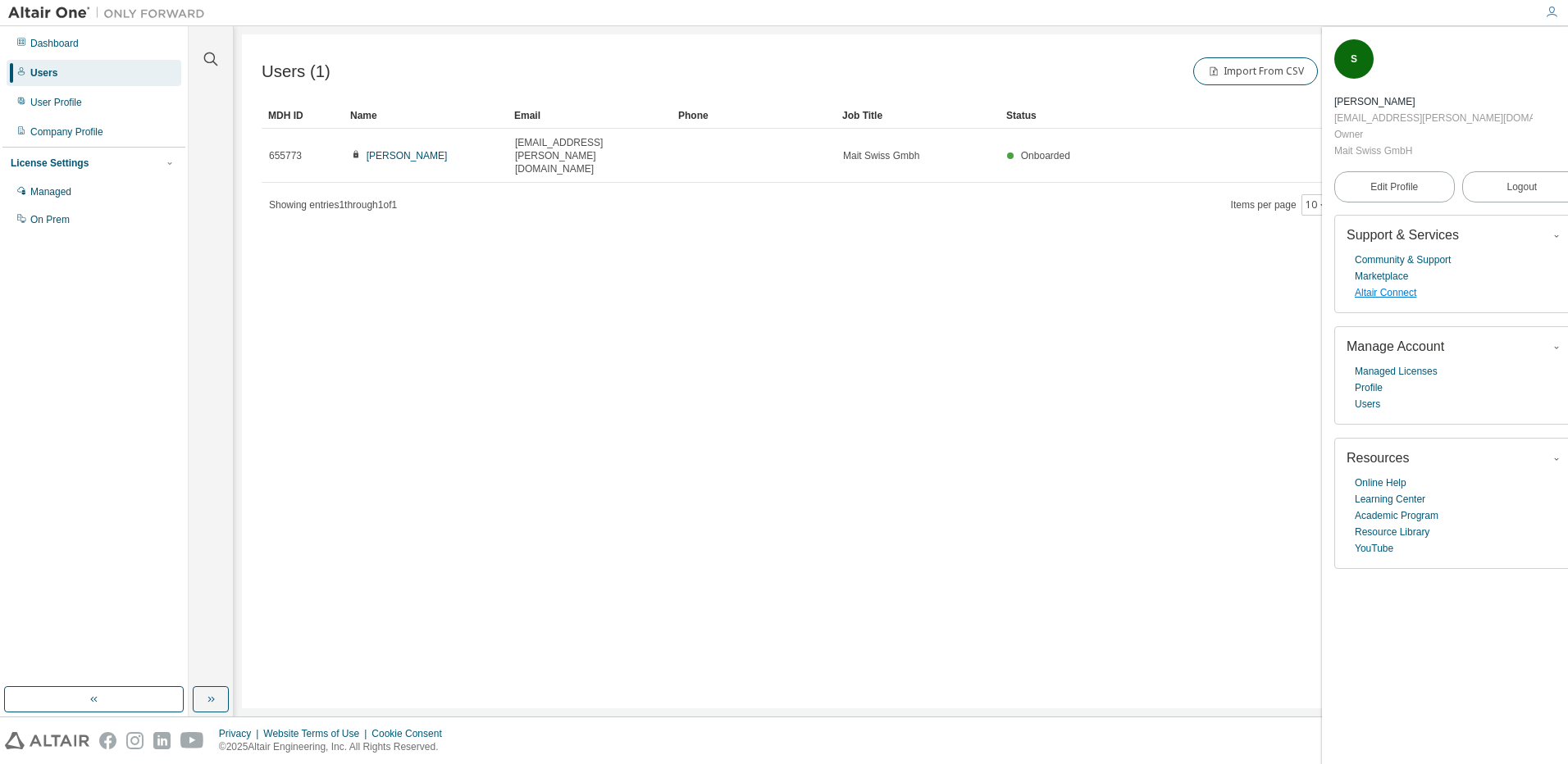
click at [1399, 285] on link "Altair Connect" at bounding box center [1385, 293] width 62 height 17
